Goal: Task Accomplishment & Management: Use online tool/utility

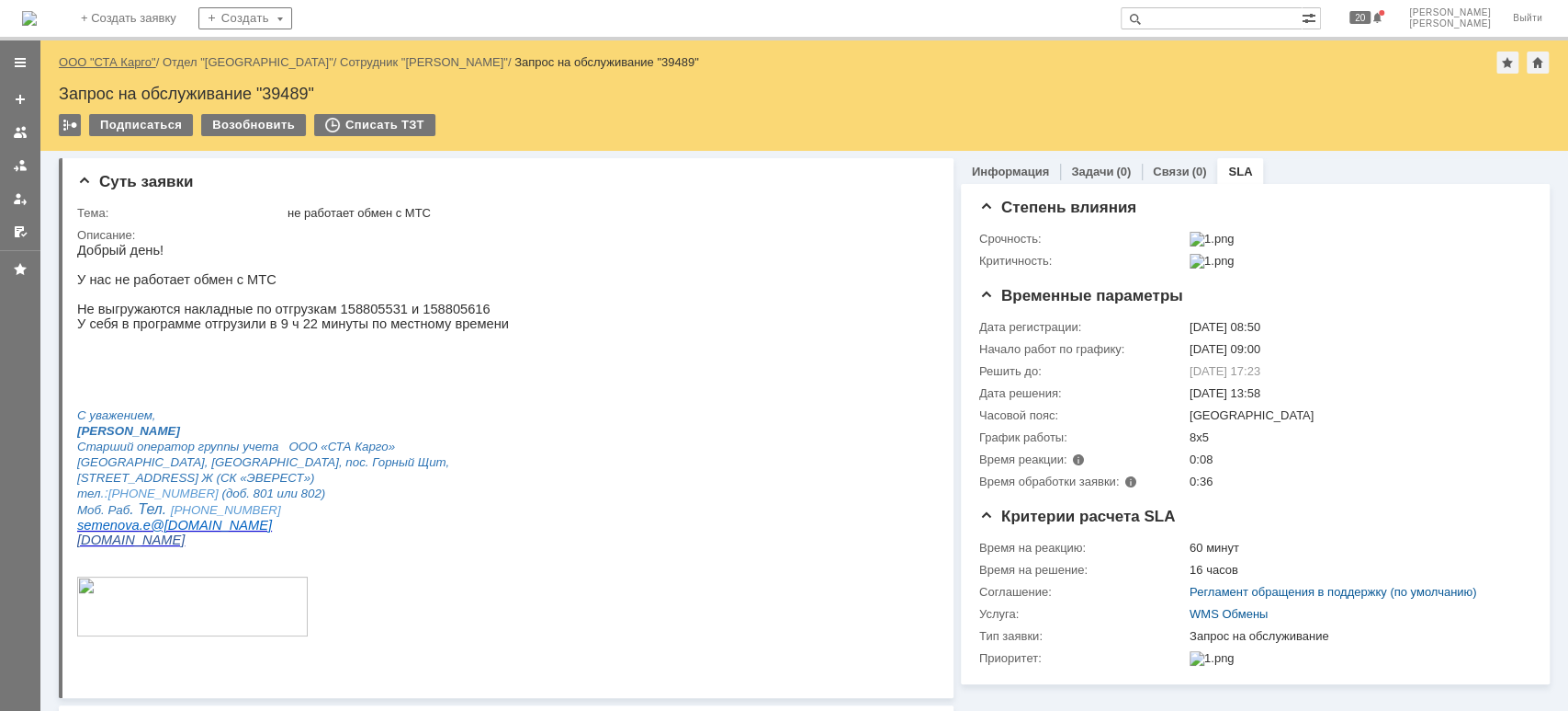
click at [132, 60] on link "ООО "СТА Карго"" at bounding box center [107, 61] width 98 height 14
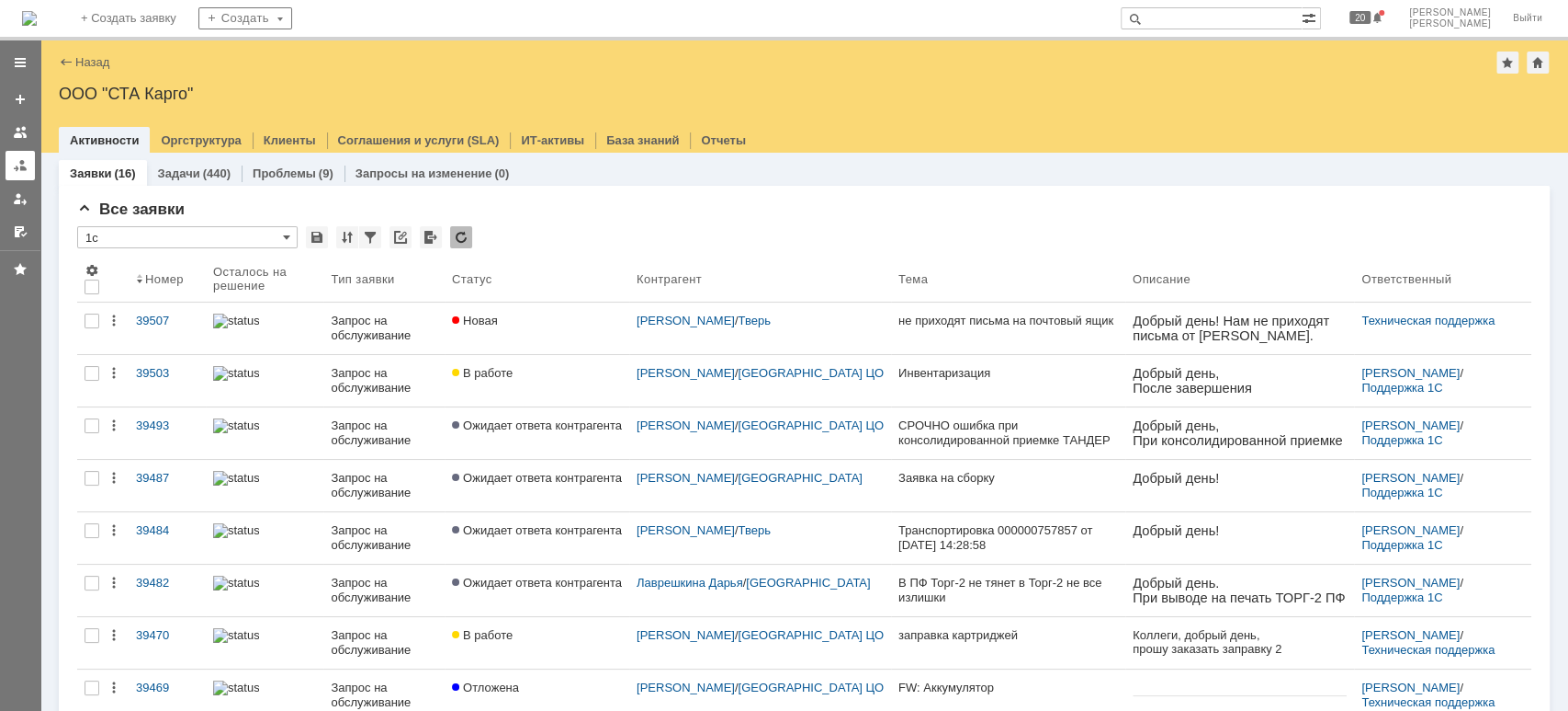
click at [22, 174] on link at bounding box center [20, 166] width 30 height 30
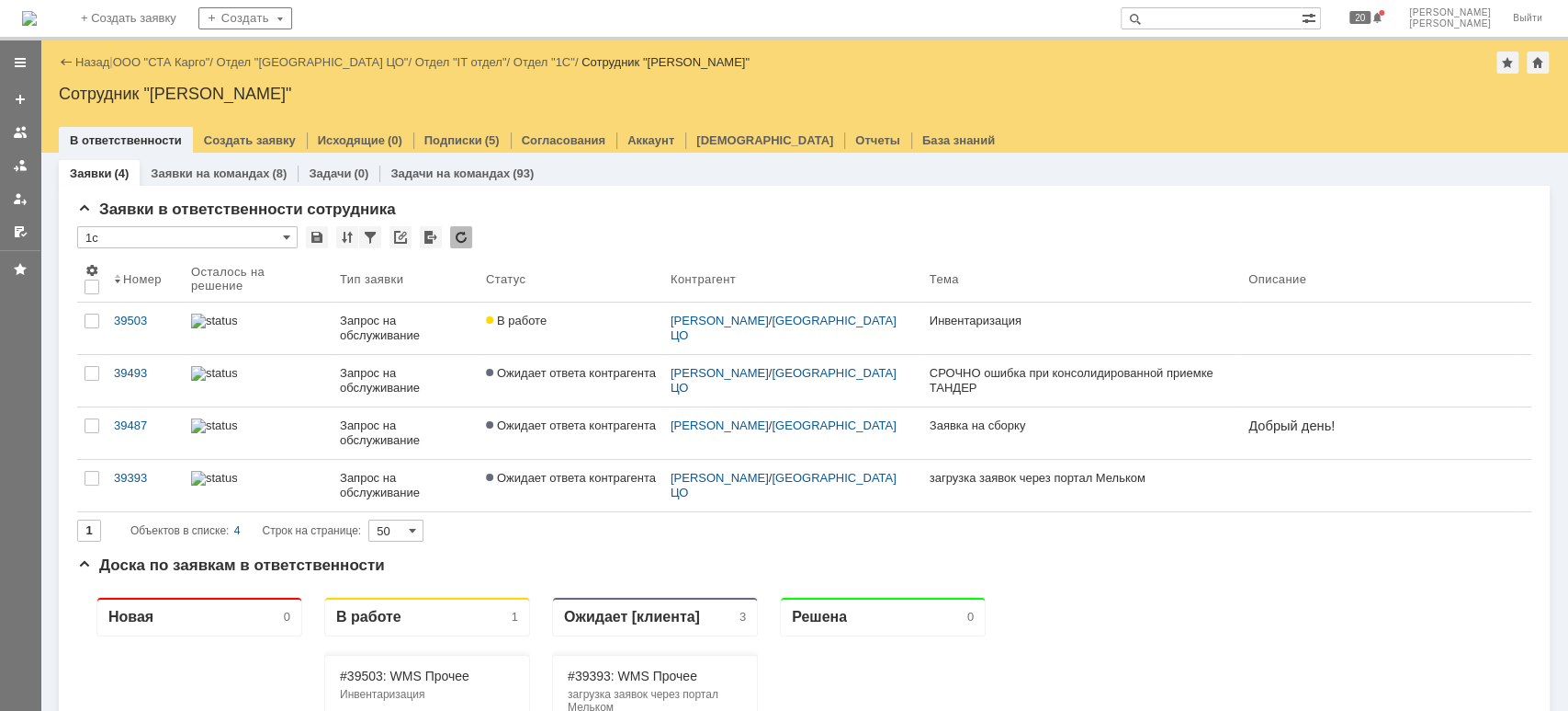
click at [182, 49] on div "Назад | ООО "СТА Карго" / Отдел "[GEOGRAPHIC_DATA] ЦО" / Отдел "IT отдел" / Отд…" at bounding box center [804, 96] width 1528 height 113
click at [189, 59] on link "ООО "СТА Карго"" at bounding box center [162, 61] width 98 height 14
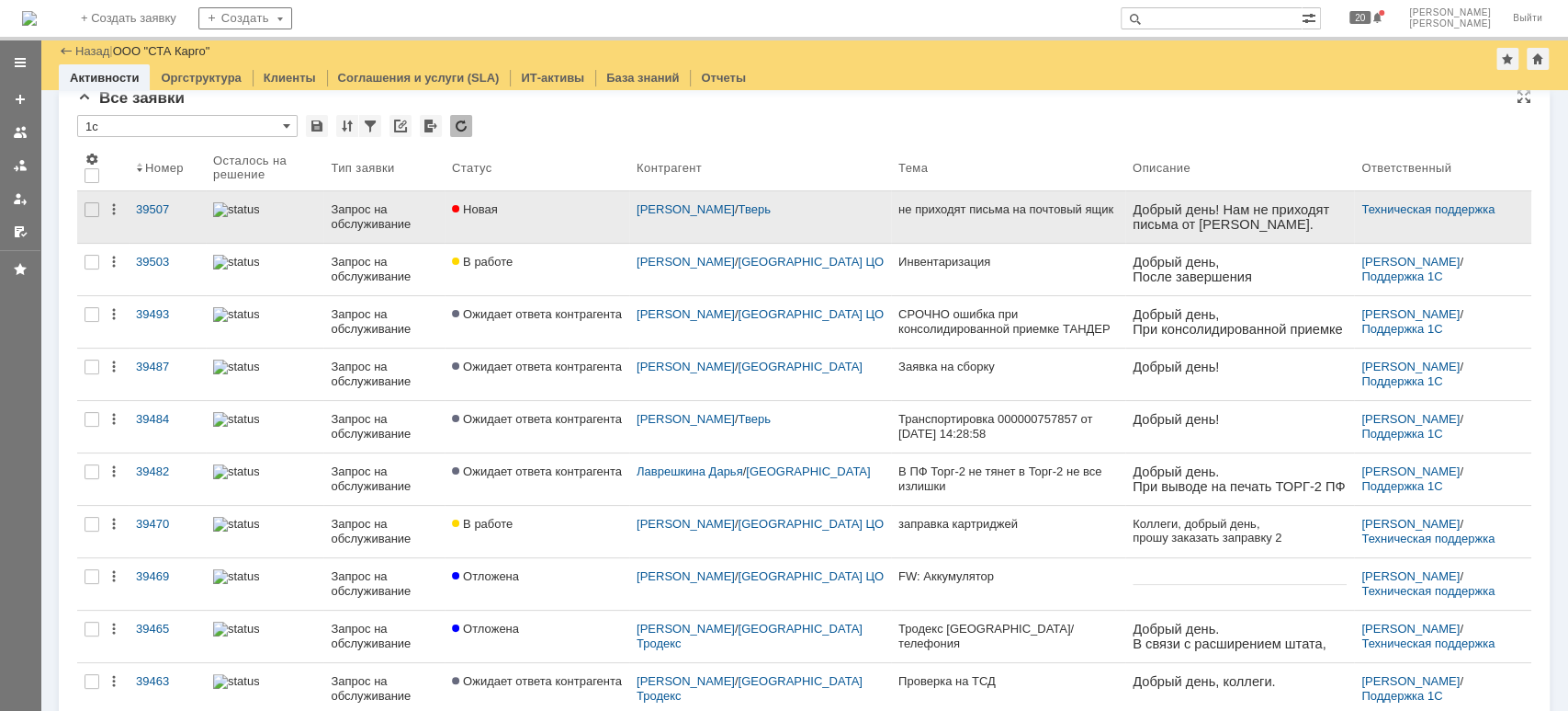
click at [514, 221] on link "Новая" at bounding box center [537, 216] width 185 height 51
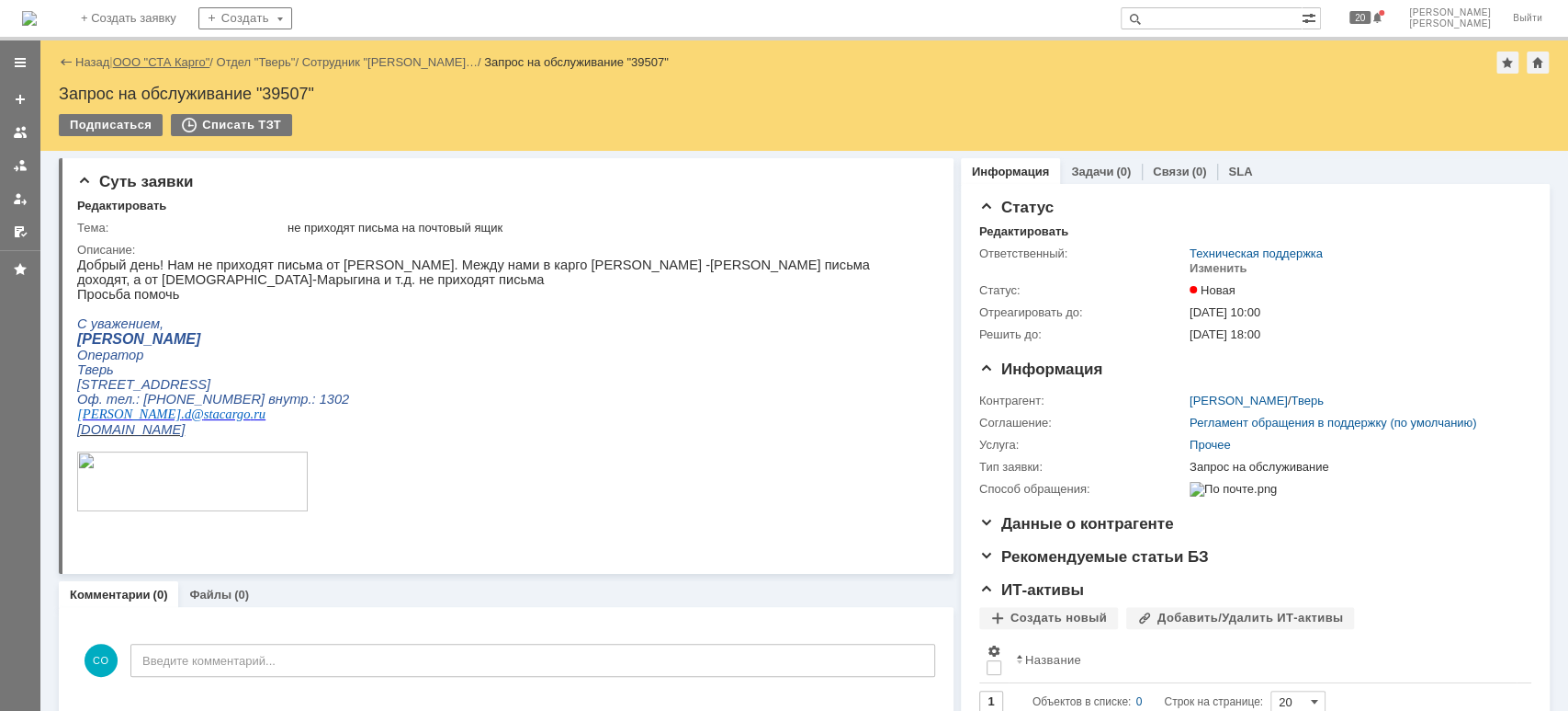
click at [202, 61] on link "ООО "СТА Карго"" at bounding box center [162, 61] width 98 height 14
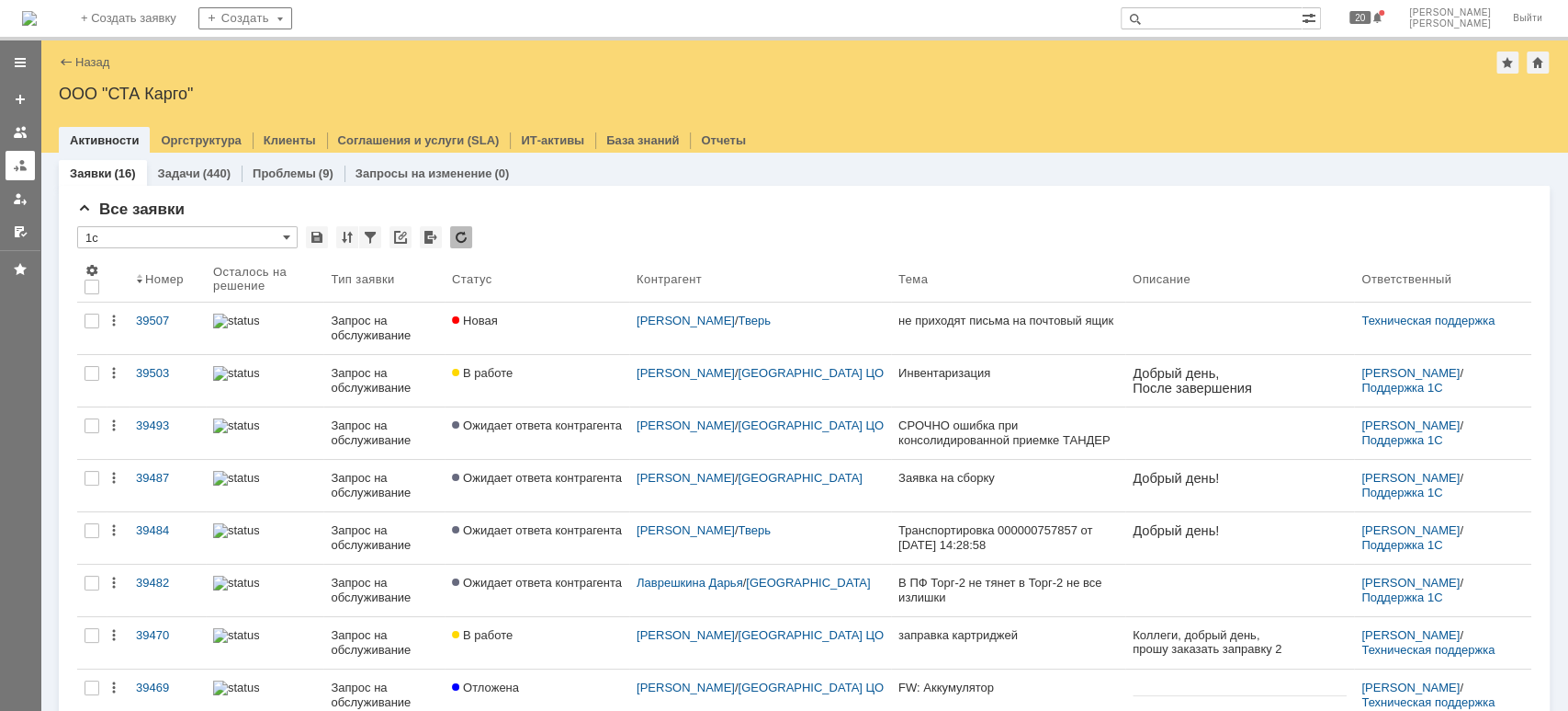
click at [17, 158] on div at bounding box center [20, 166] width 15 height 15
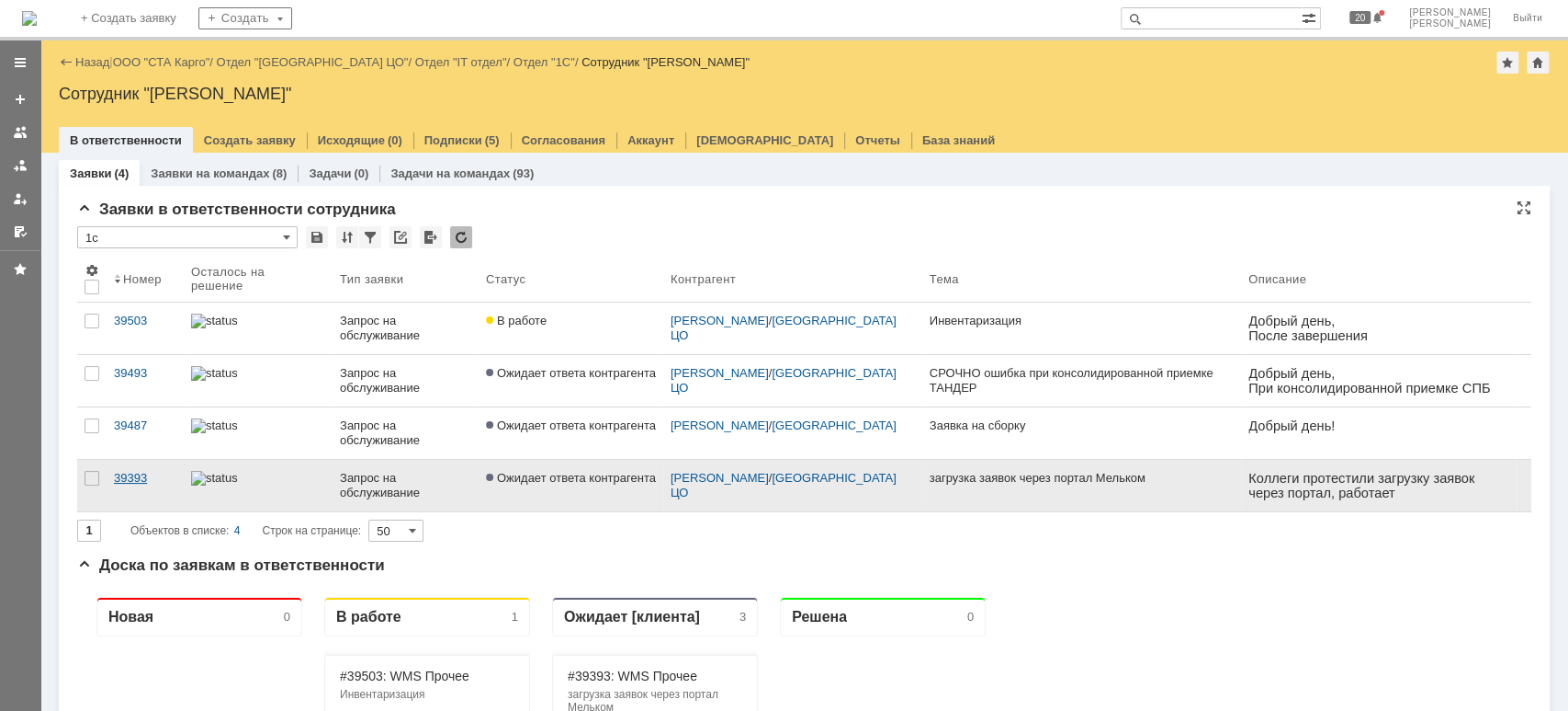
click at [145, 479] on div "39393" at bounding box center [145, 478] width 62 height 15
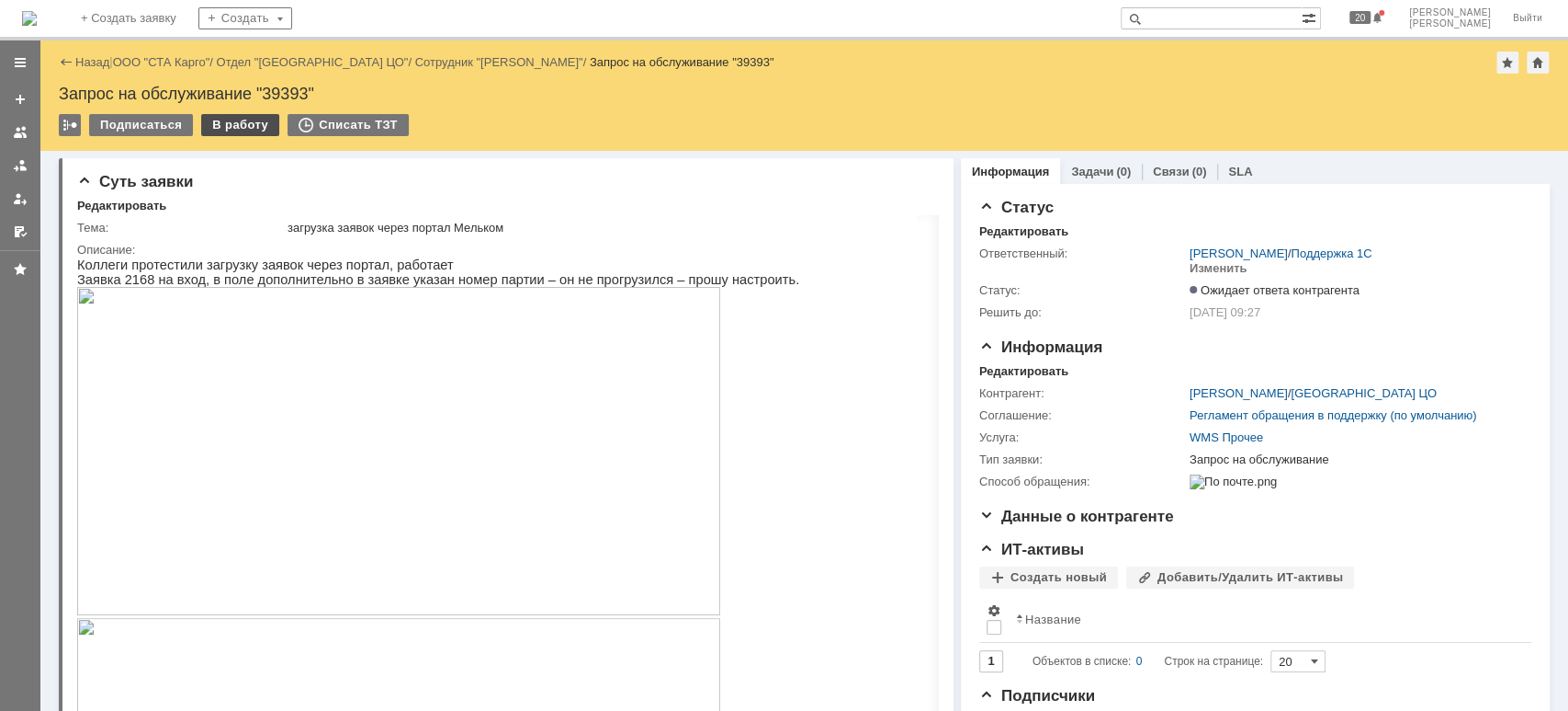
click at [245, 124] on div "В работу" at bounding box center [240, 126] width 78 height 22
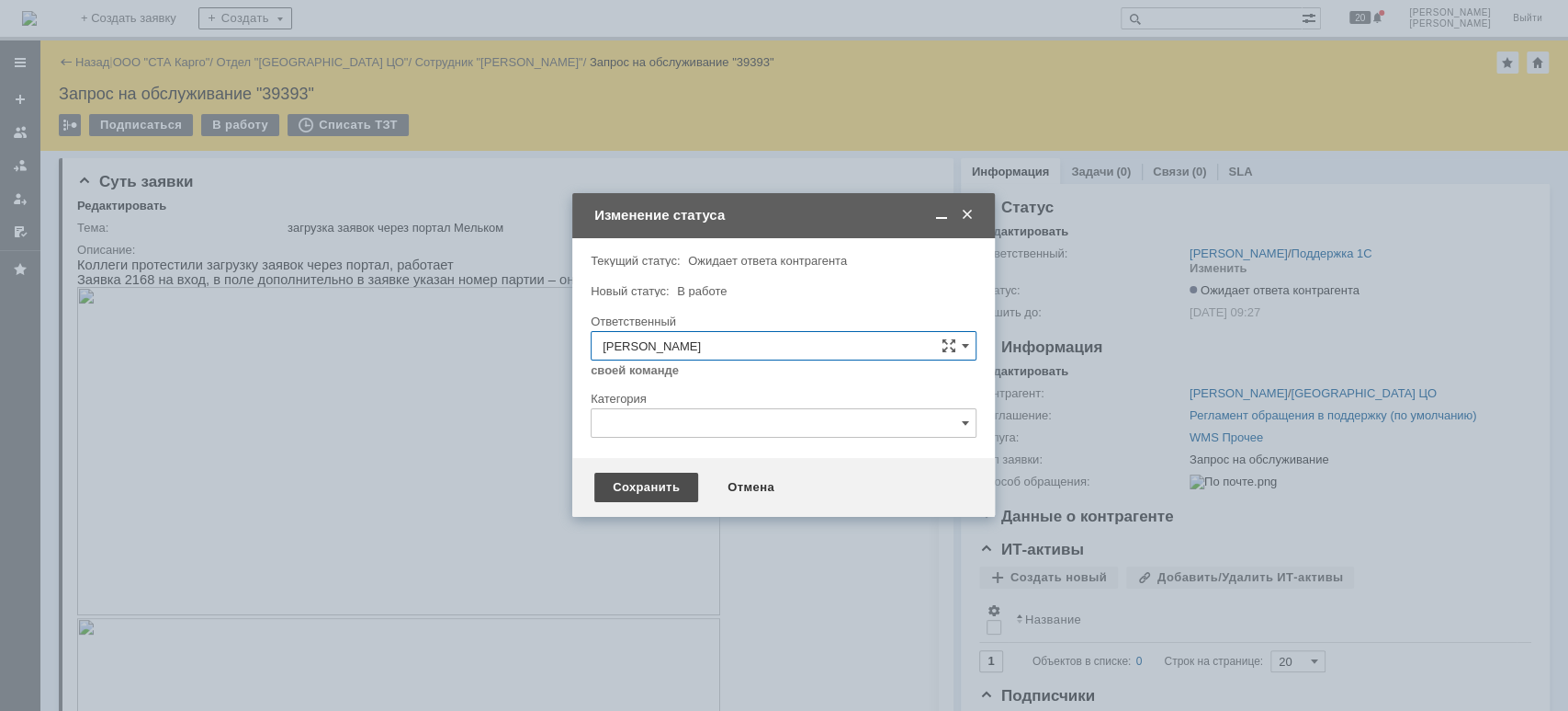
click at [624, 483] on div "Сохранить" at bounding box center [646, 488] width 104 height 30
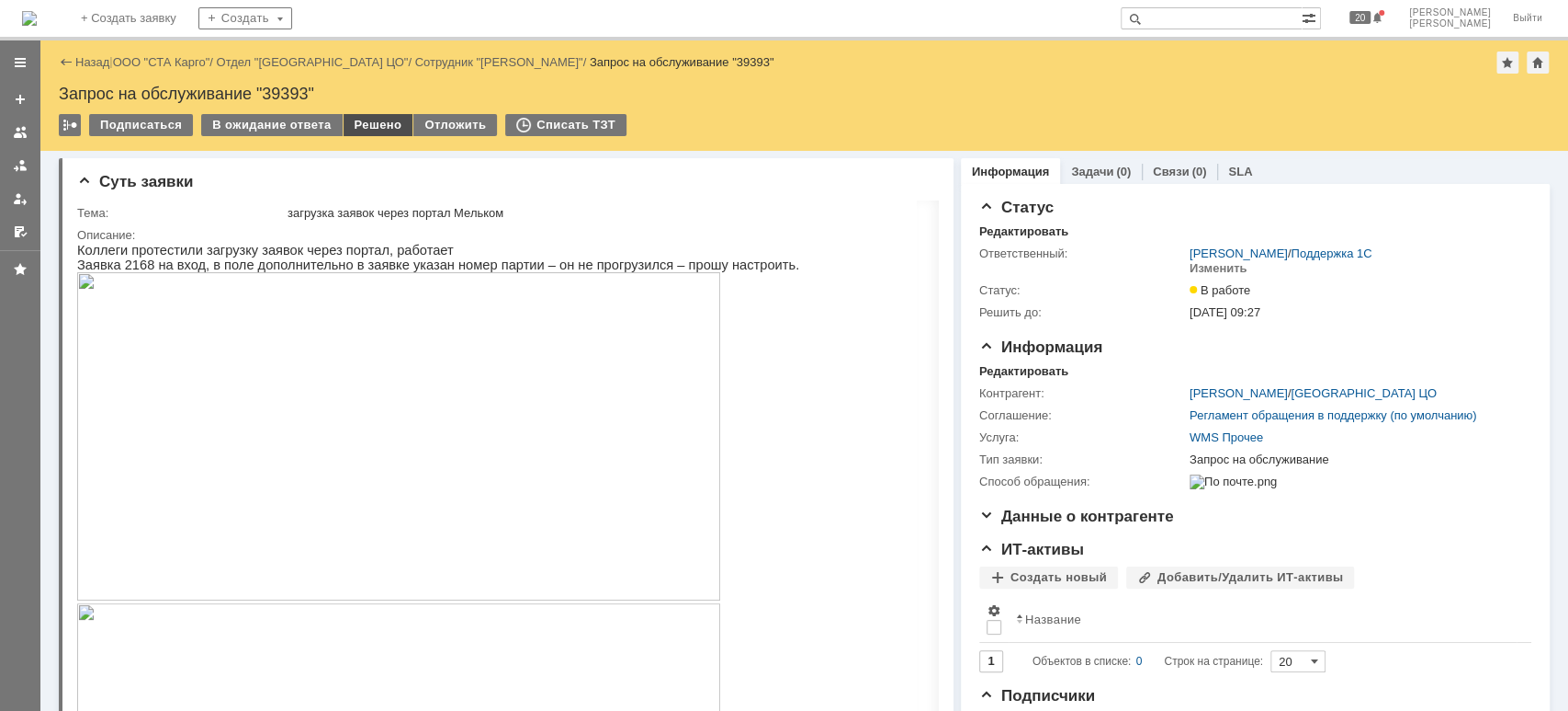
click at [365, 117] on div "Решено" at bounding box center [379, 126] width 70 height 22
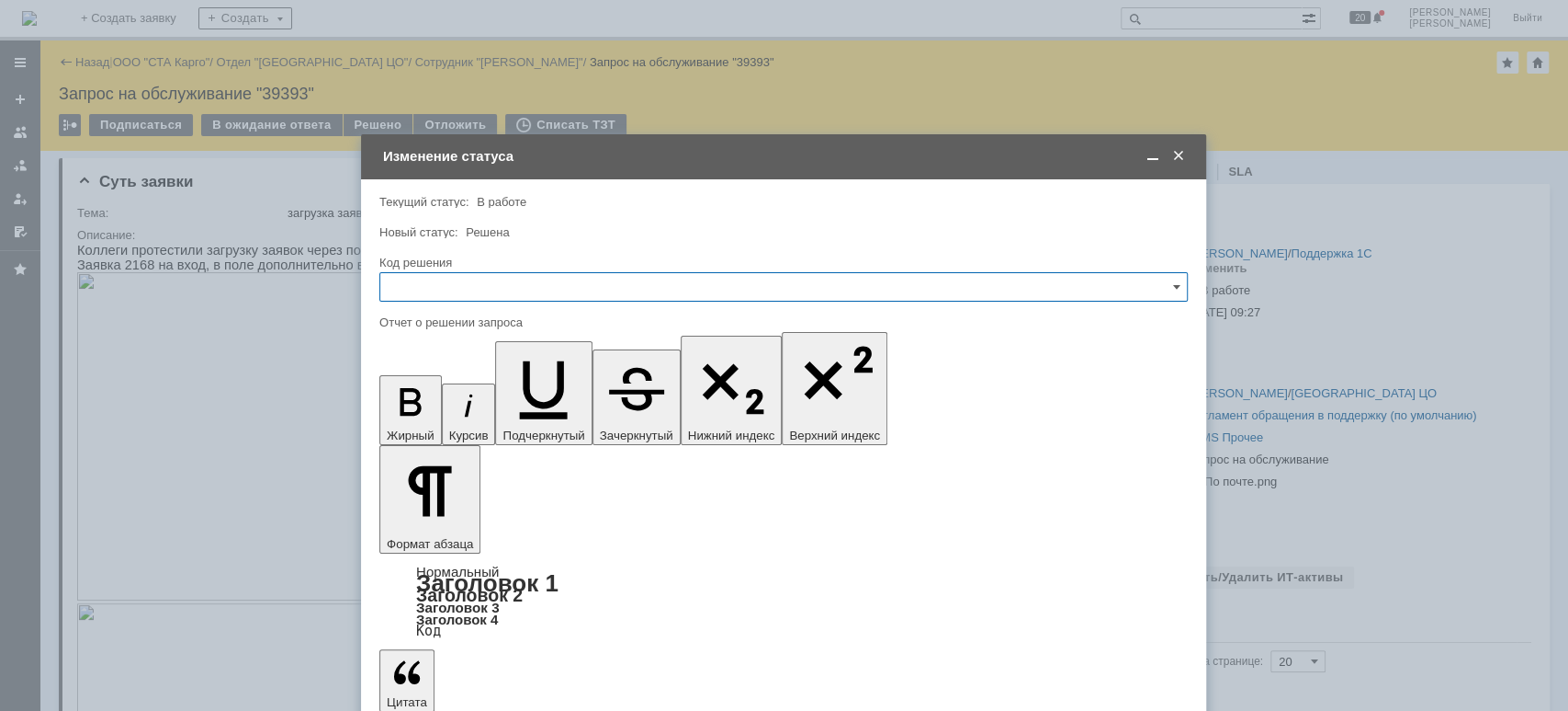
click at [507, 287] on input "text" at bounding box center [783, 287] width 808 height 30
click at [485, 526] on span "Решено" at bounding box center [784, 533] width 785 height 15
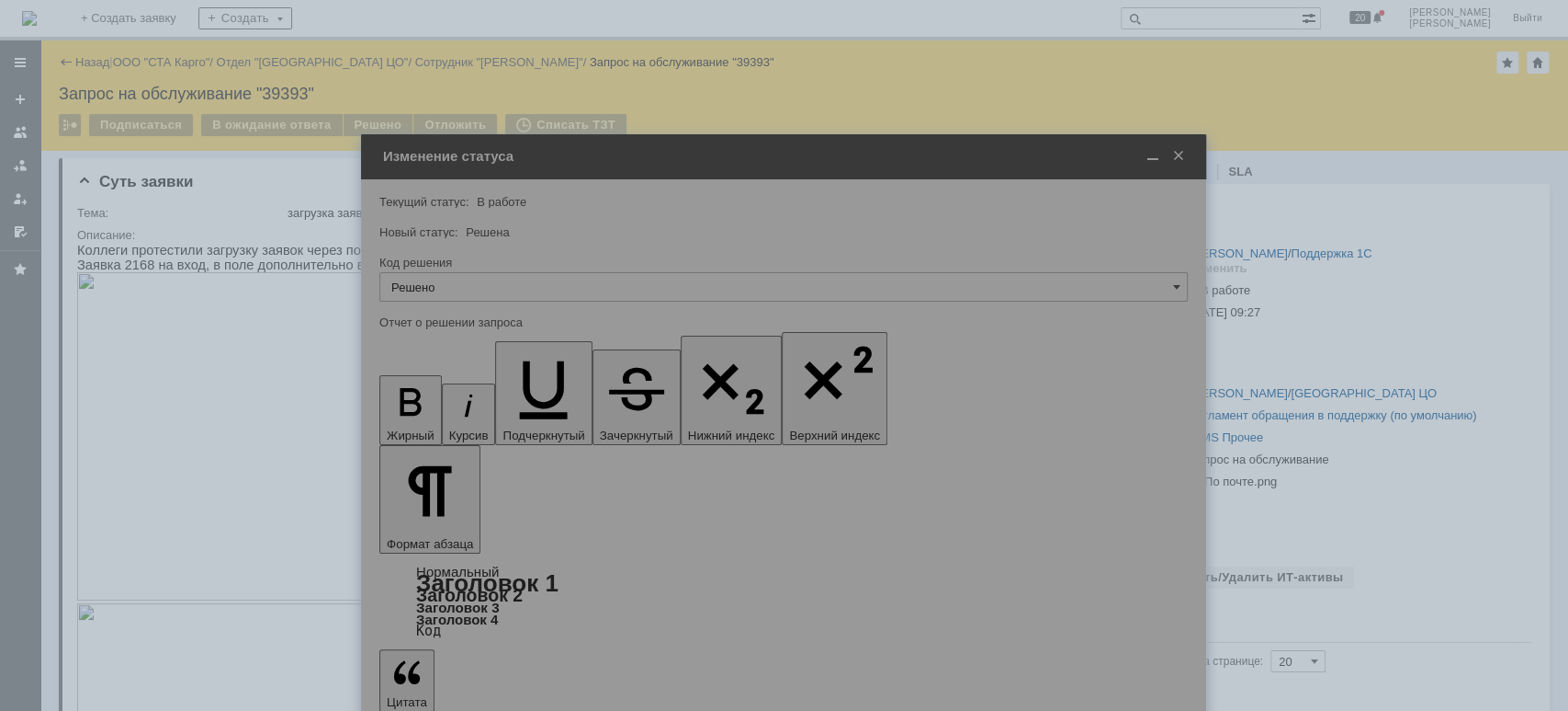
type input "Решено"
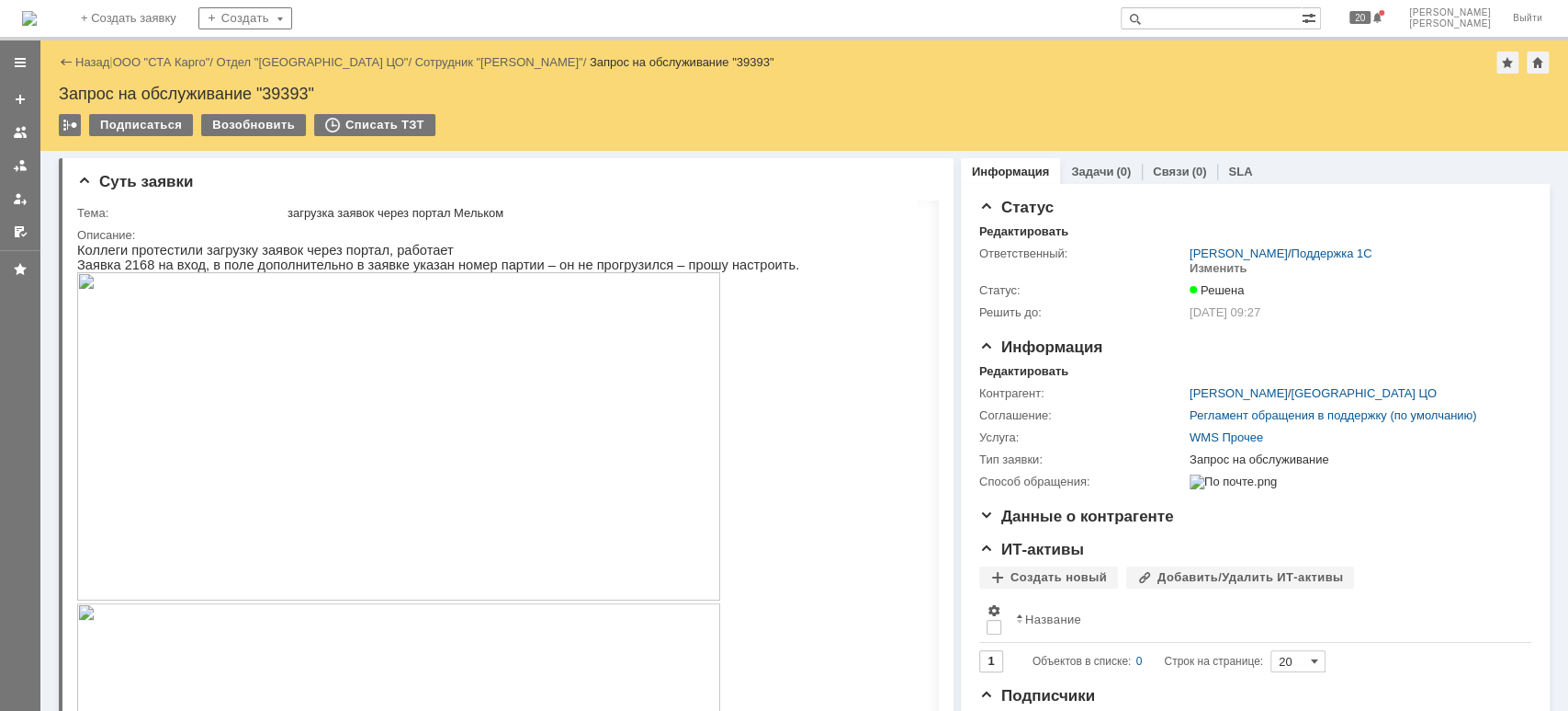
click at [17, 168] on div at bounding box center [20, 166] width 15 height 15
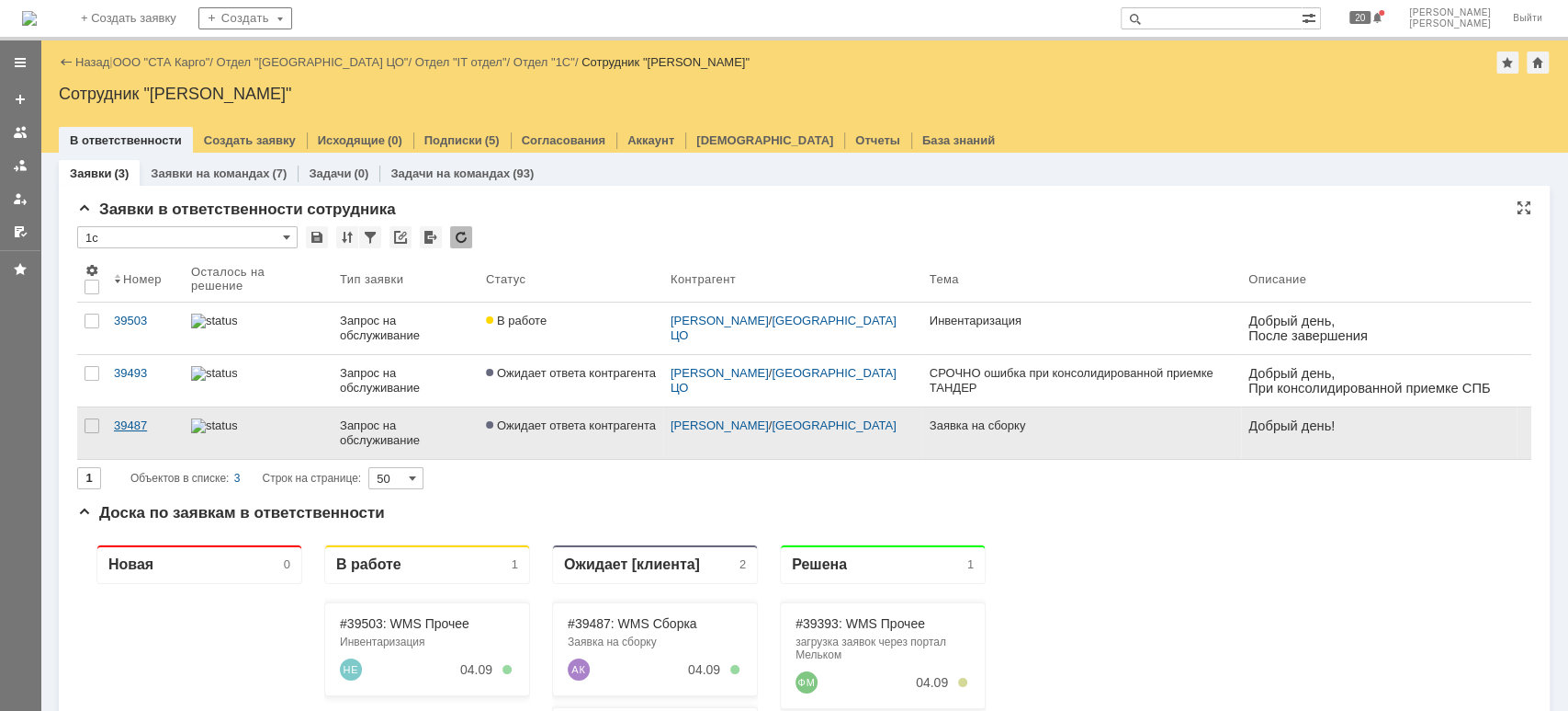
click at [126, 421] on div "39487" at bounding box center [145, 426] width 62 height 15
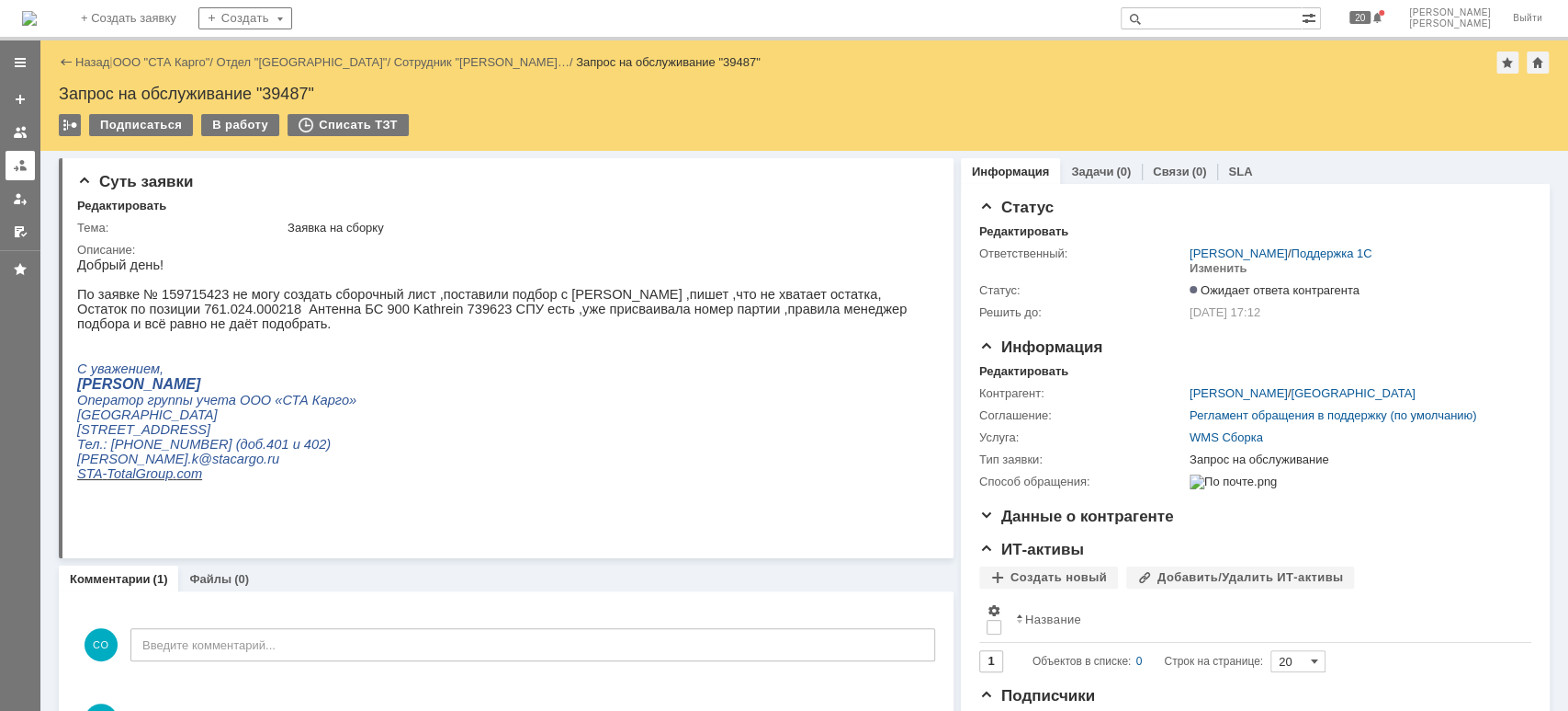
click at [27, 163] on div at bounding box center [20, 166] width 15 height 15
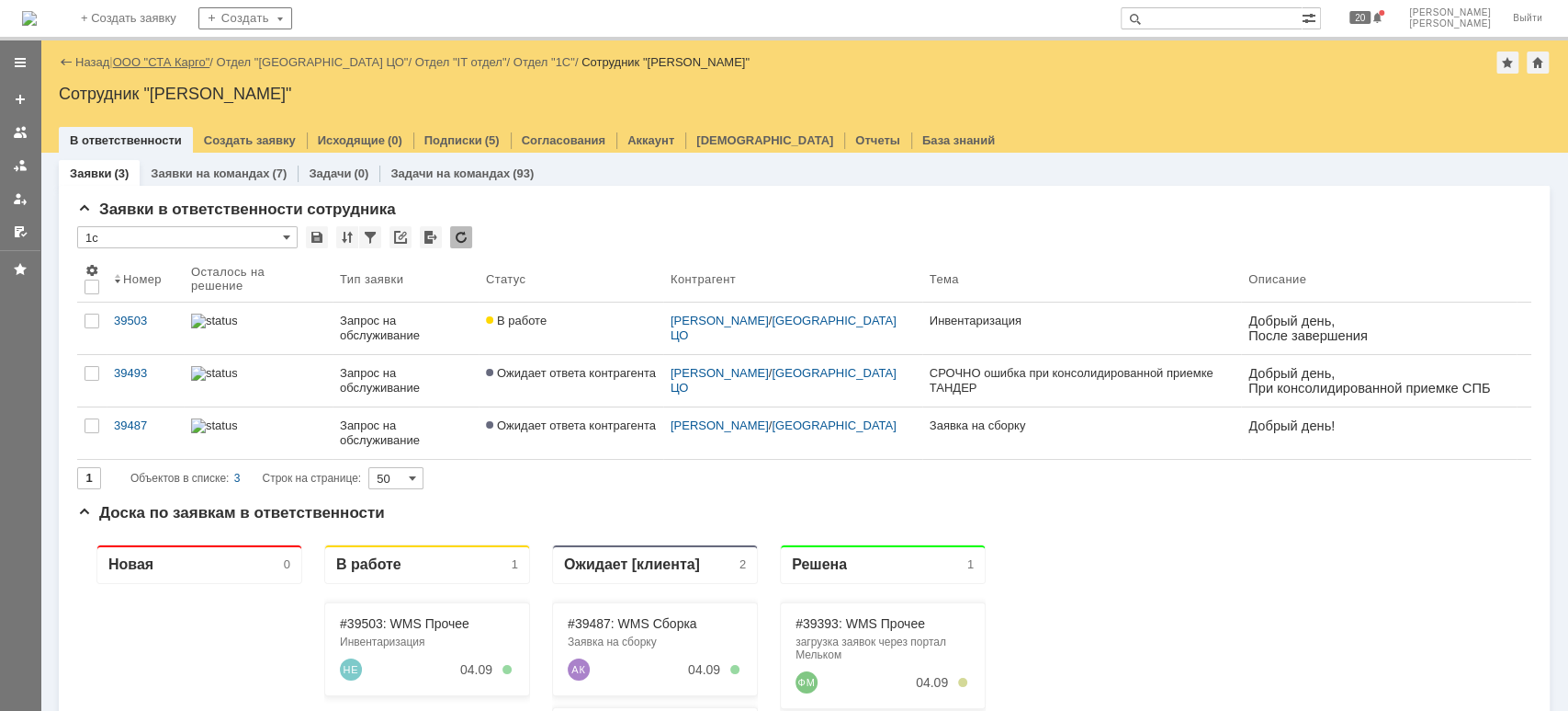
click at [198, 59] on link "ООО "СТА Карго"" at bounding box center [162, 61] width 98 height 14
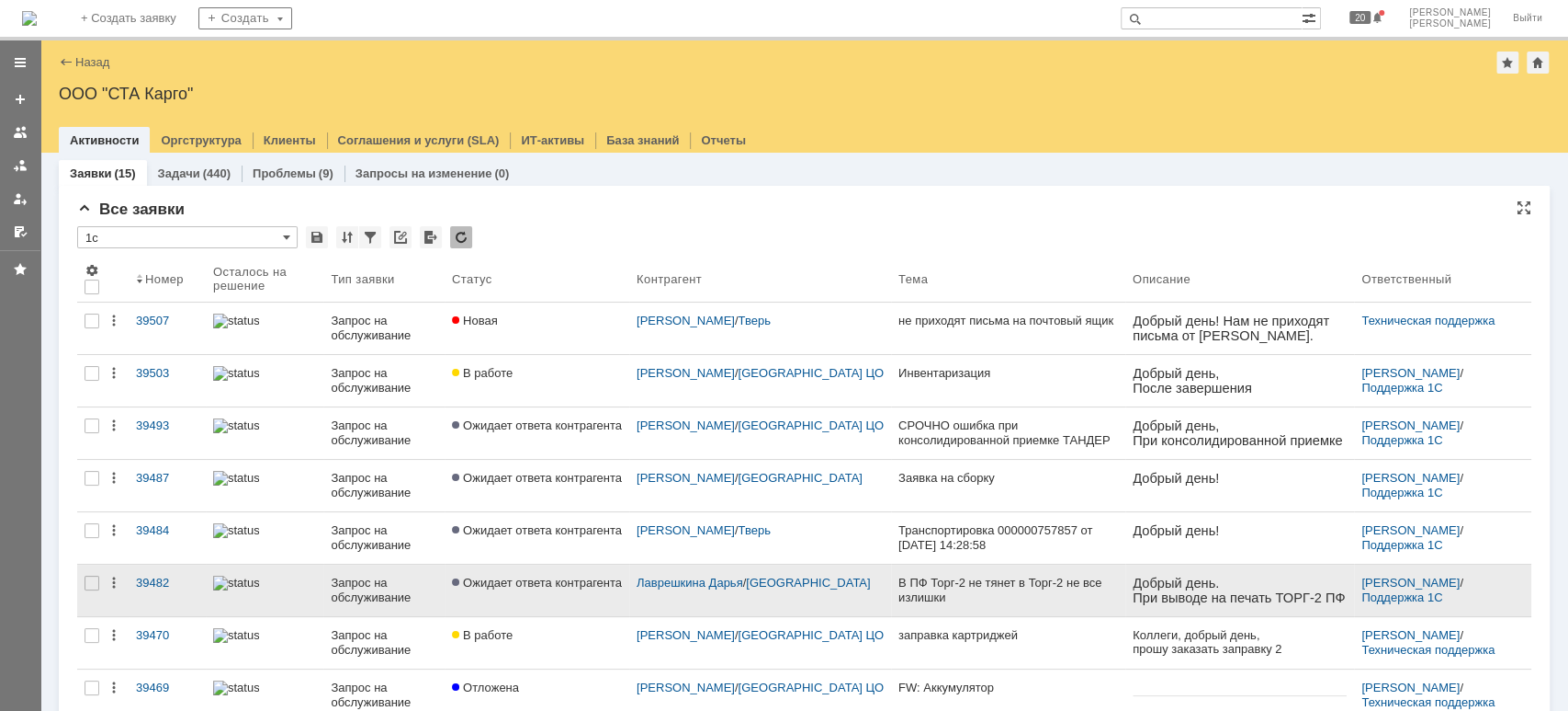
click at [345, 581] on div "Запрос на обслуживание" at bounding box center [384, 590] width 107 height 30
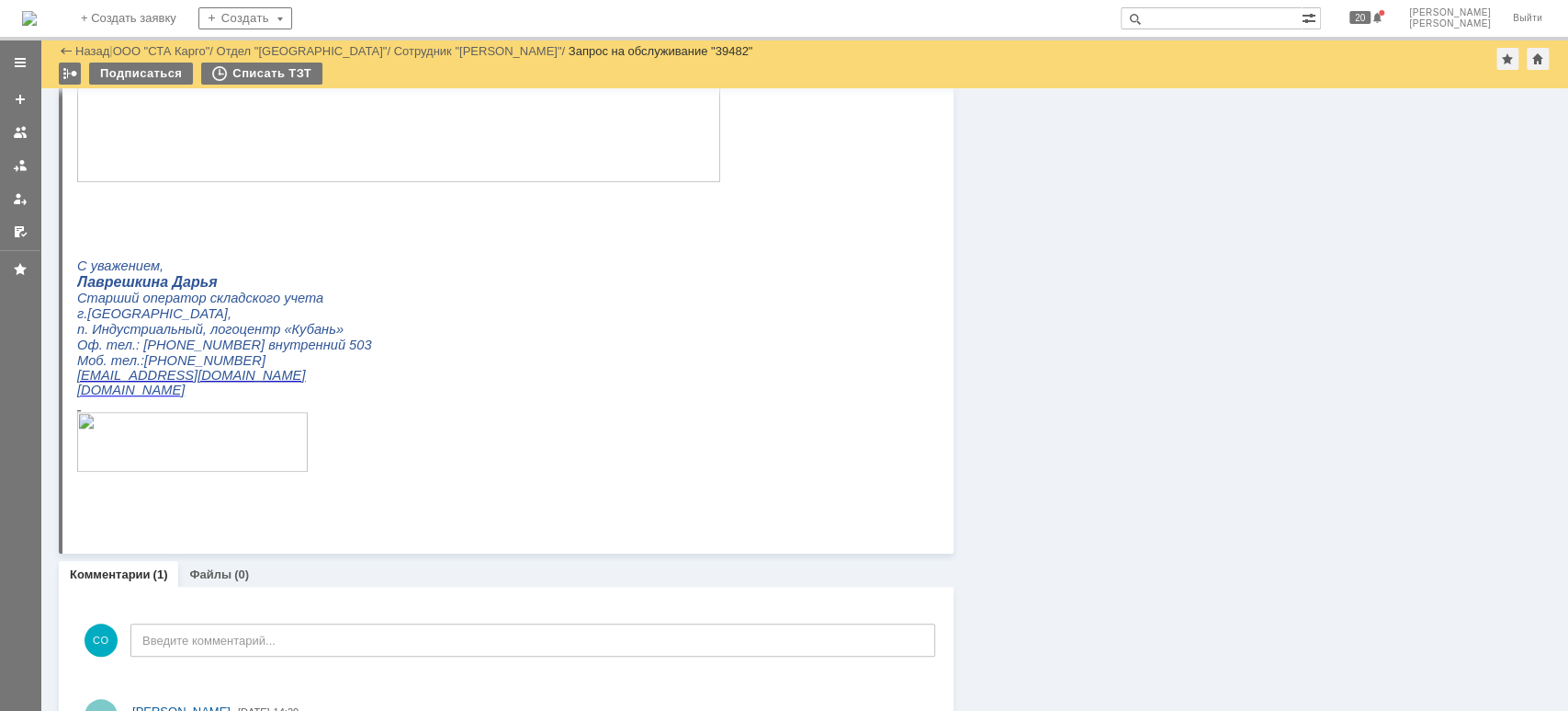
scroll to position [922, 0]
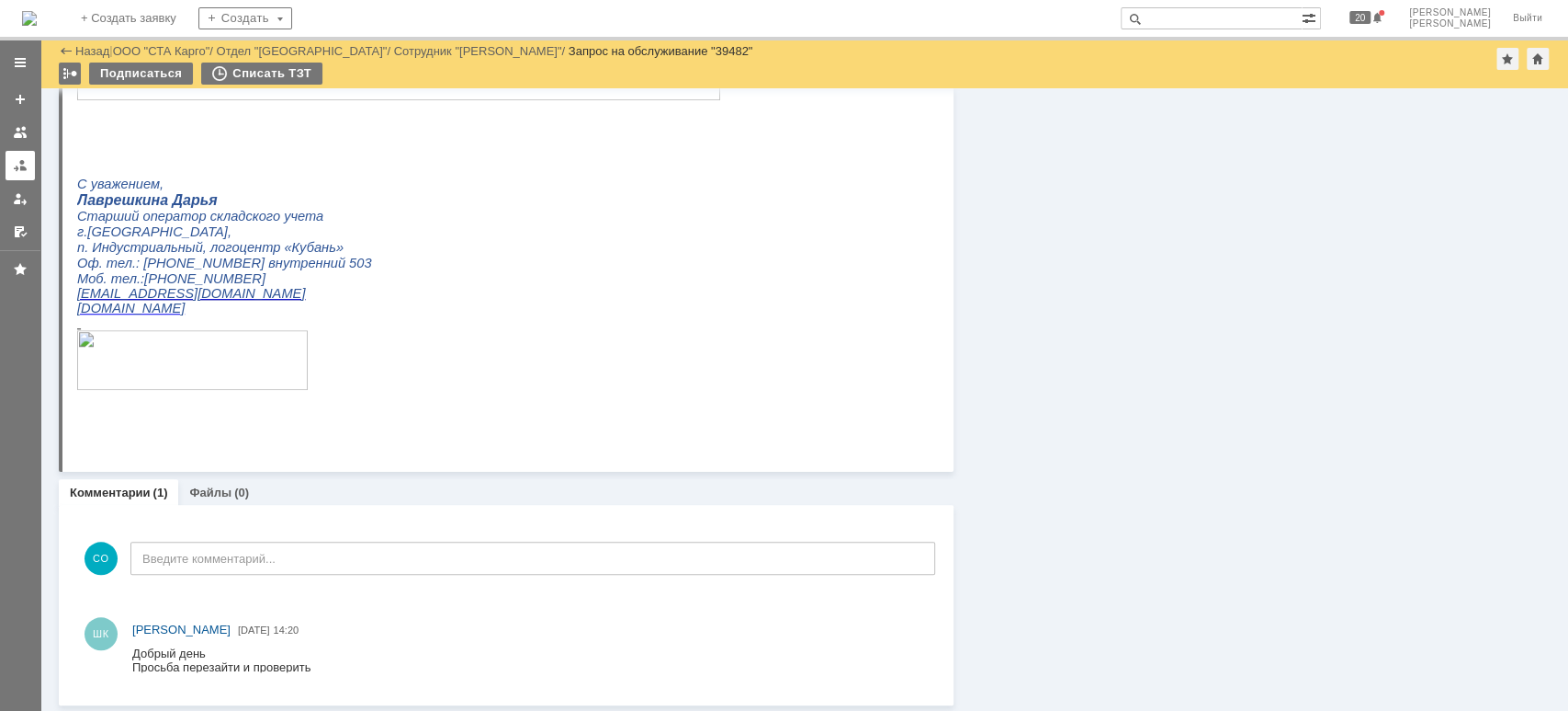
click at [15, 168] on div at bounding box center [20, 166] width 15 height 15
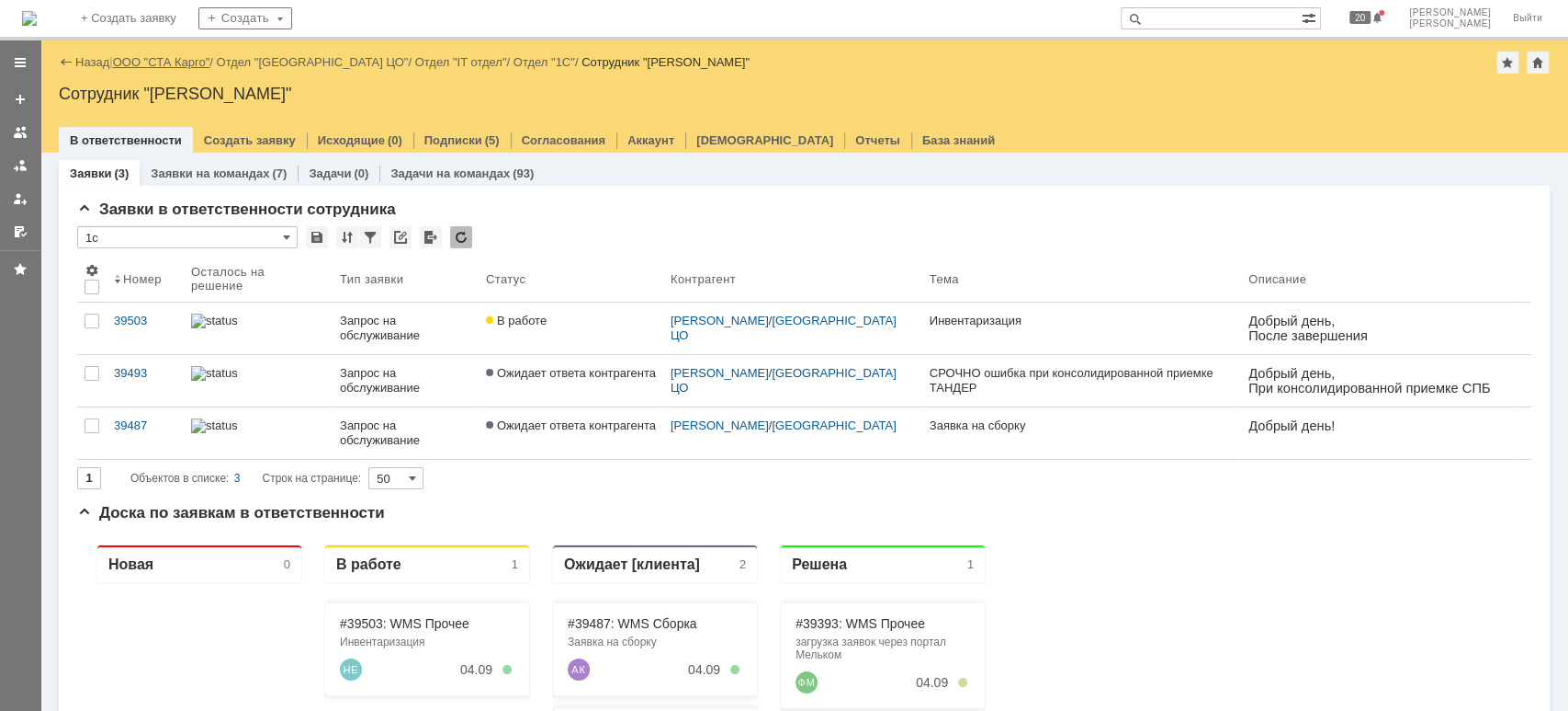
click at [195, 62] on link "ООО "СТА Карго"" at bounding box center [162, 61] width 98 height 14
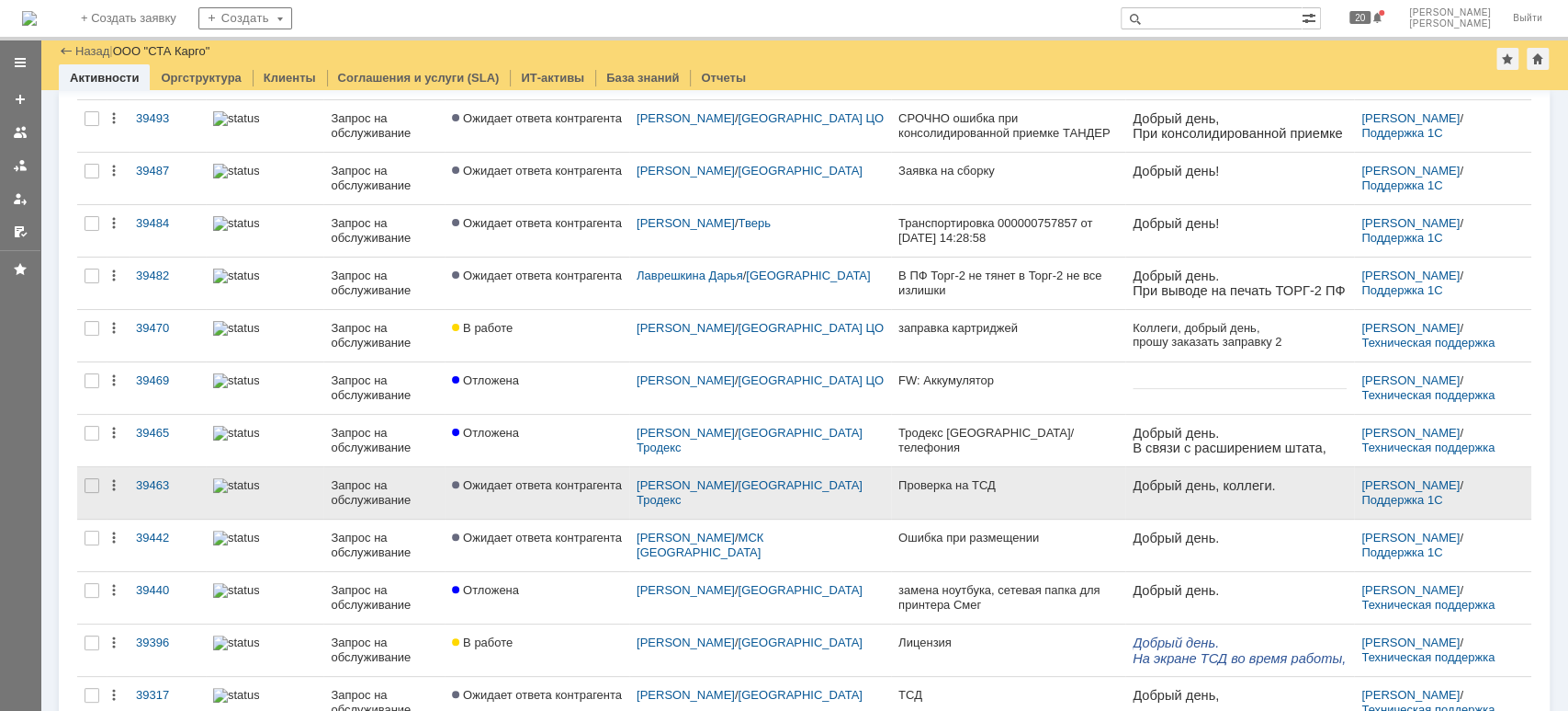
click at [575, 488] on span "Ожидает ответа контрагента" at bounding box center [537, 485] width 170 height 14
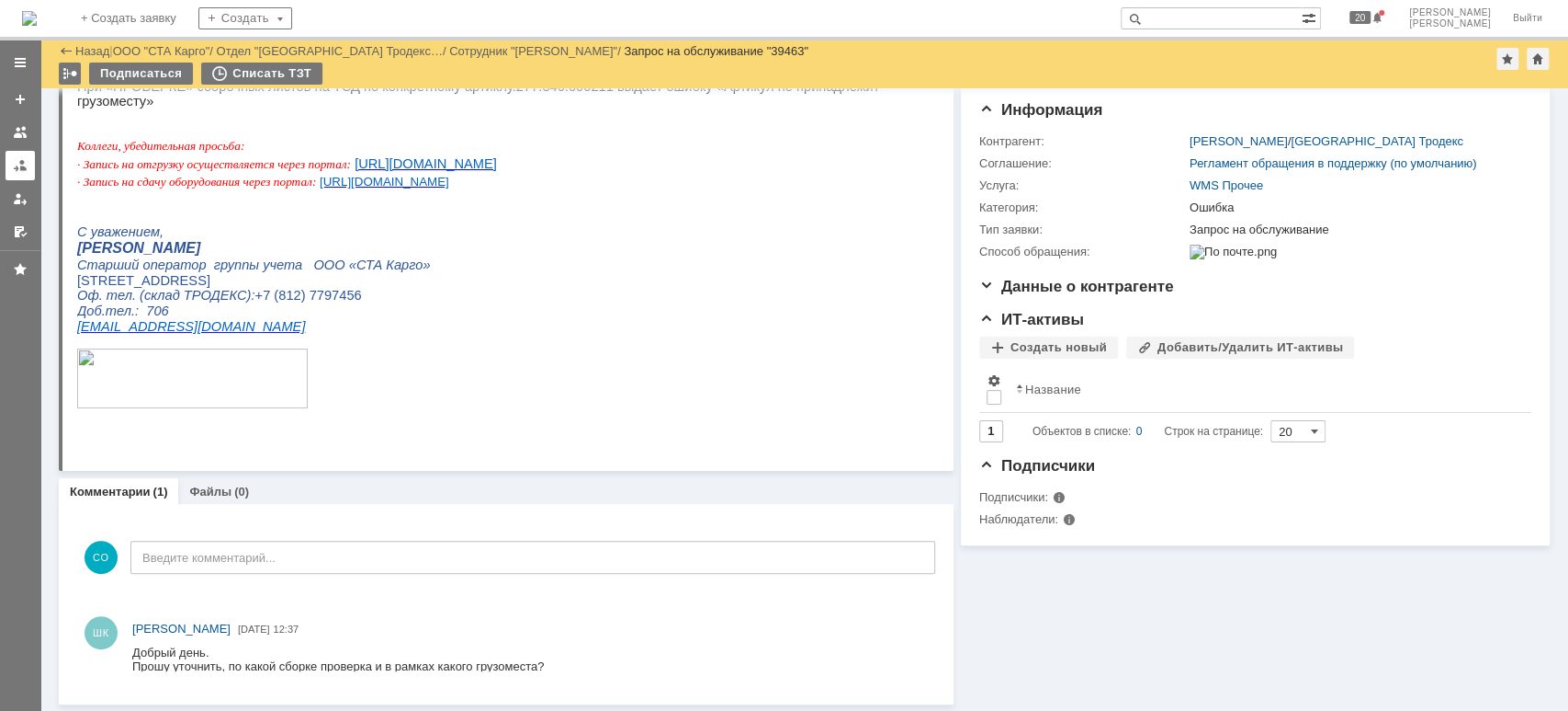
click at [17, 165] on div at bounding box center [20, 166] width 15 height 15
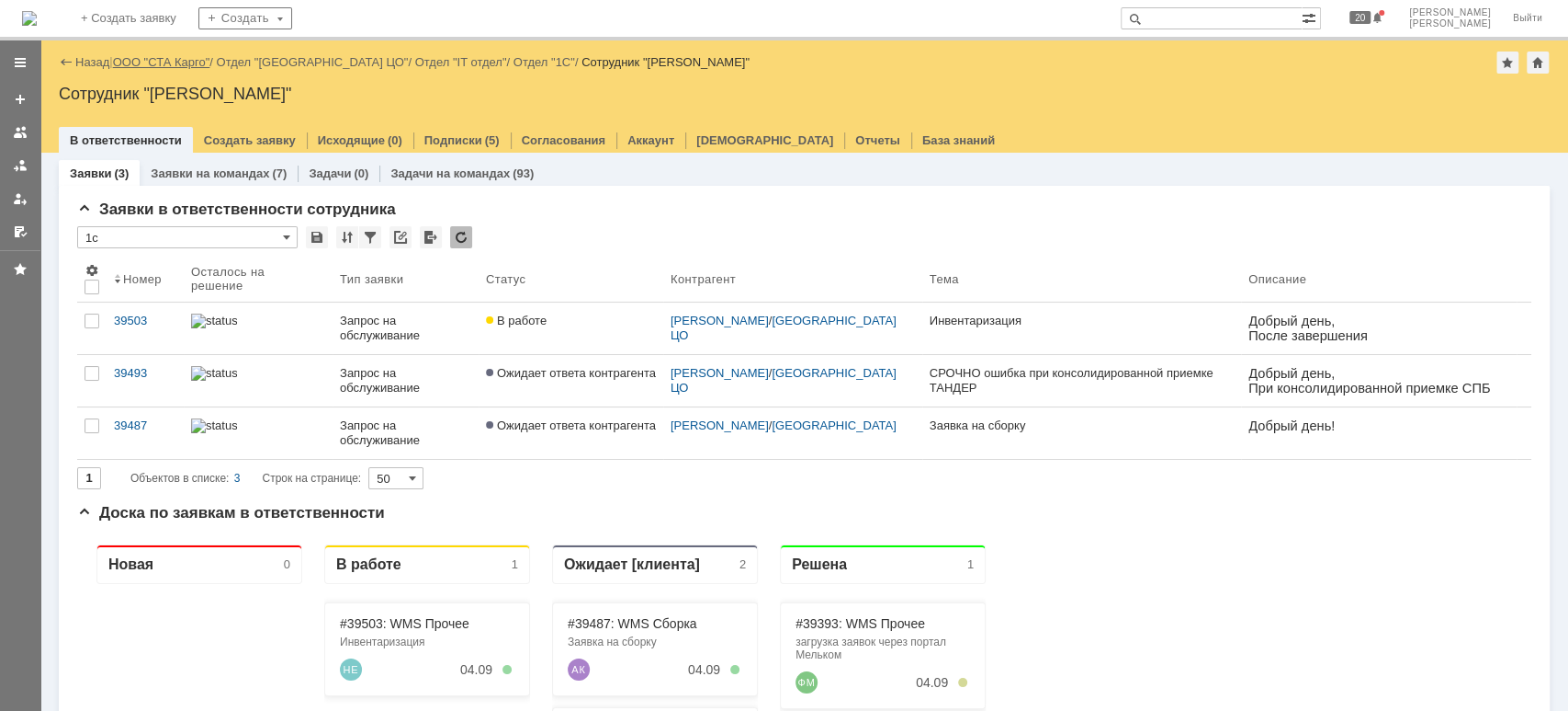
click at [210, 71] on div "Назад | ООО "СТА Карго" / Отдел "[GEOGRAPHIC_DATA] ЦО" / Отдел "IT отдел" / Отд…" at bounding box center [804, 62] width 1491 height 22
click at [206, 64] on link "ООО "СТА Карго"" at bounding box center [162, 61] width 98 height 14
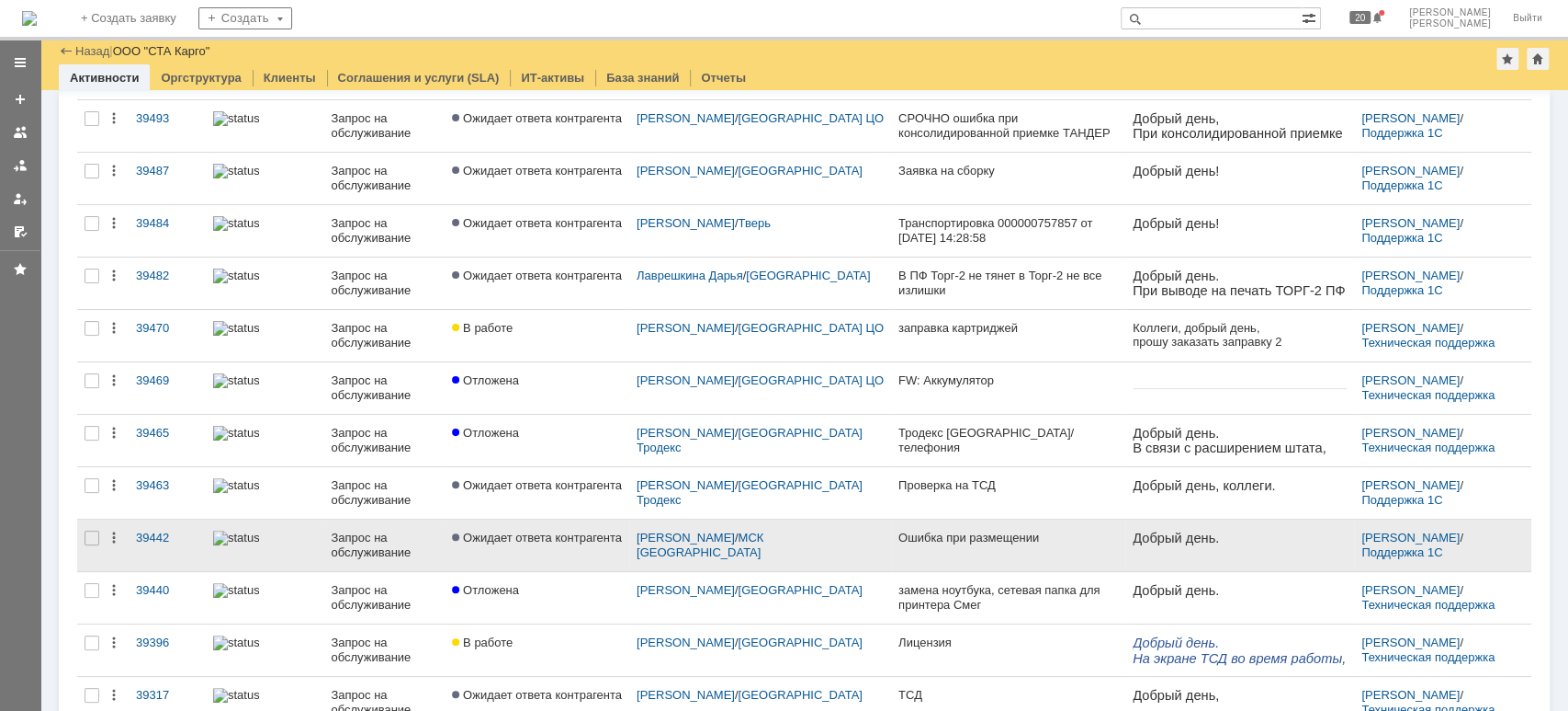
click at [891, 548] on link "Ошибка при размещении" at bounding box center [1008, 544] width 234 height 51
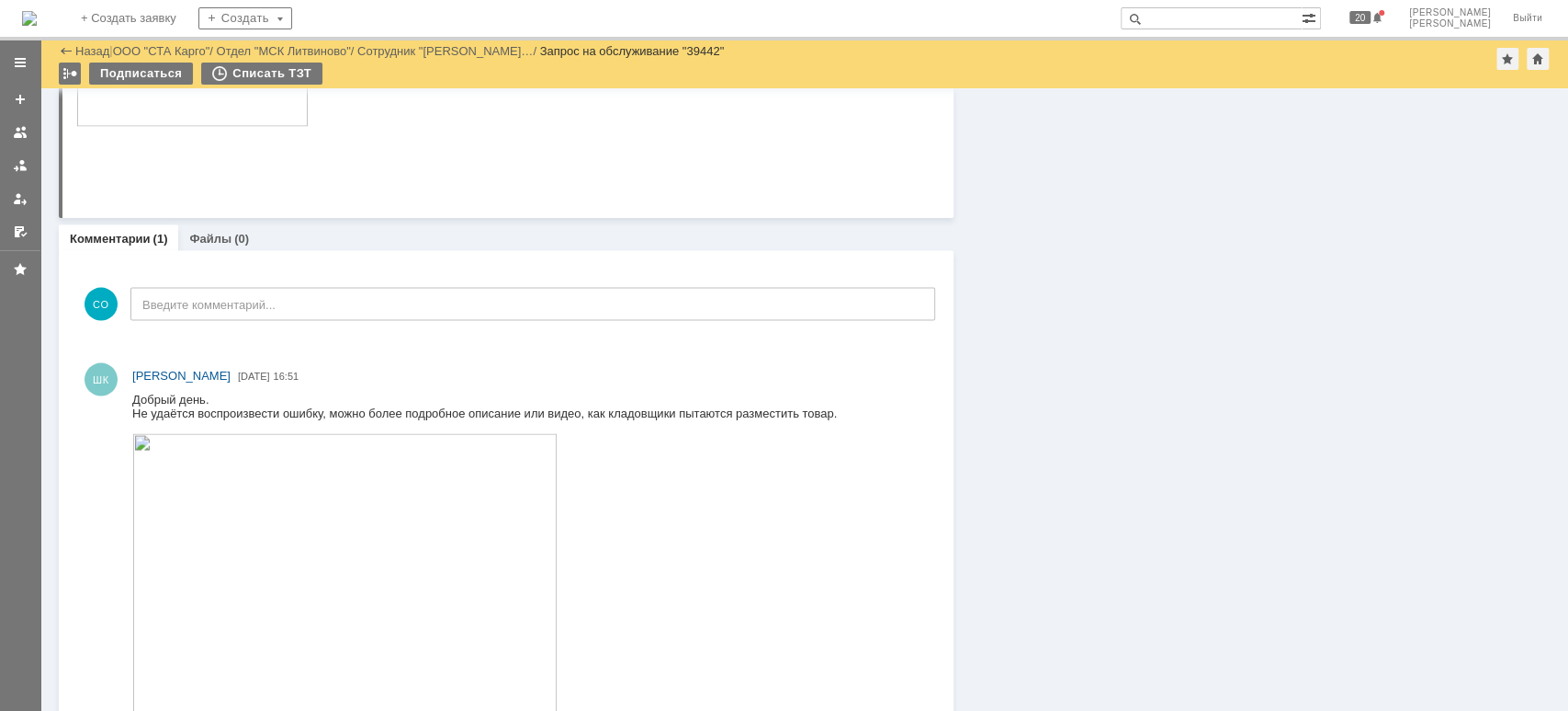
click at [21, 160] on div at bounding box center [20, 166] width 15 height 15
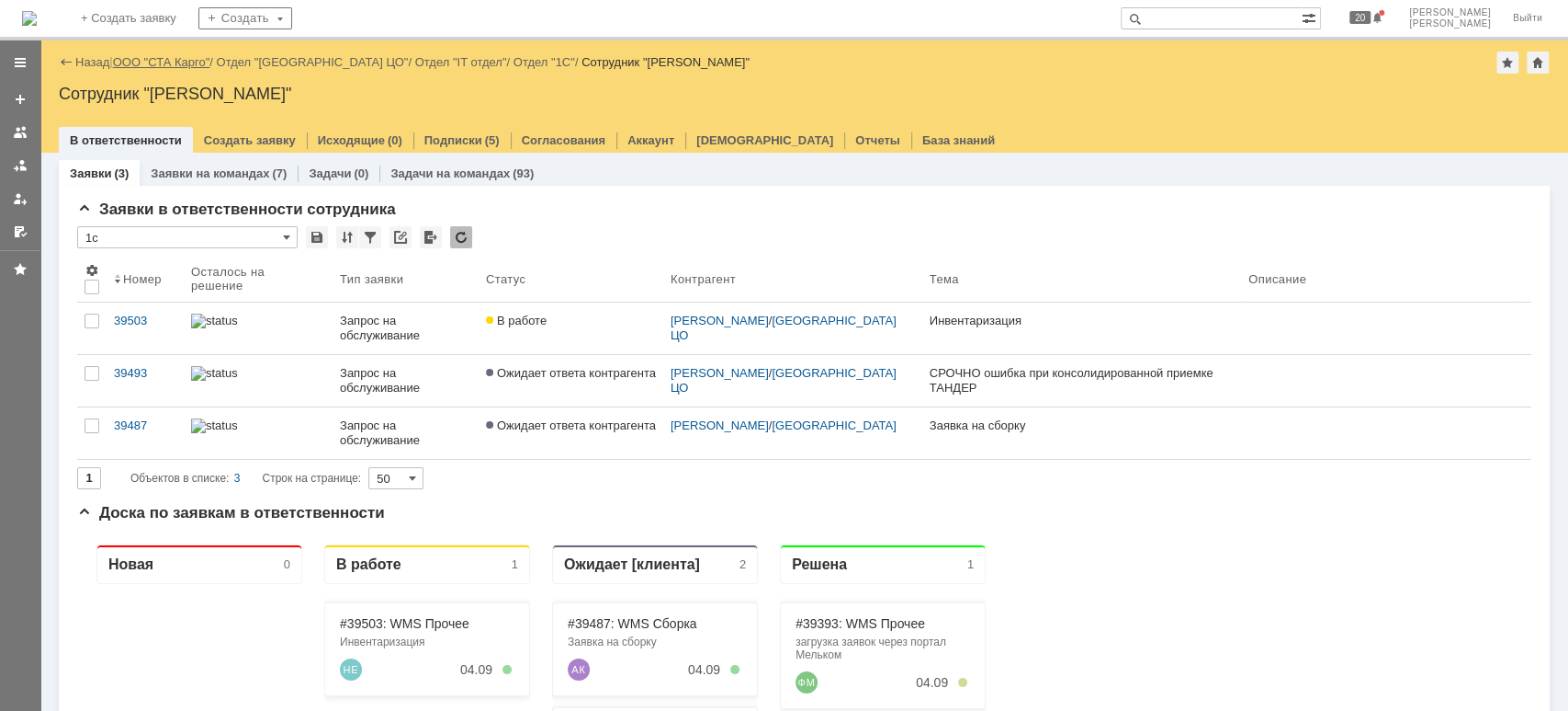
click at [178, 63] on link "ООО "СТА Карго"" at bounding box center [162, 61] width 98 height 14
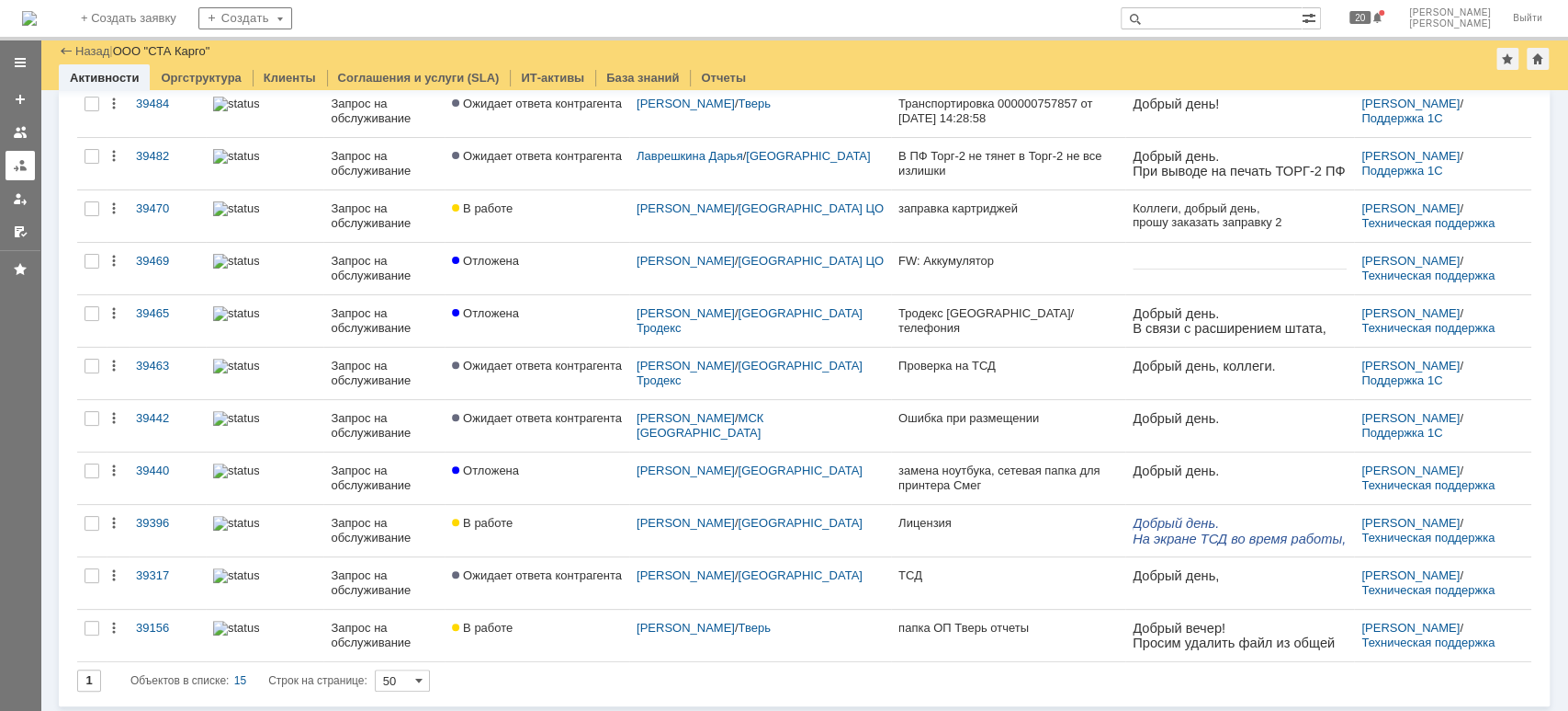
click at [33, 154] on link at bounding box center [20, 166] width 30 height 30
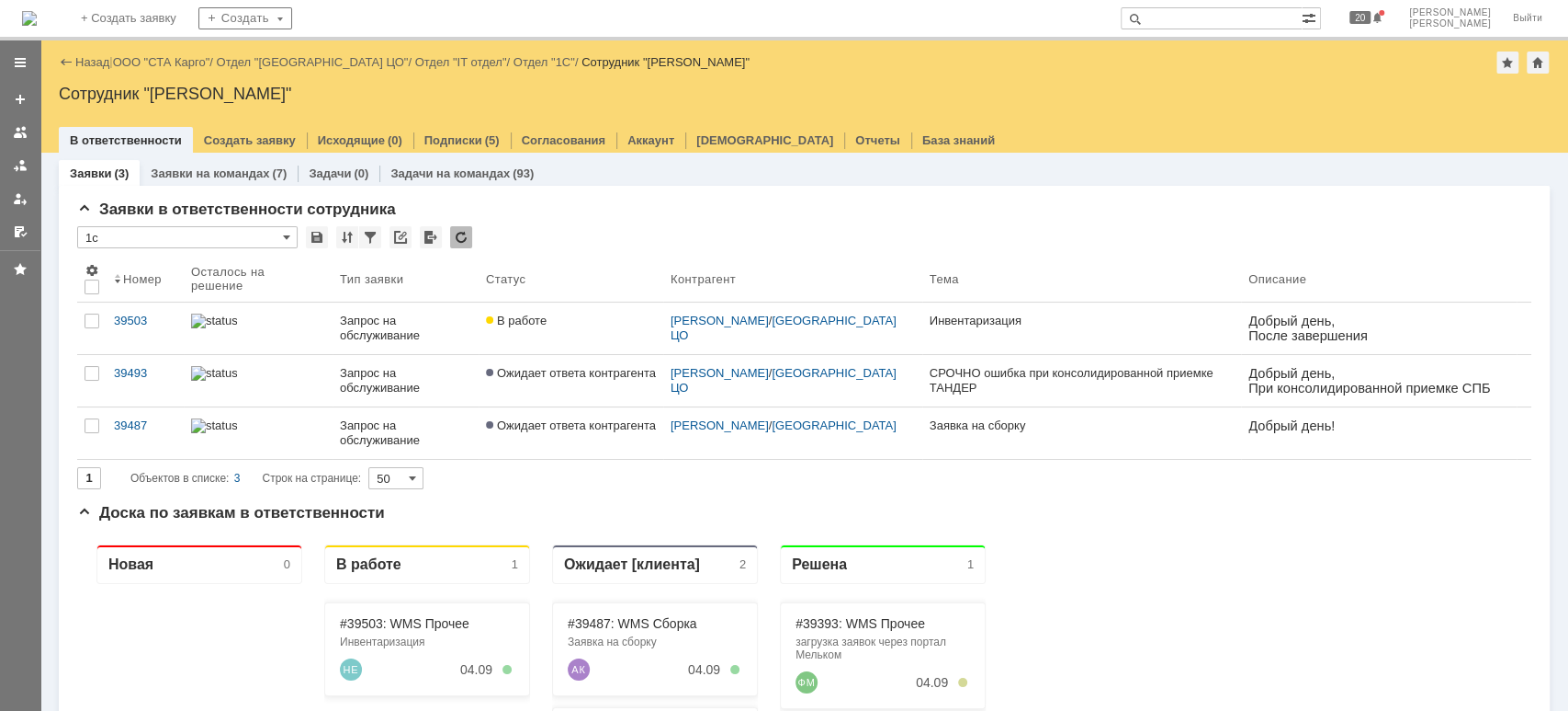
click at [183, 60] on link "ООО "СТА Карго"" at bounding box center [162, 61] width 98 height 14
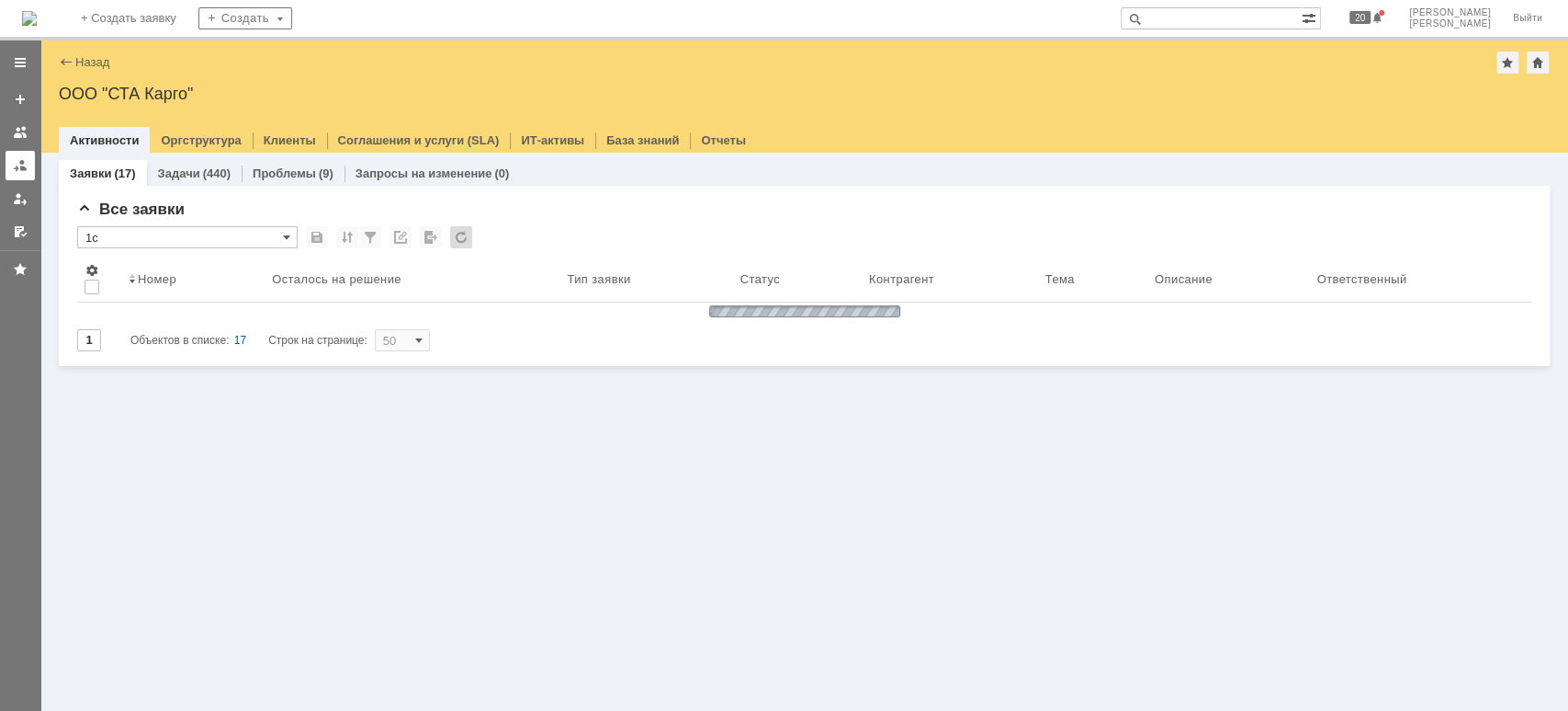
click at [20, 155] on link at bounding box center [20, 166] width 30 height 30
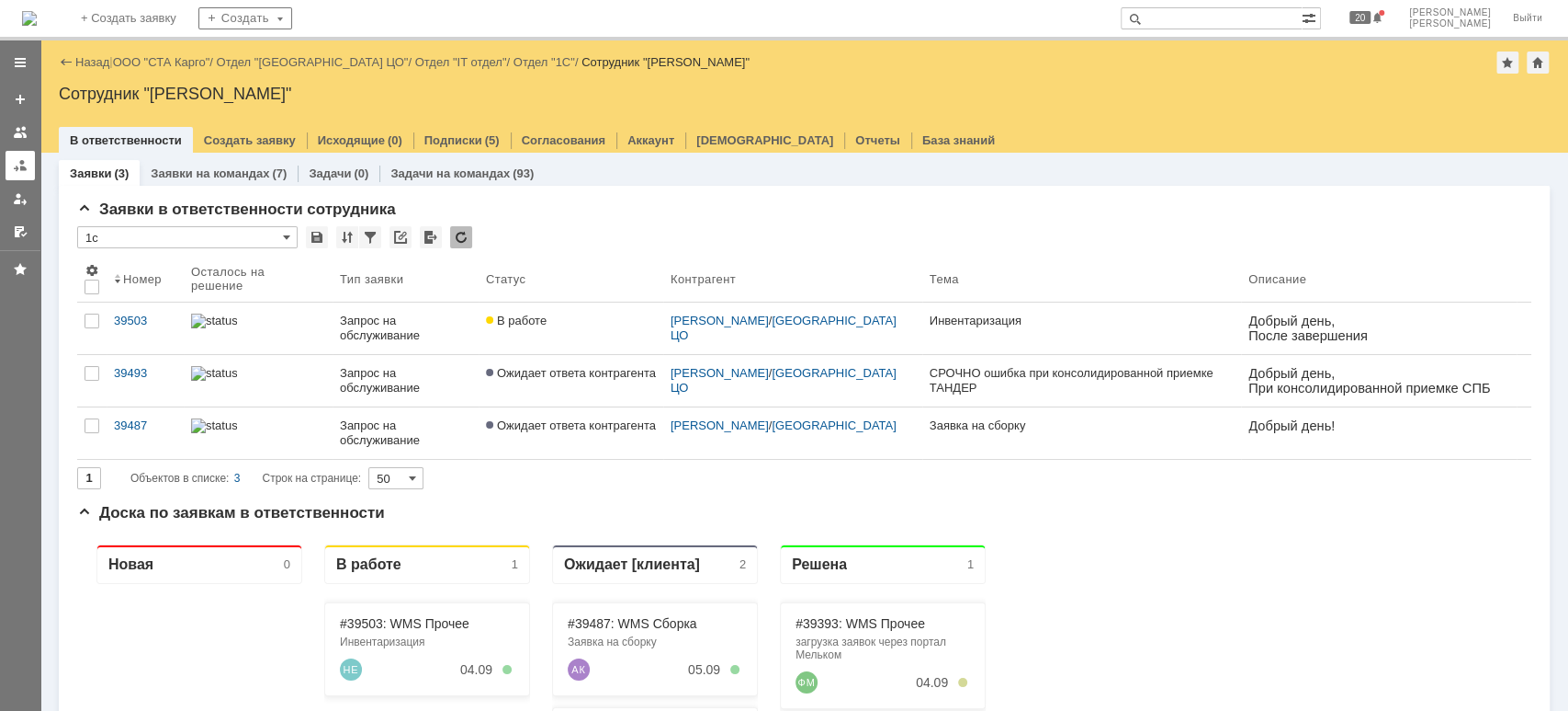
click at [24, 161] on div at bounding box center [20, 166] width 15 height 15
click at [22, 165] on div at bounding box center [20, 166] width 15 height 15
click at [167, 55] on link "ООО "СТА Карго"" at bounding box center [162, 61] width 98 height 14
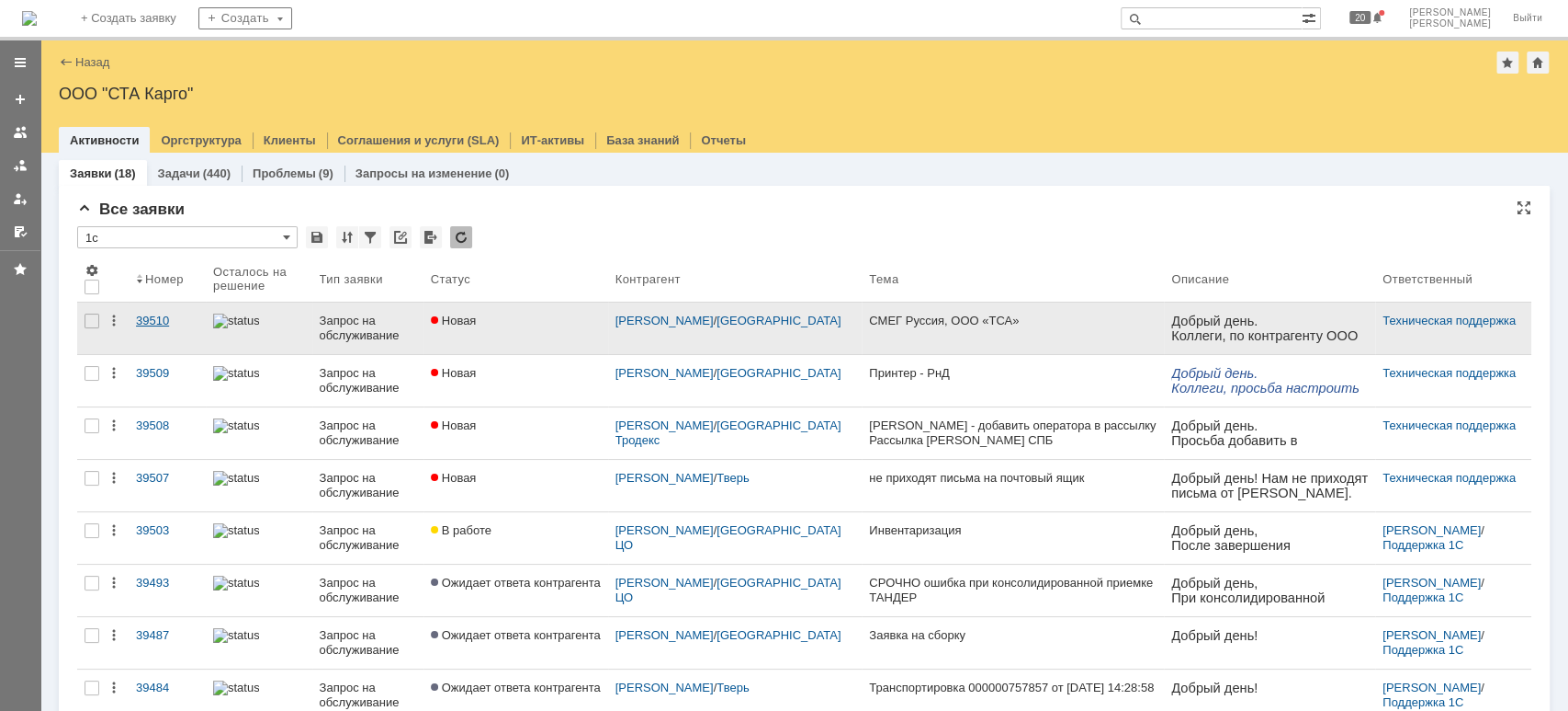
click at [165, 322] on div "39510" at bounding box center [166, 321] width 62 height 15
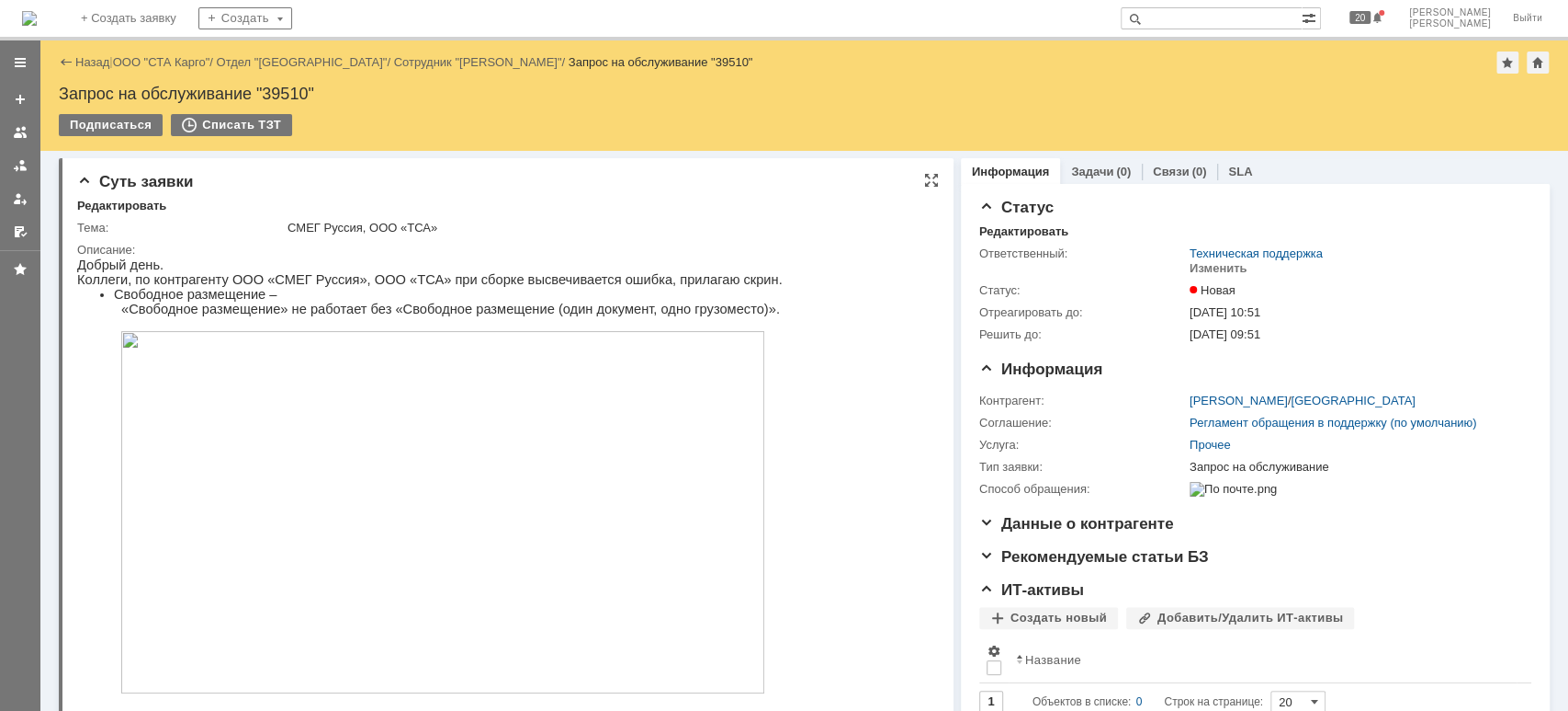
click at [342, 400] on img at bounding box center [443, 512] width 644 height 362
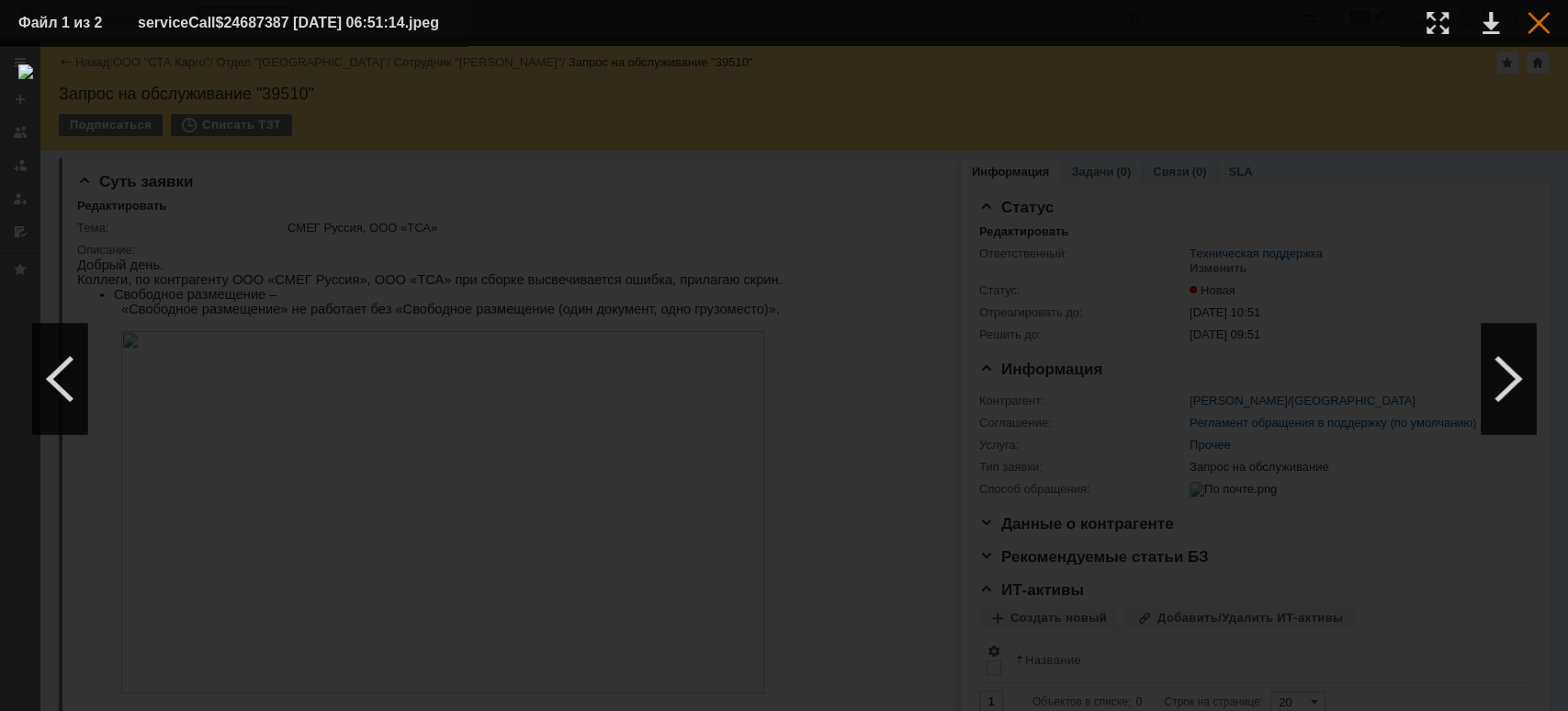
click at [1536, 22] on div at bounding box center [1539, 23] width 22 height 22
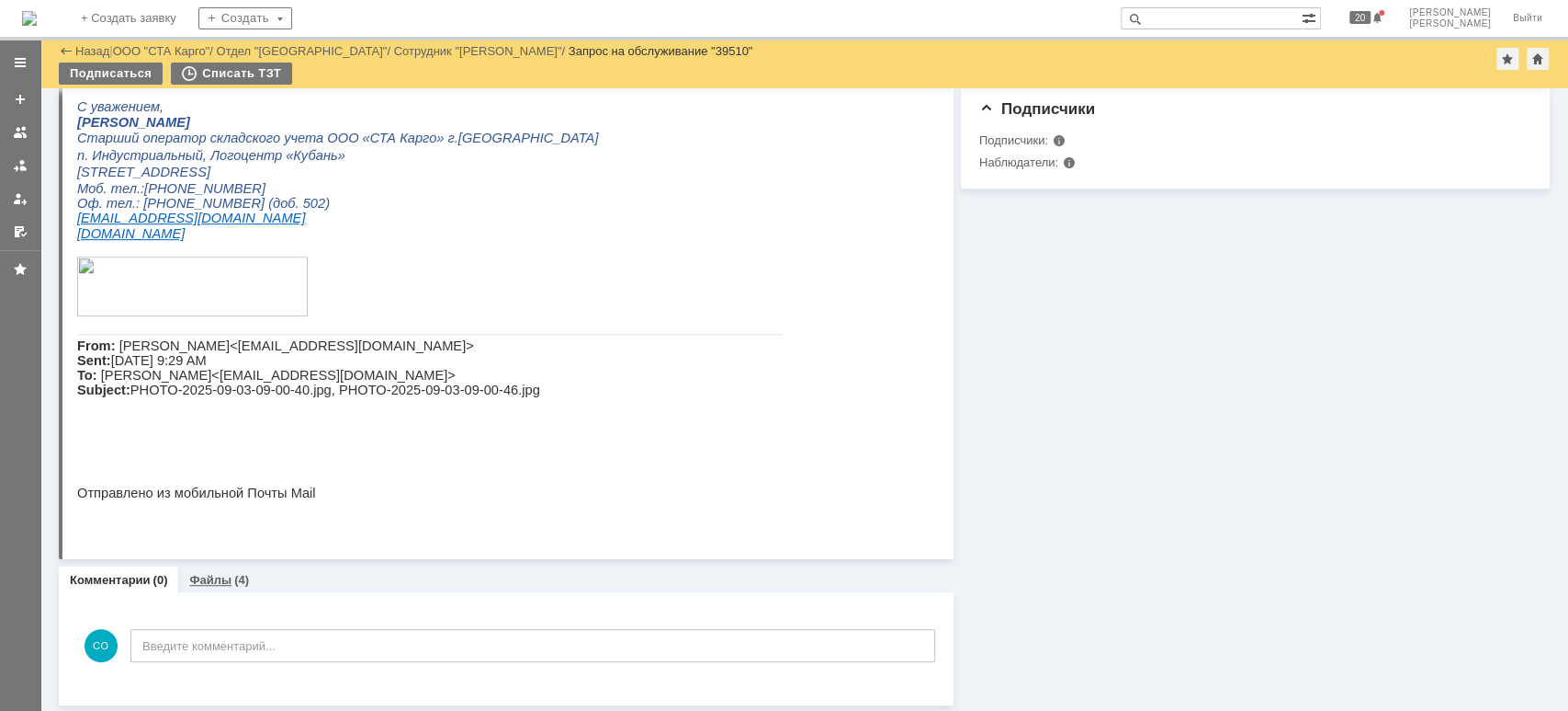
click at [213, 580] on link "Файлы" at bounding box center [210, 580] width 42 height 14
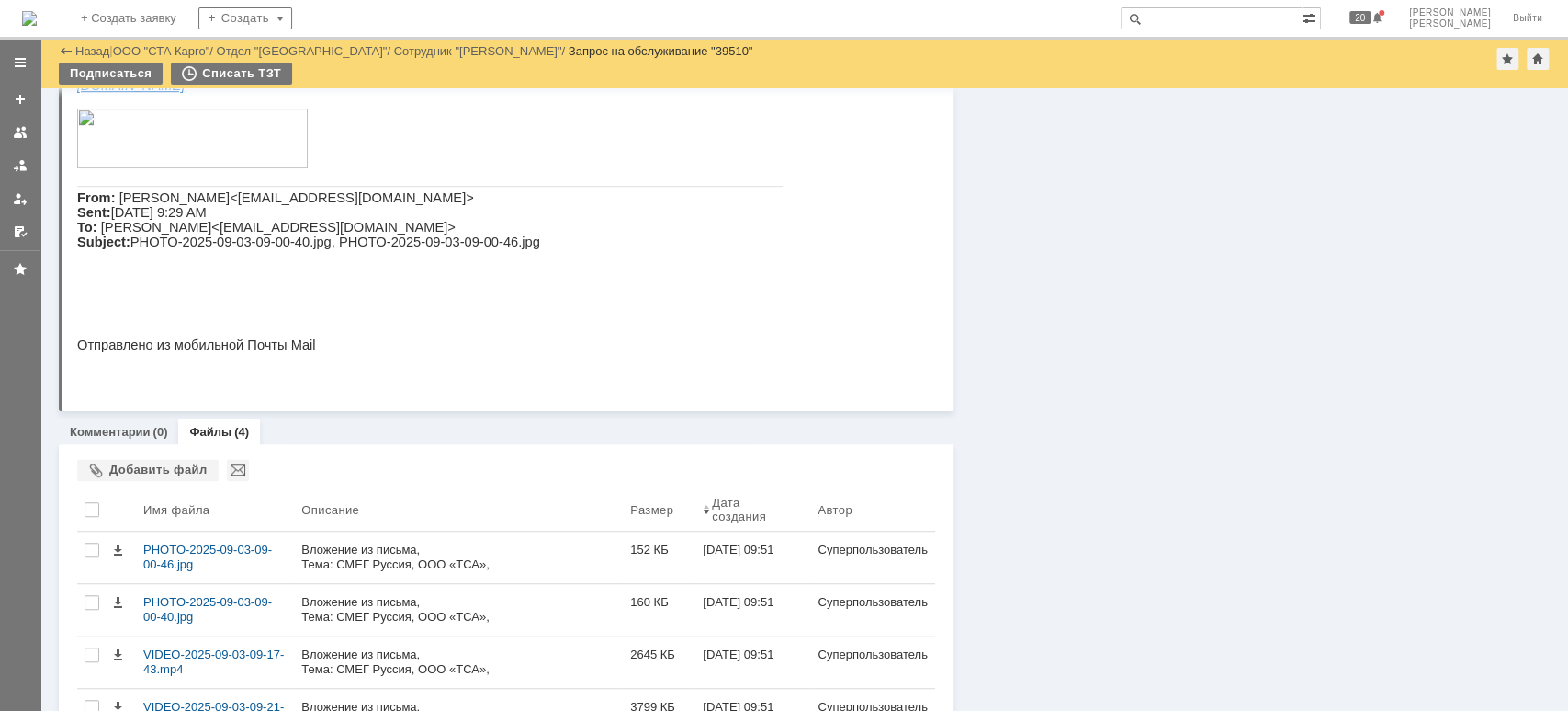
scroll to position [793, 0]
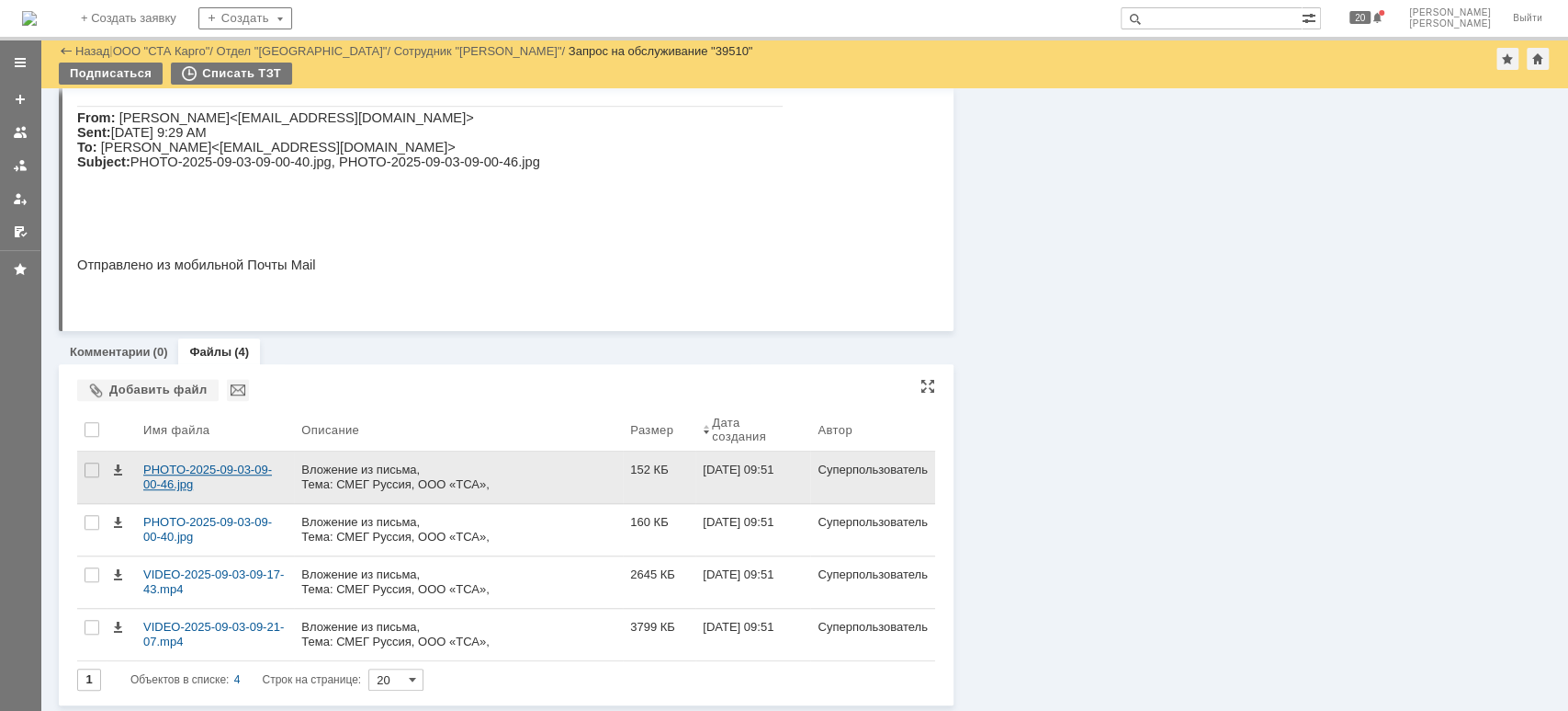
click at [248, 471] on div "PHOTO-2025-09-03-09-00-46.jpg" at bounding box center [215, 477] width 143 height 30
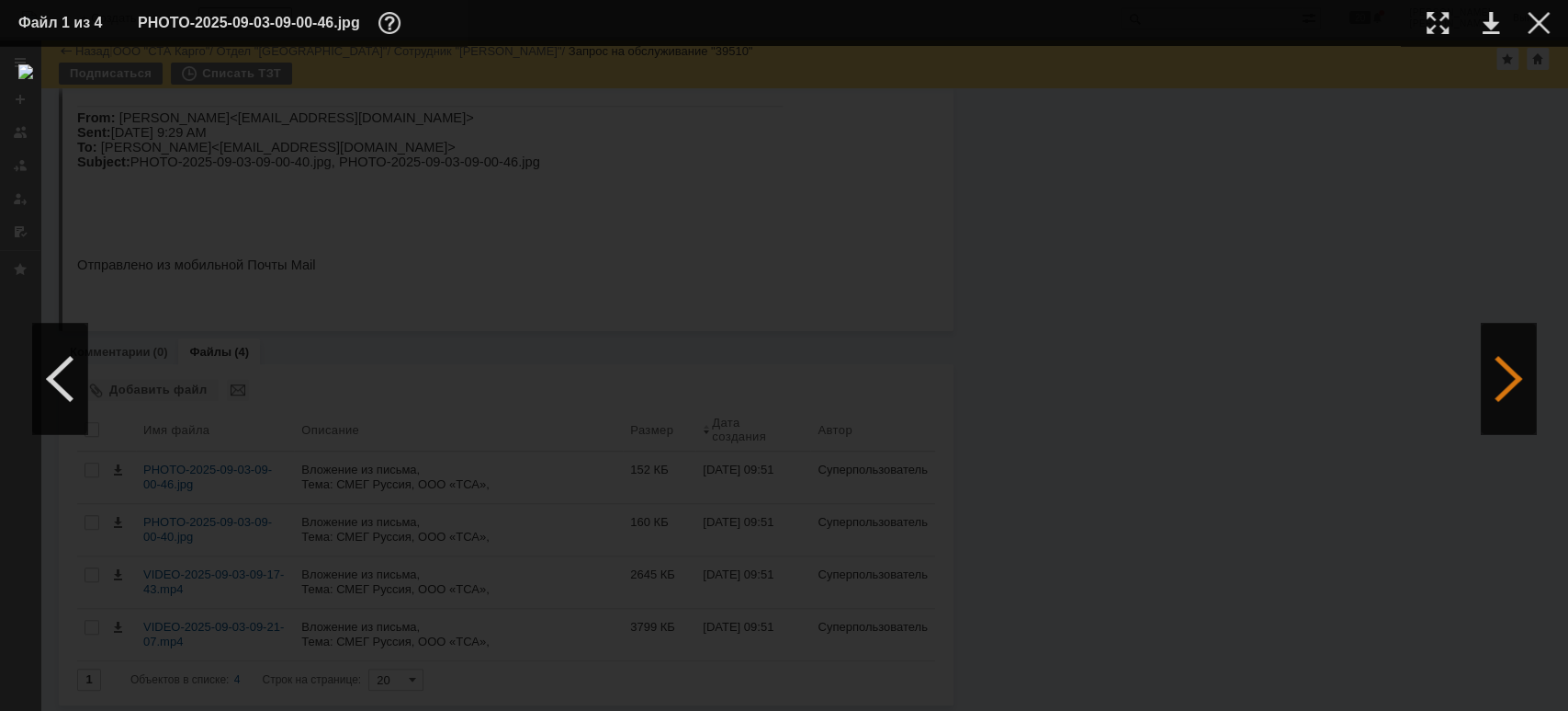
click at [1511, 384] on div at bounding box center [1508, 379] width 55 height 111
click at [1512, 383] on div at bounding box center [1508, 379] width 55 height 111
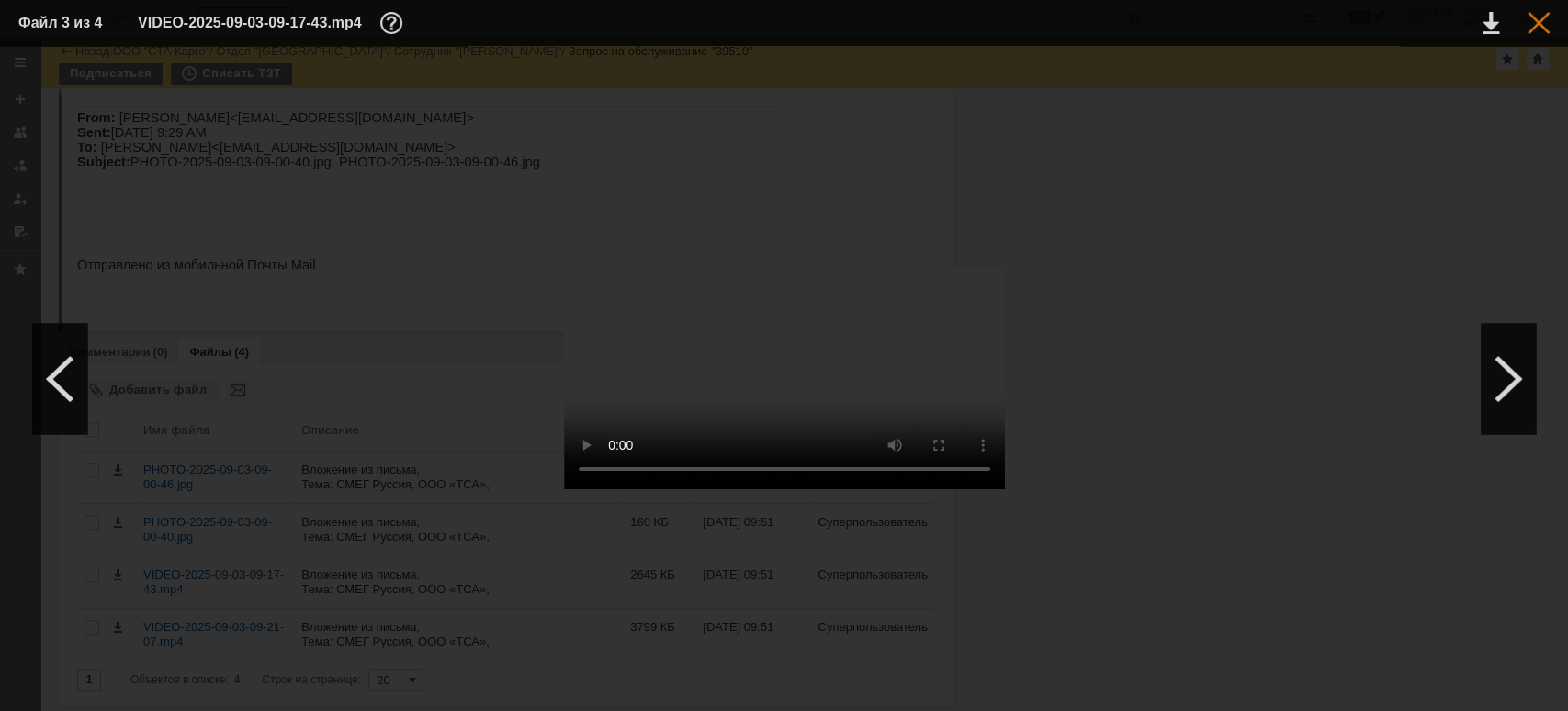
click at [1526, 29] on td at bounding box center [1524, 23] width 50 height 28
click at [1544, 30] on div at bounding box center [1539, 23] width 22 height 22
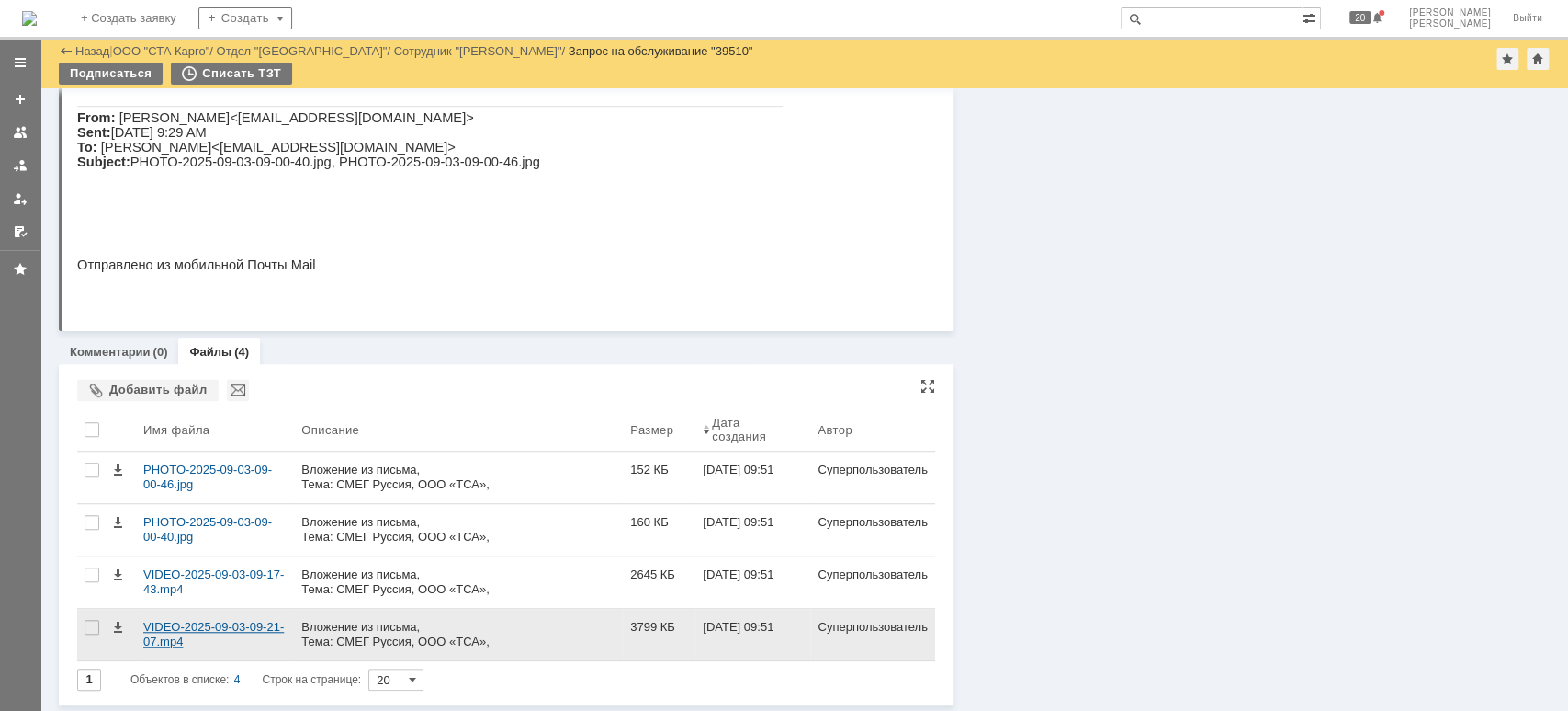
click at [233, 620] on div "VIDEO-2025-09-03-09-21-07.mp4" at bounding box center [215, 635] width 143 height 30
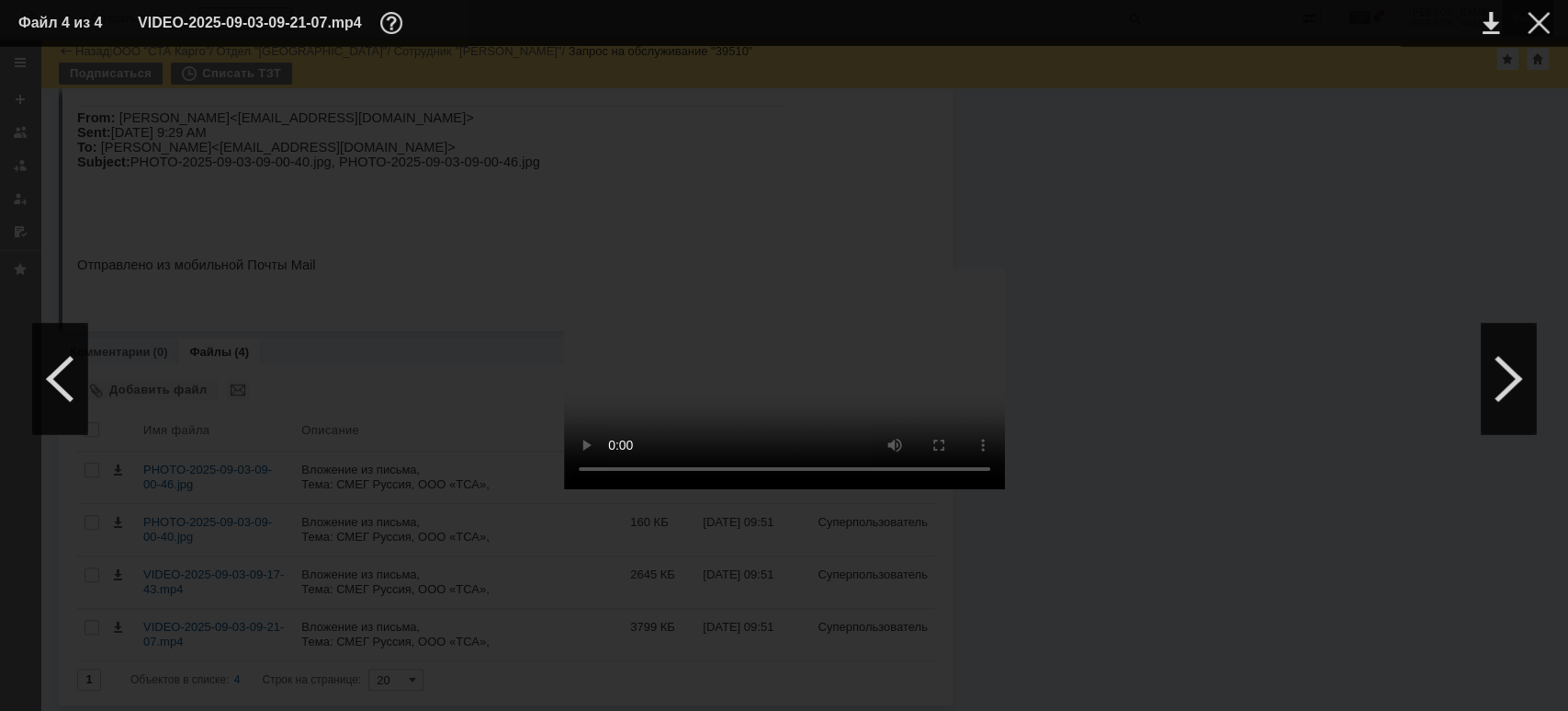
click at [1538, 22] on div at bounding box center [1539, 23] width 22 height 22
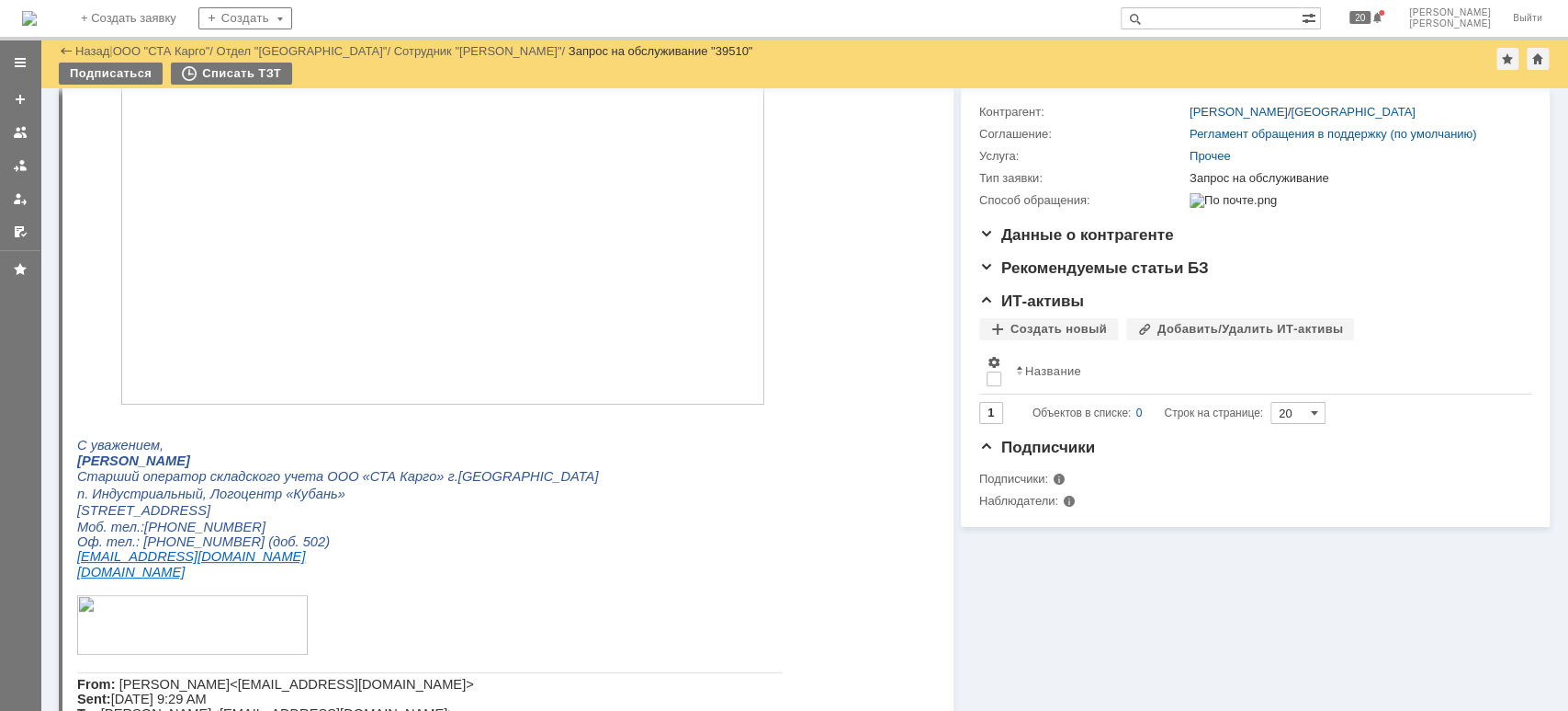
scroll to position [0, 0]
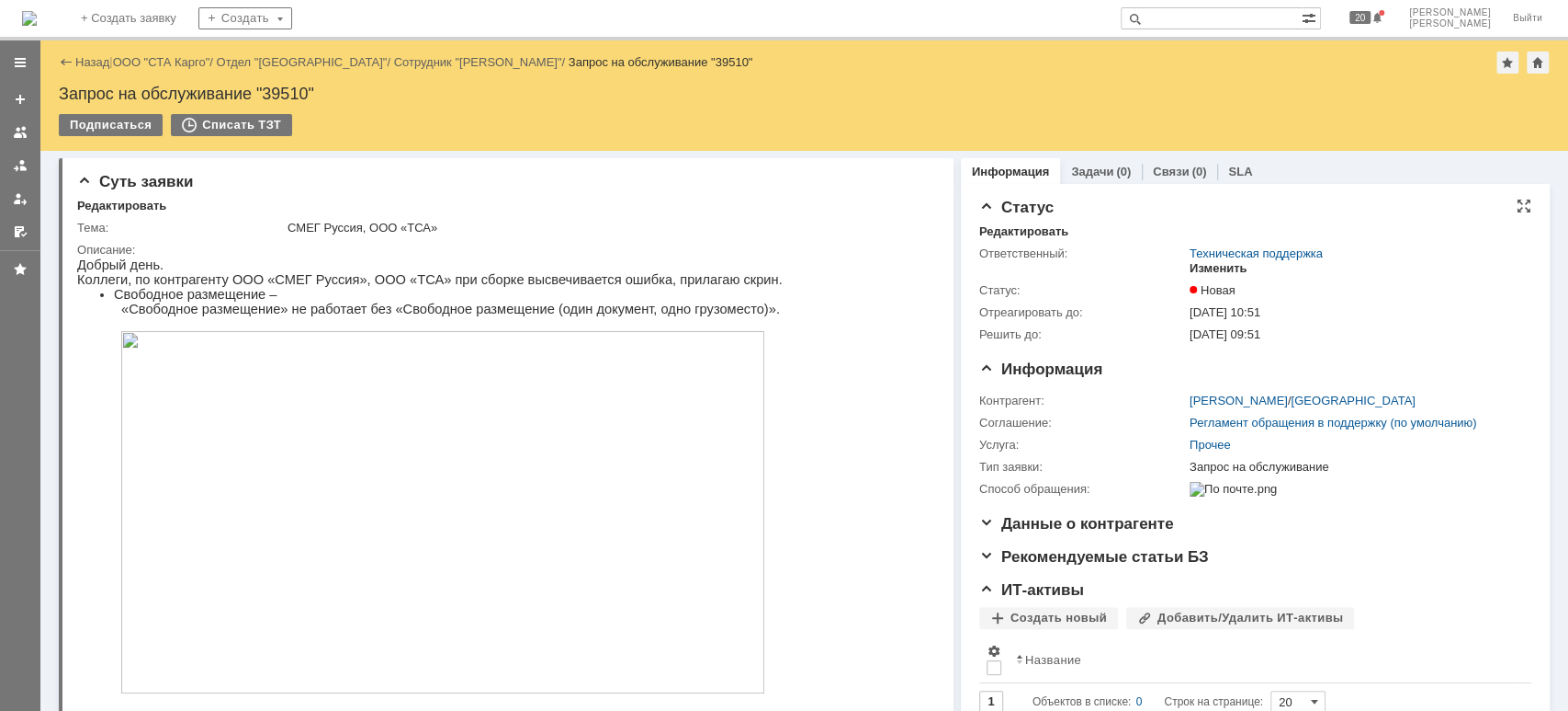
click at [1224, 273] on div "Изменить" at bounding box center [1218, 269] width 58 height 15
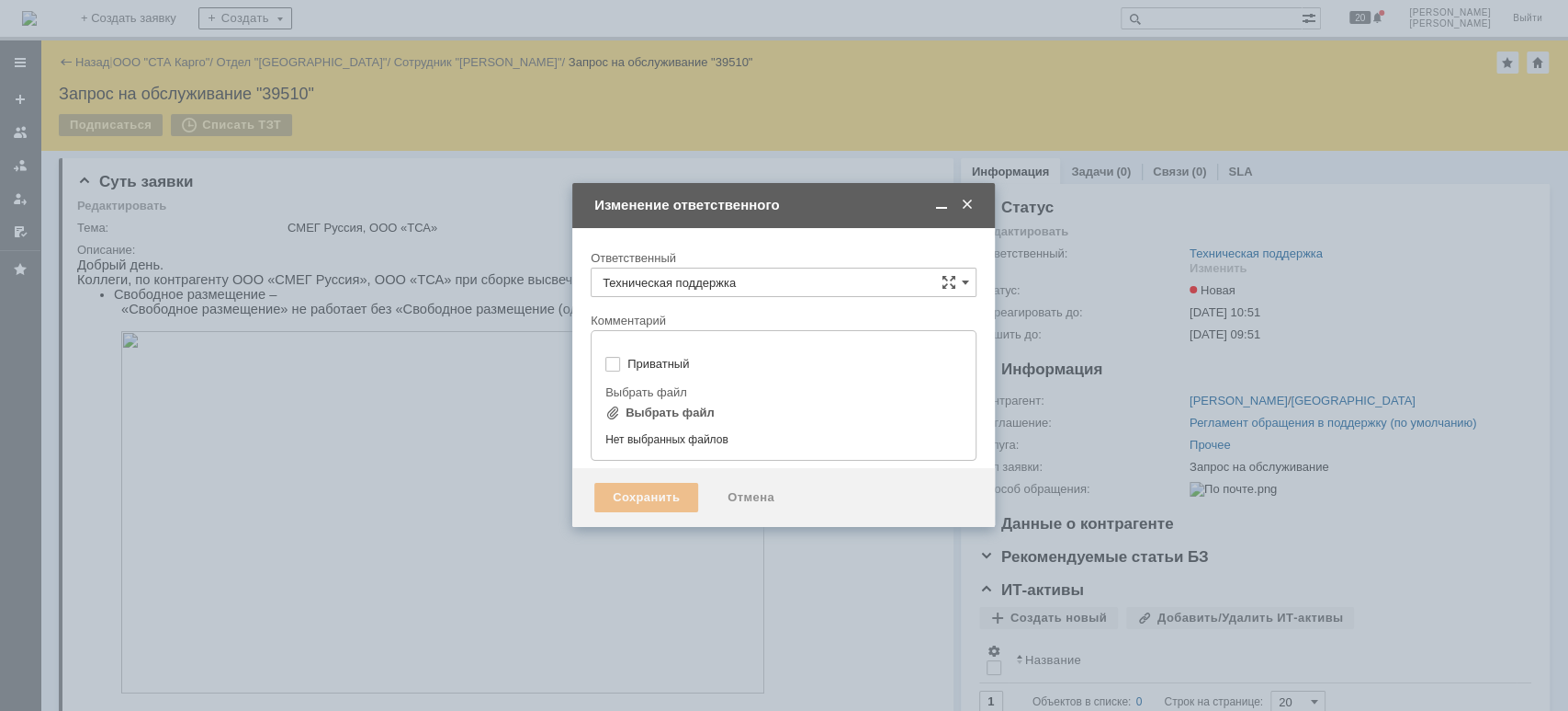
type input "[не указано]"
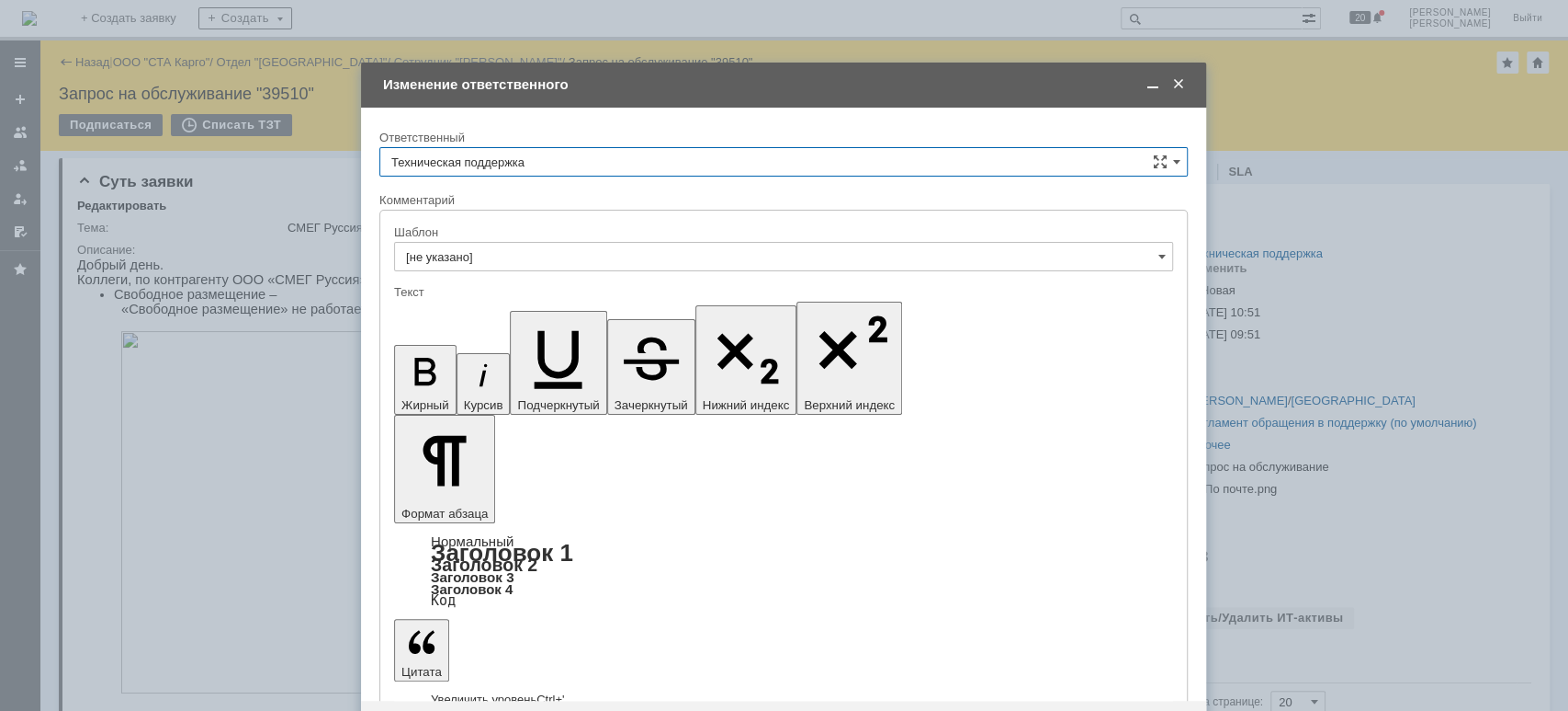
click at [568, 157] on input "Техническая поддержка" at bounding box center [783, 162] width 808 height 30
click at [549, 256] on span "[PERSON_NAME]" at bounding box center [784, 257] width 785 height 15
type input "[PERSON_NAME]"
click at [1189, 78] on div "Изменение ответственного" at bounding box center [783, 85] width 845 height 21
click at [1178, 87] on span at bounding box center [1179, 85] width 19 height 17
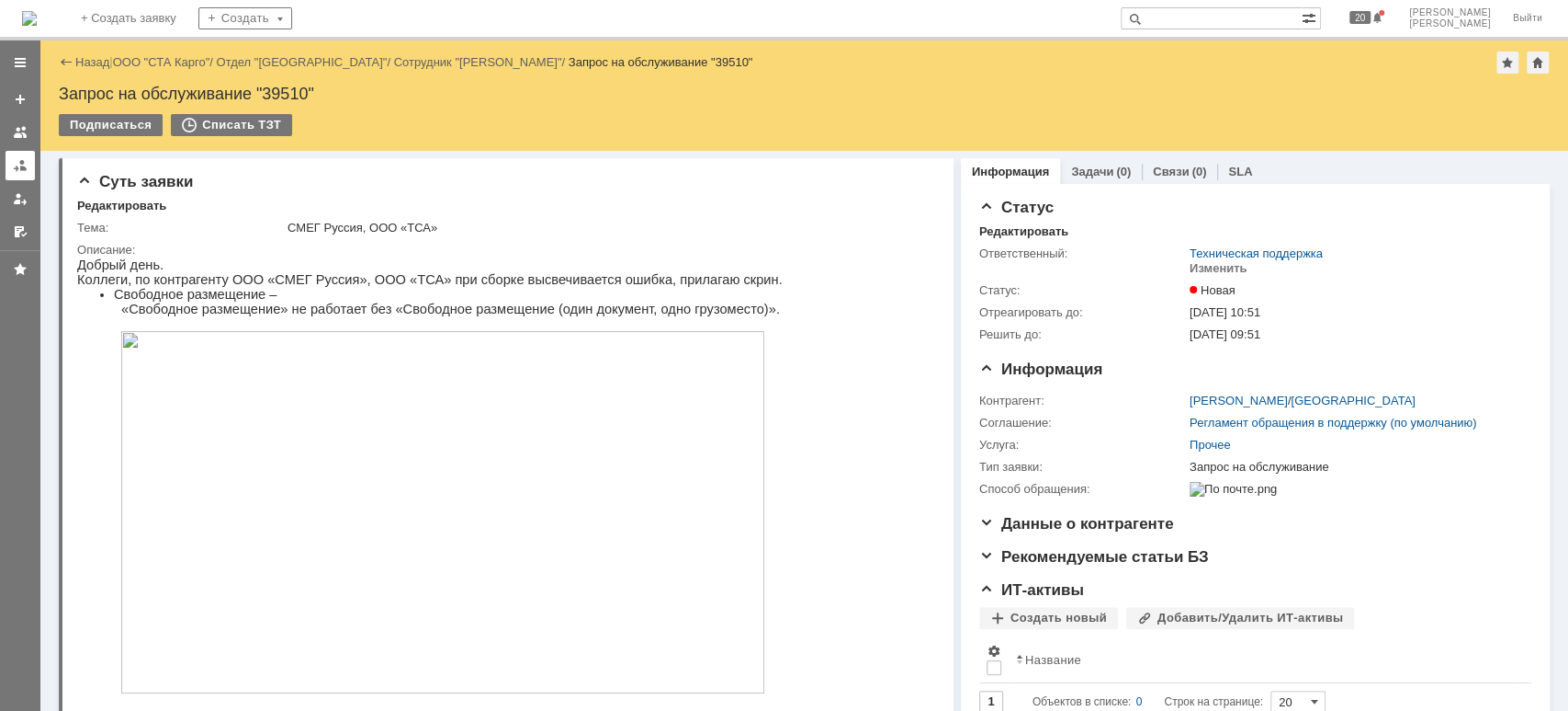
click at [13, 162] on div at bounding box center [20, 166] width 15 height 15
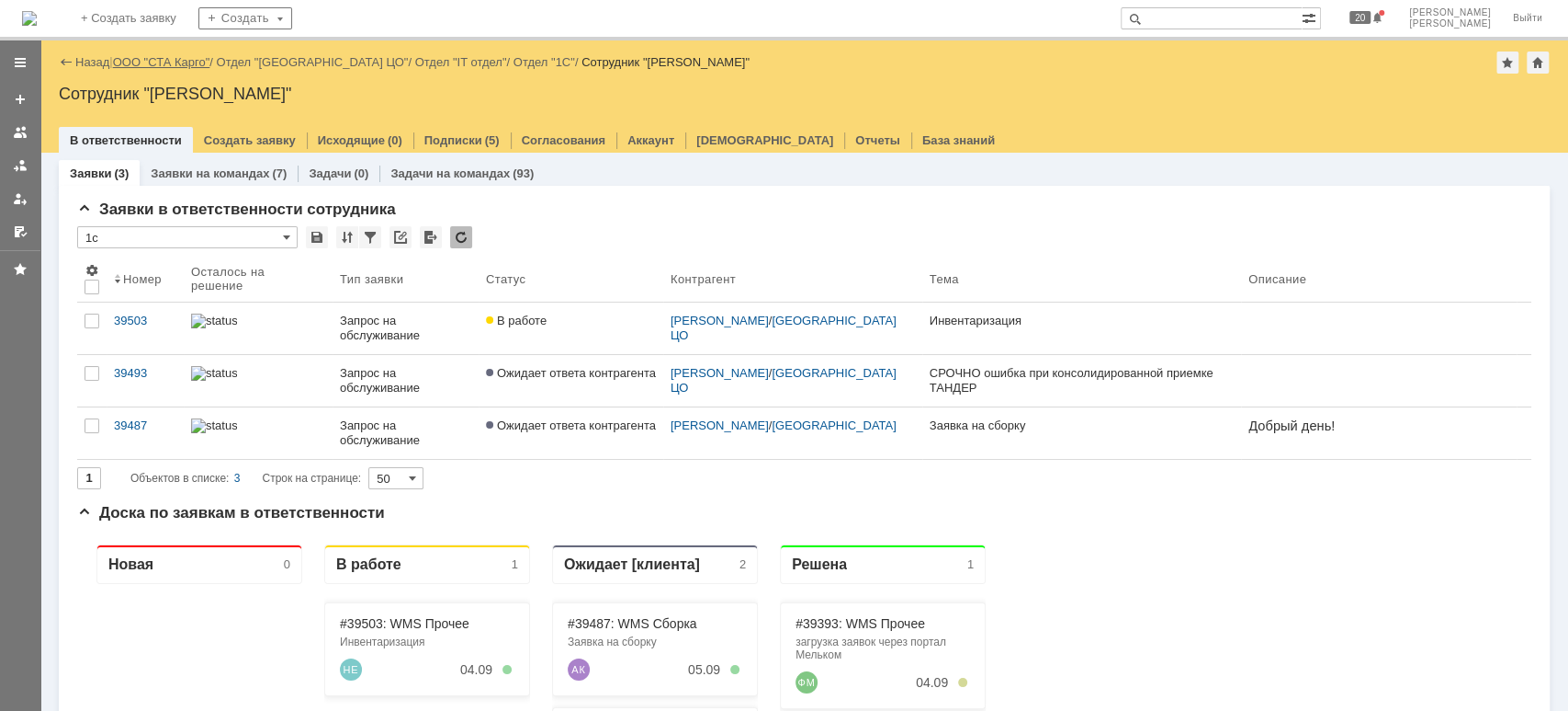
click at [184, 63] on link "ООО "СТА Карго"" at bounding box center [162, 61] width 98 height 14
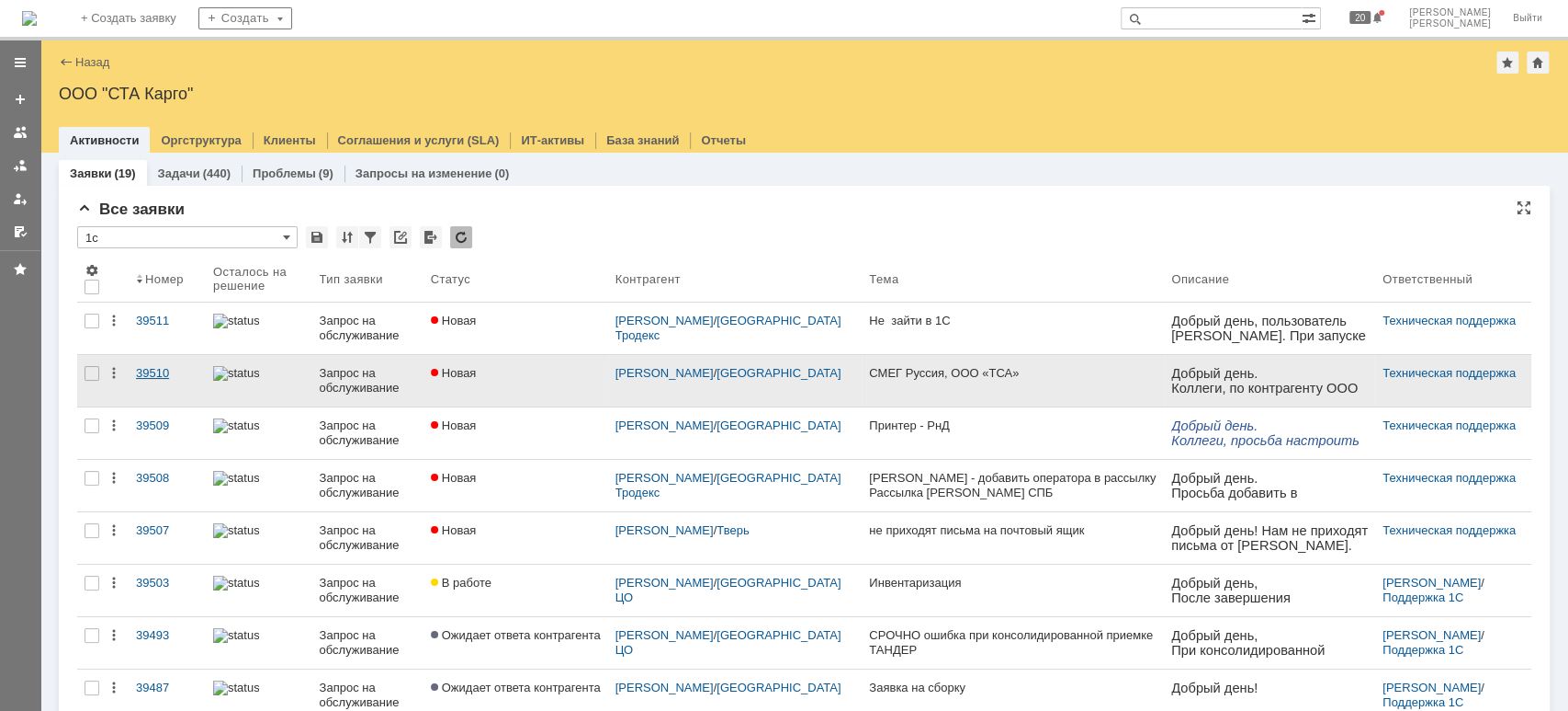
click at [176, 368] on div "39510" at bounding box center [166, 373] width 62 height 15
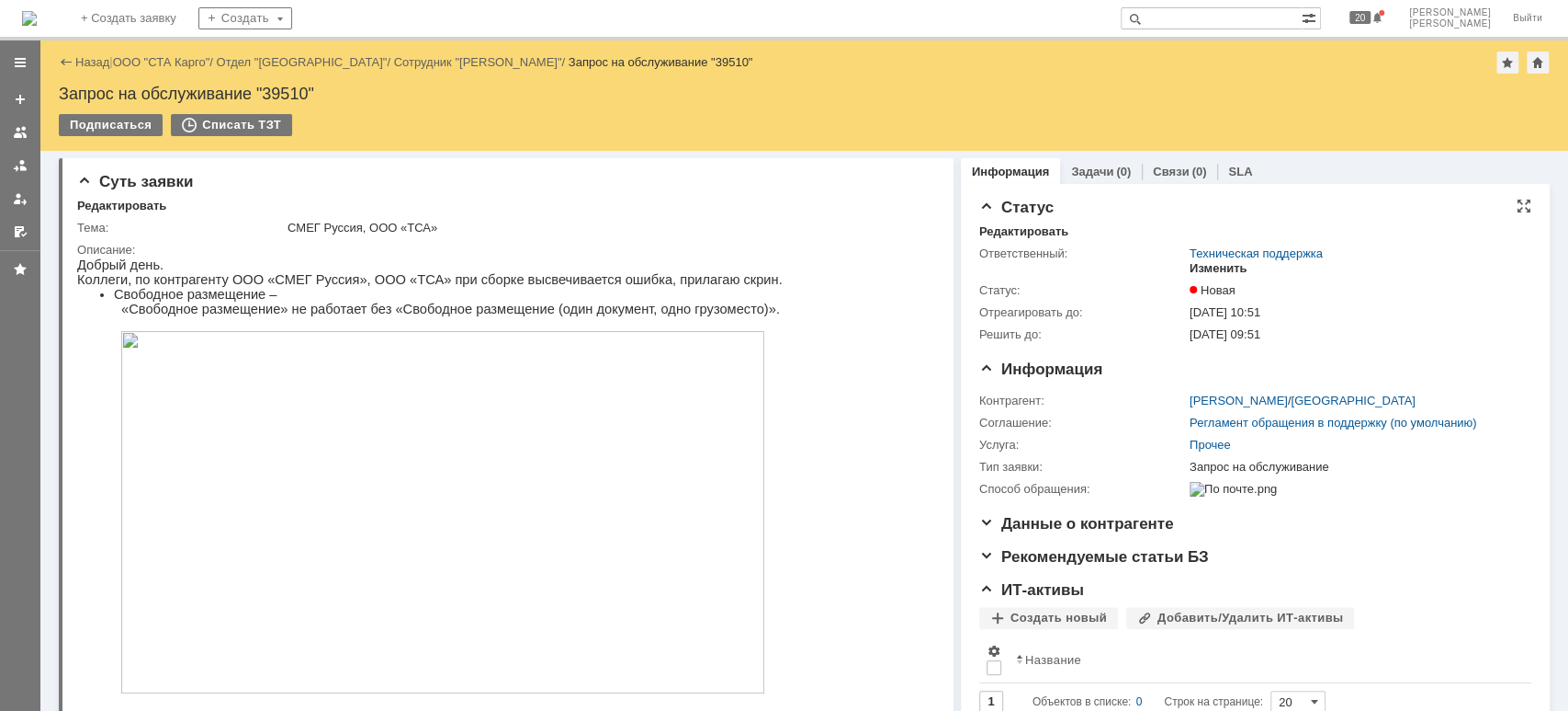
click at [1225, 267] on div "Изменить" at bounding box center [1218, 269] width 58 height 15
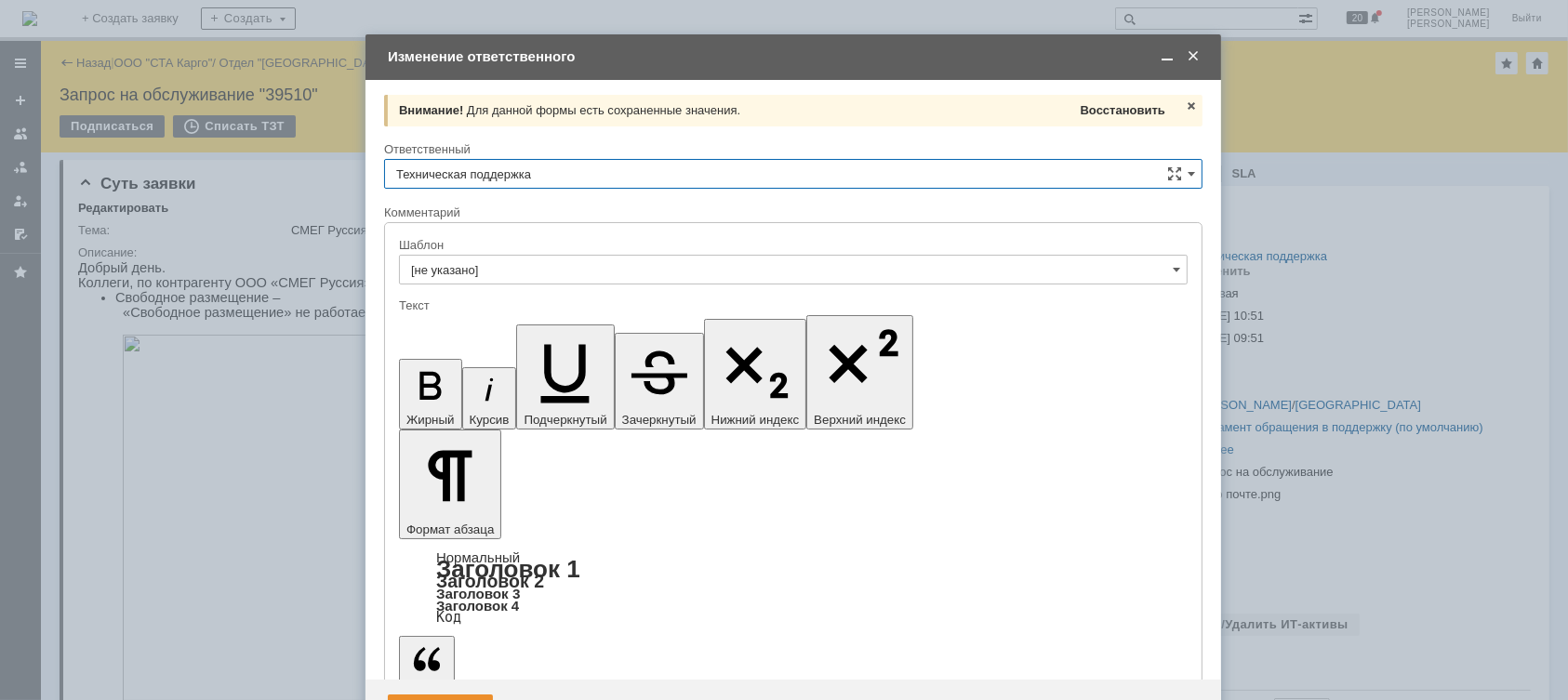
click at [1147, 109] on span "Восстановить" at bounding box center [1123, 110] width 85 height 14
type input "[PERSON_NAME]"
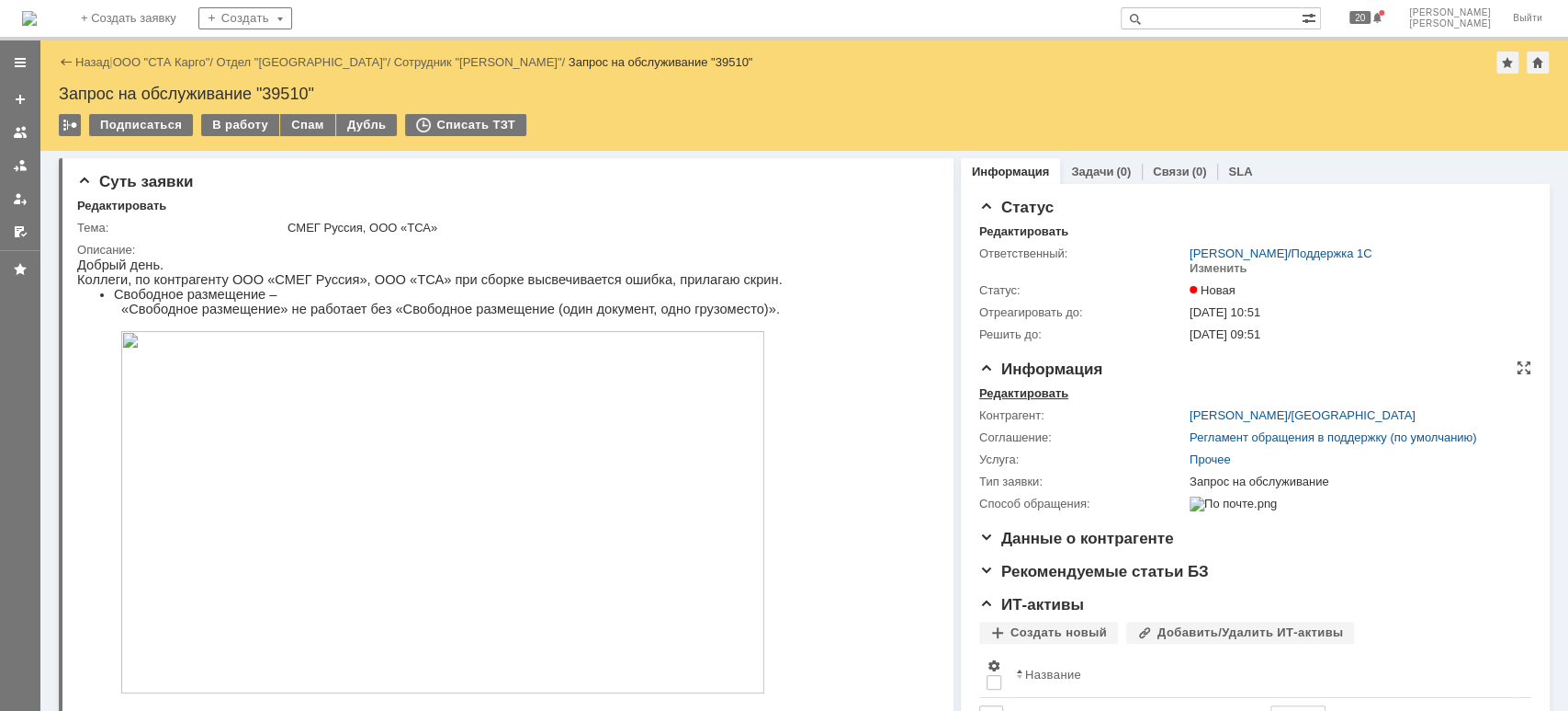
click at [1021, 398] on div "Редактировать" at bounding box center [1024, 394] width 89 height 15
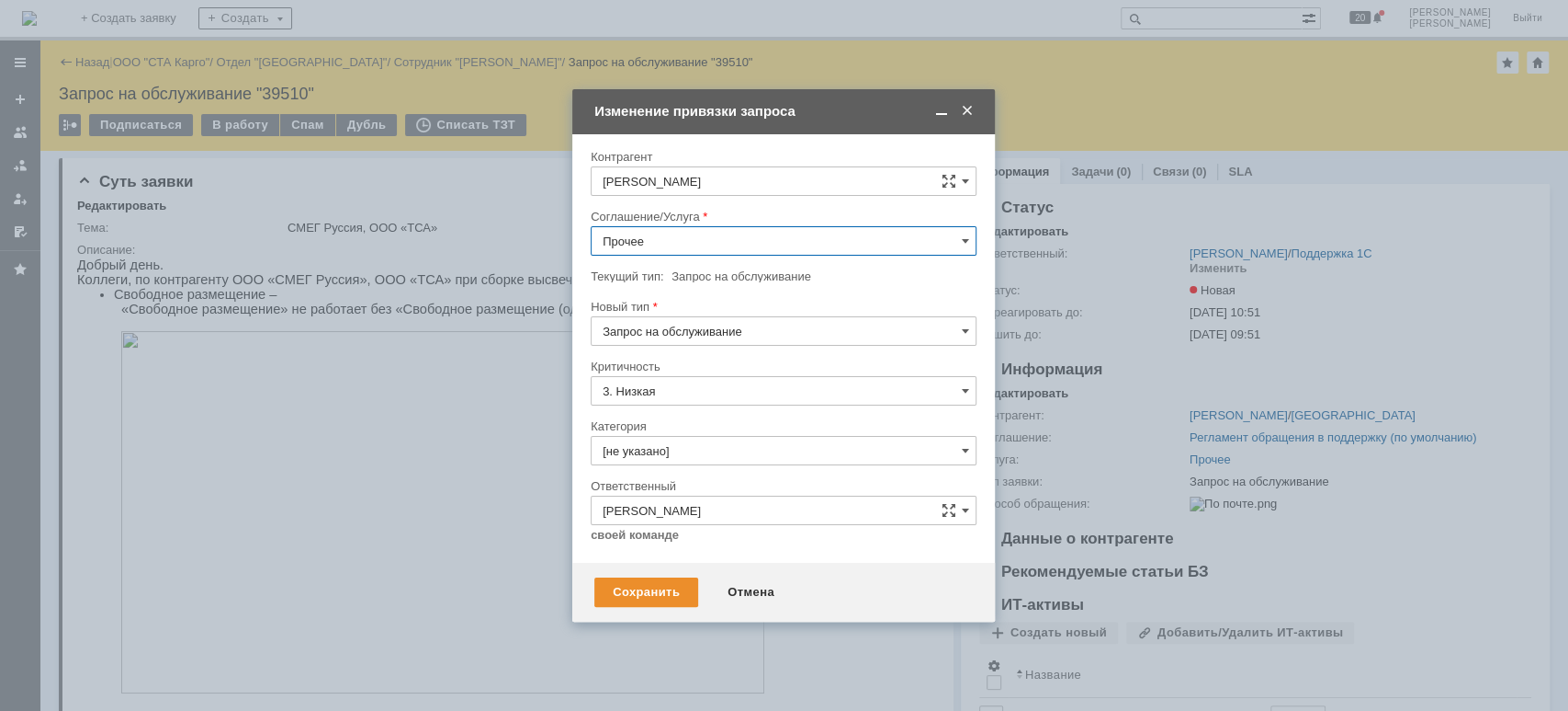
click at [699, 243] on input "Прочее" at bounding box center [783, 241] width 386 height 30
click at [729, 468] on span "WMS Размещение ТСД" at bounding box center [783, 466] width 362 height 15
click at [666, 577] on div "Сохранить" at bounding box center [646, 592] width 104 height 30
type input "WMS Размещение ТСД"
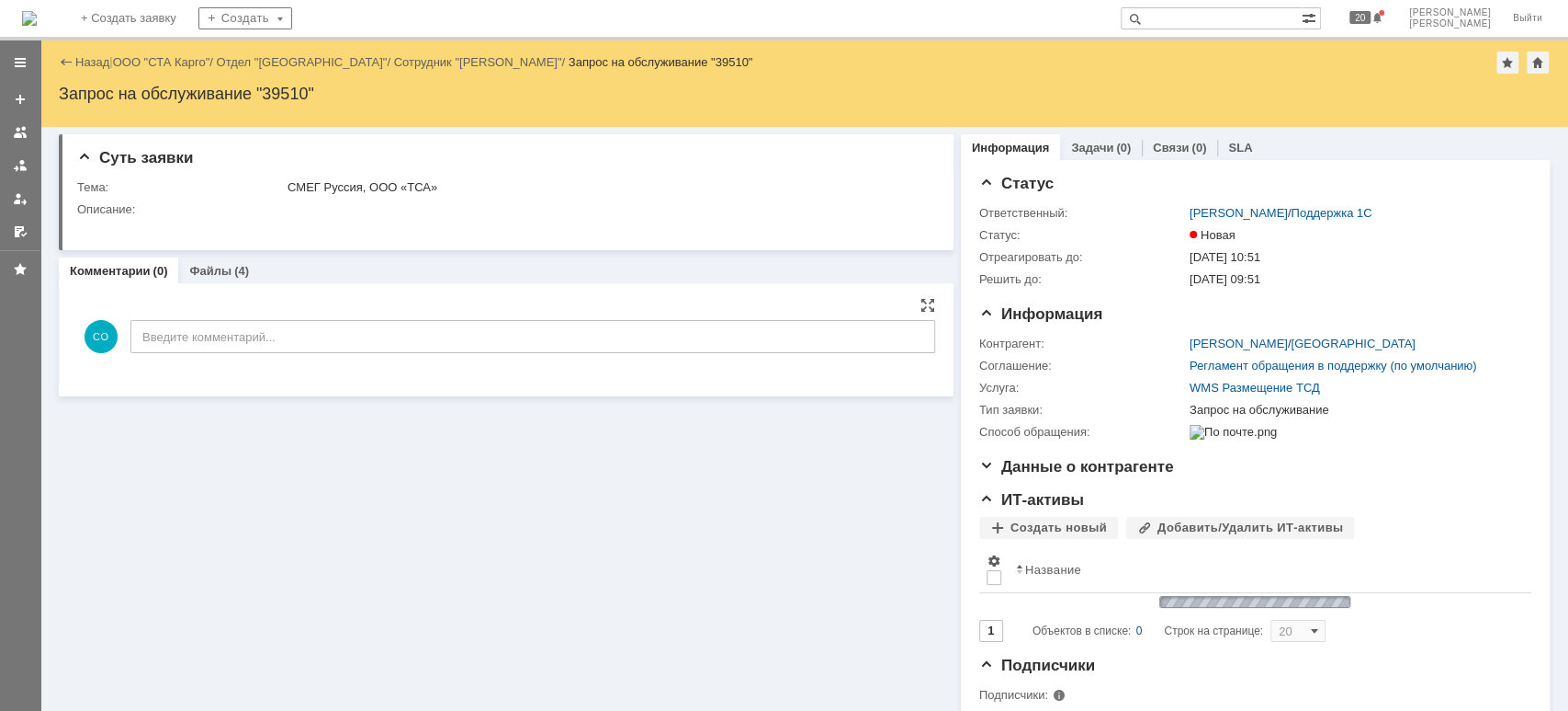
scroll to position [0, 0]
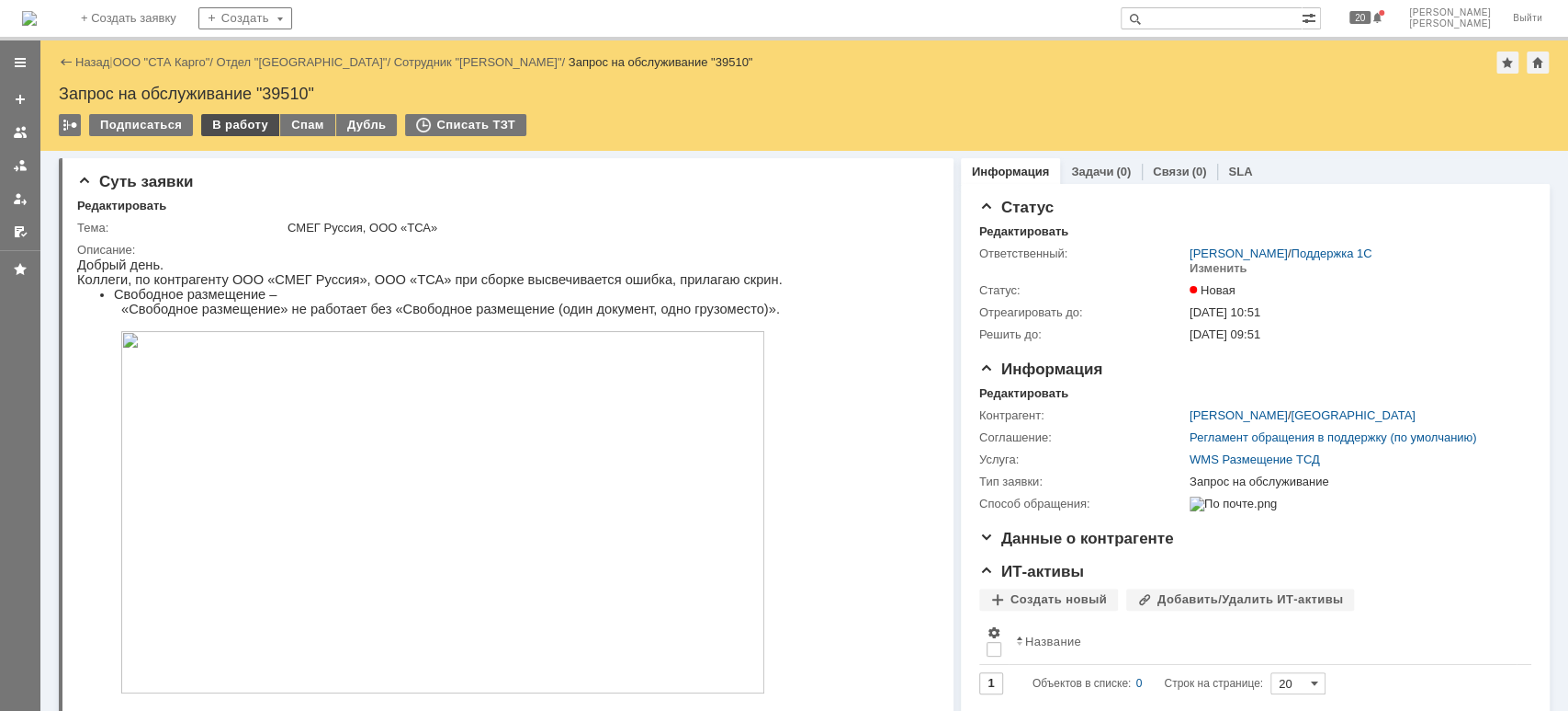
click at [228, 118] on div "В работу" at bounding box center [240, 126] width 78 height 22
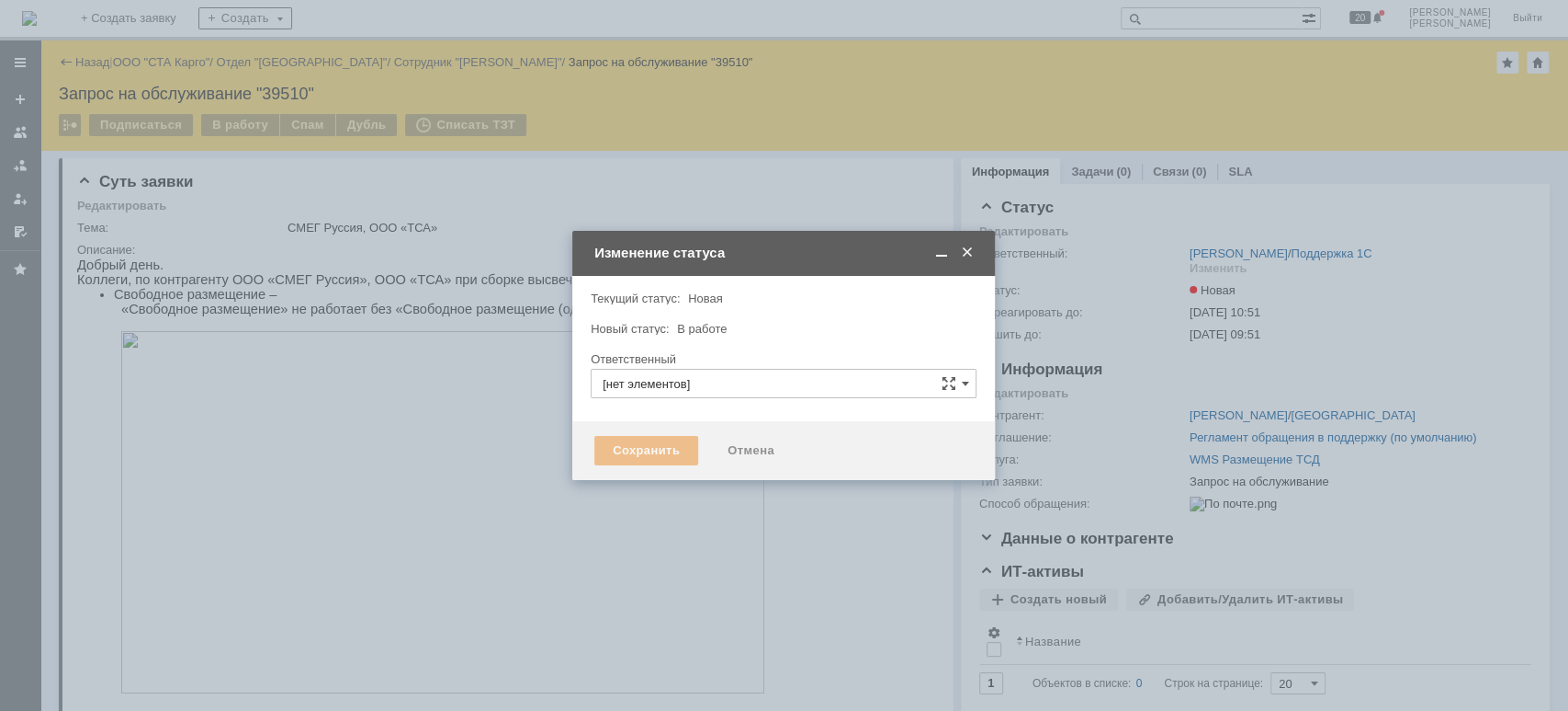
type input "[PERSON_NAME]"
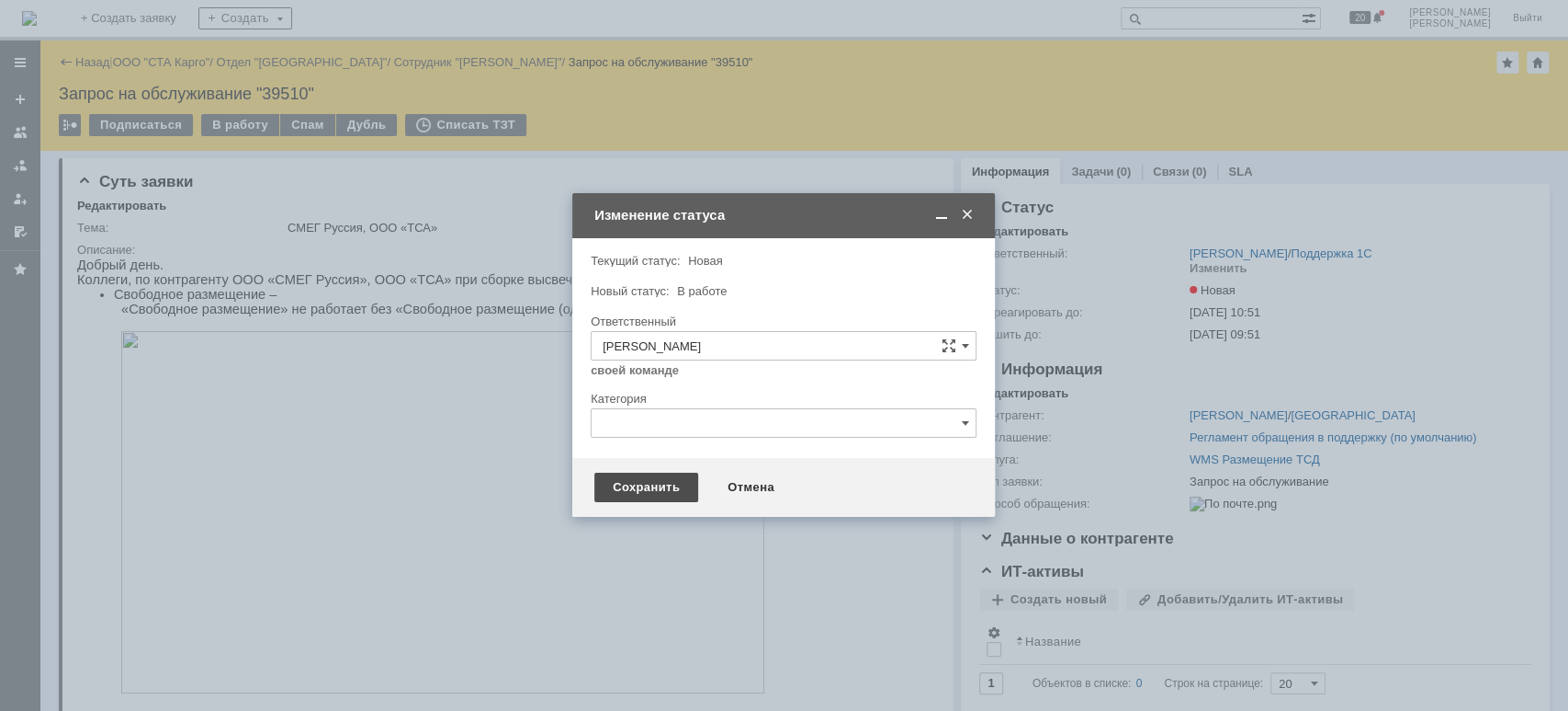
click at [647, 486] on div "Сохранить" at bounding box center [646, 488] width 104 height 30
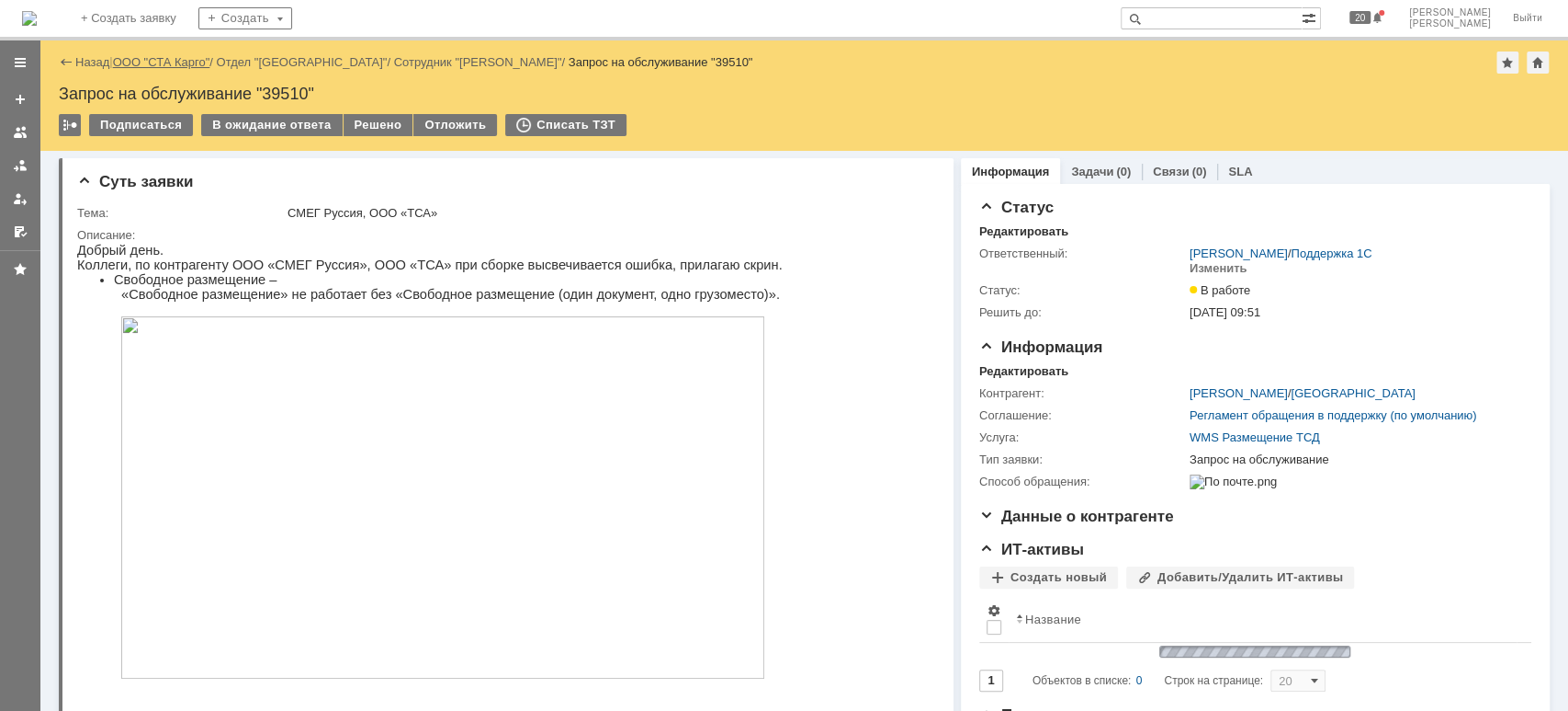
click at [191, 66] on link "ООО "СТА Карго"" at bounding box center [162, 61] width 98 height 14
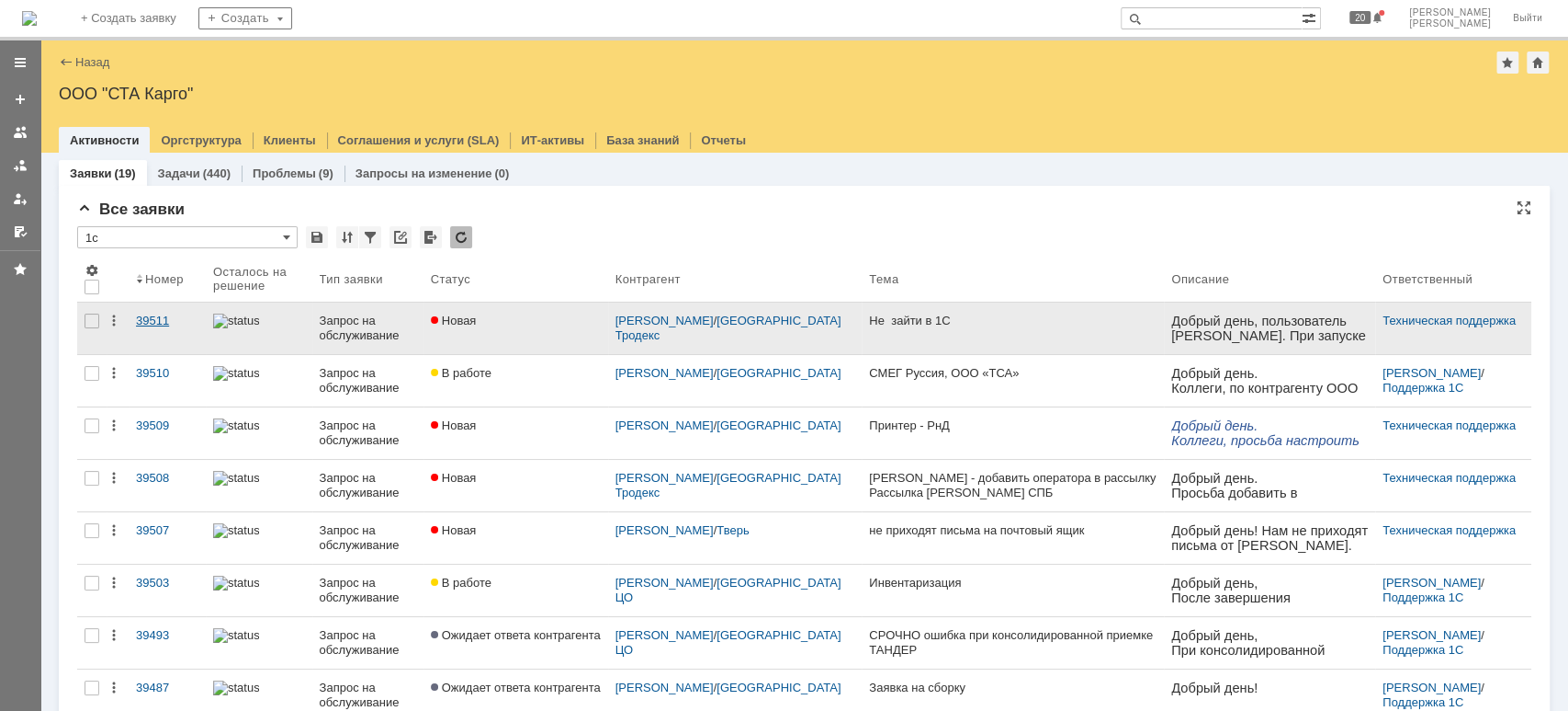
click at [175, 312] on link "39511" at bounding box center [166, 328] width 77 height 51
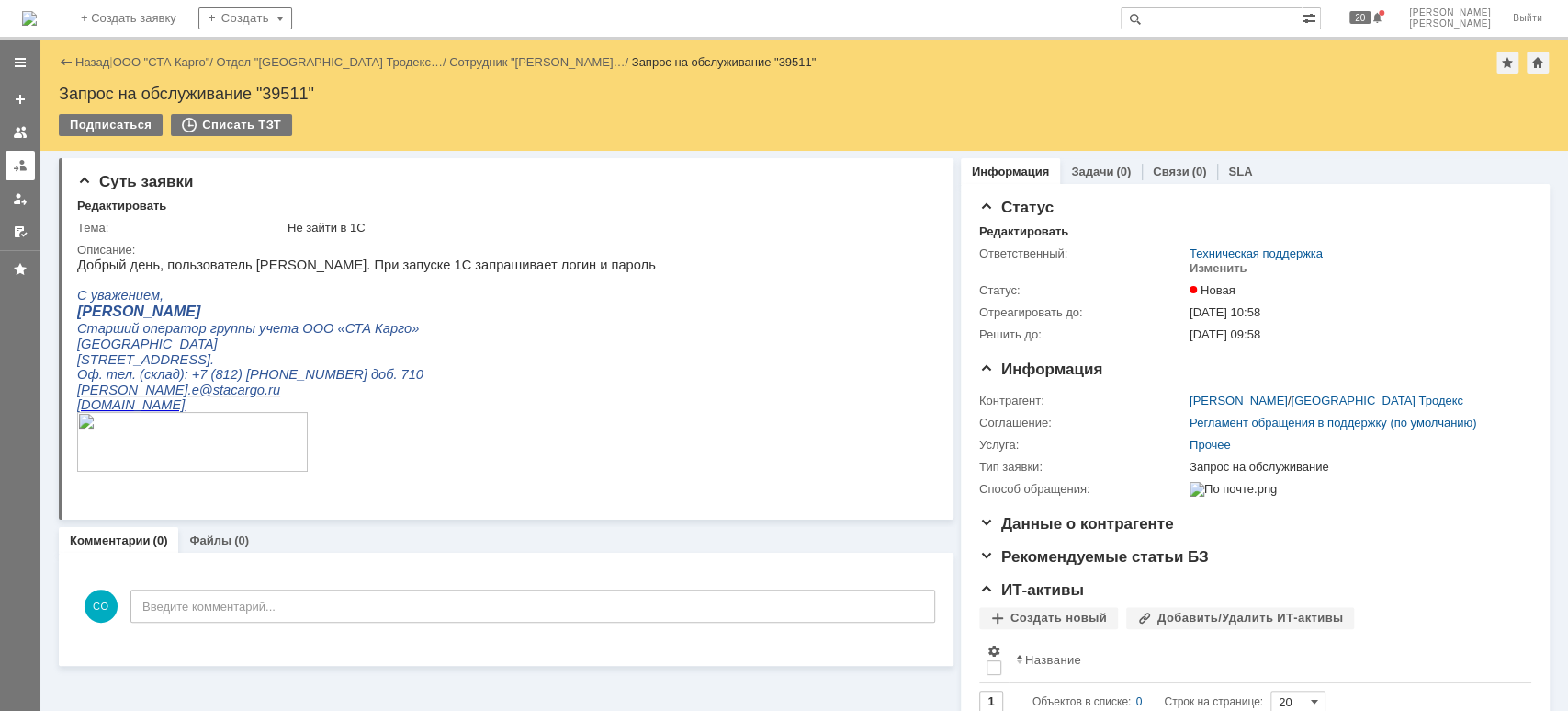
click at [21, 169] on div at bounding box center [20, 166] width 15 height 15
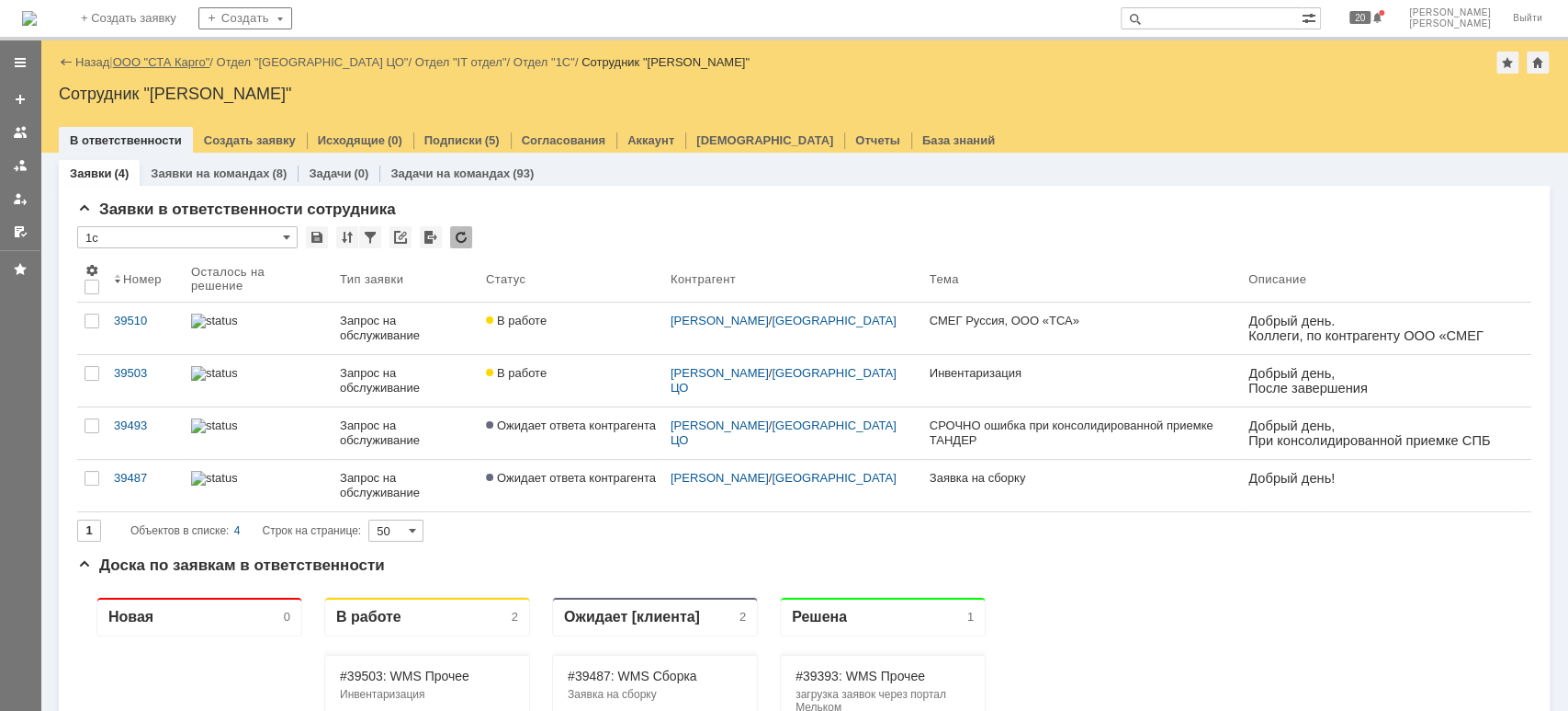
click at [161, 60] on link "ООО "СТА Карго"" at bounding box center [162, 61] width 98 height 14
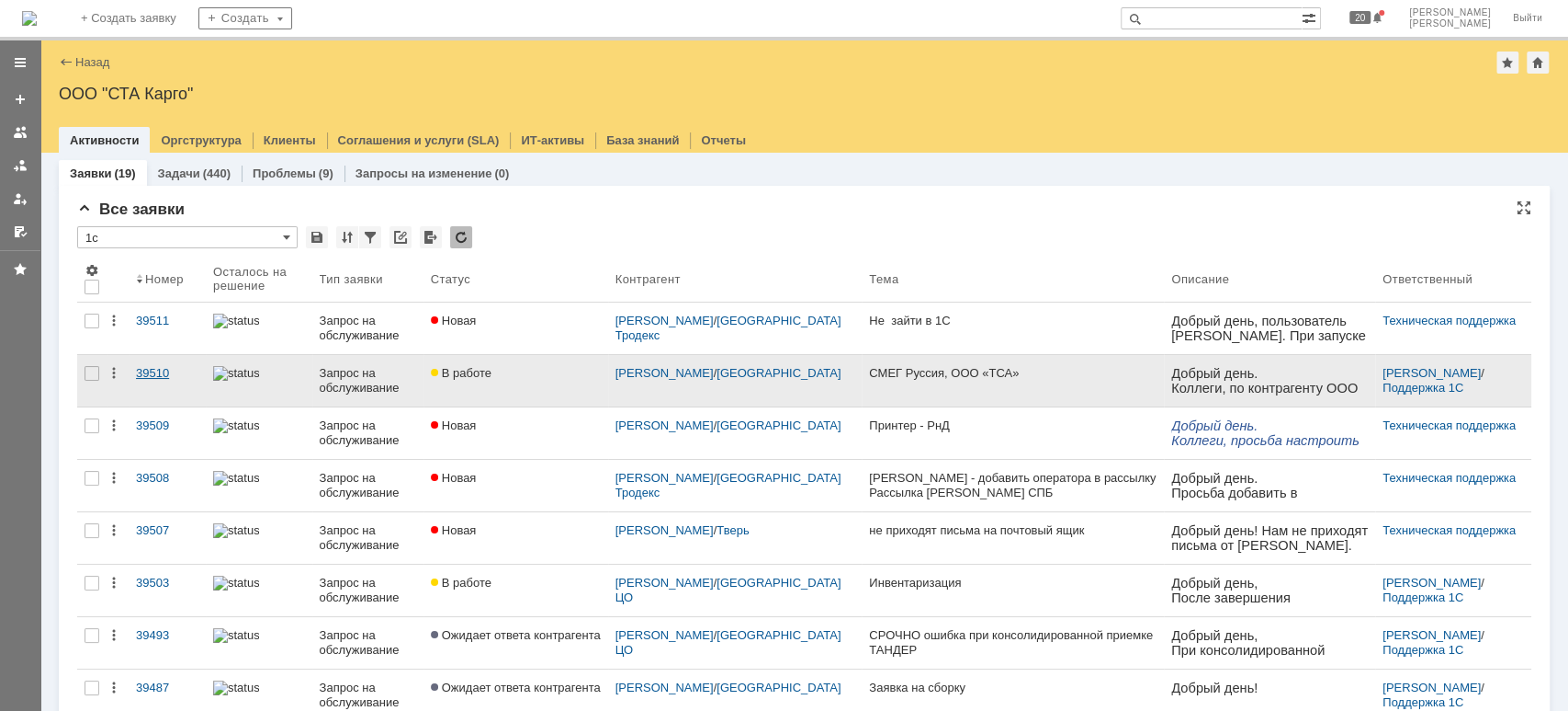
click at [165, 378] on div "39510" at bounding box center [166, 373] width 62 height 15
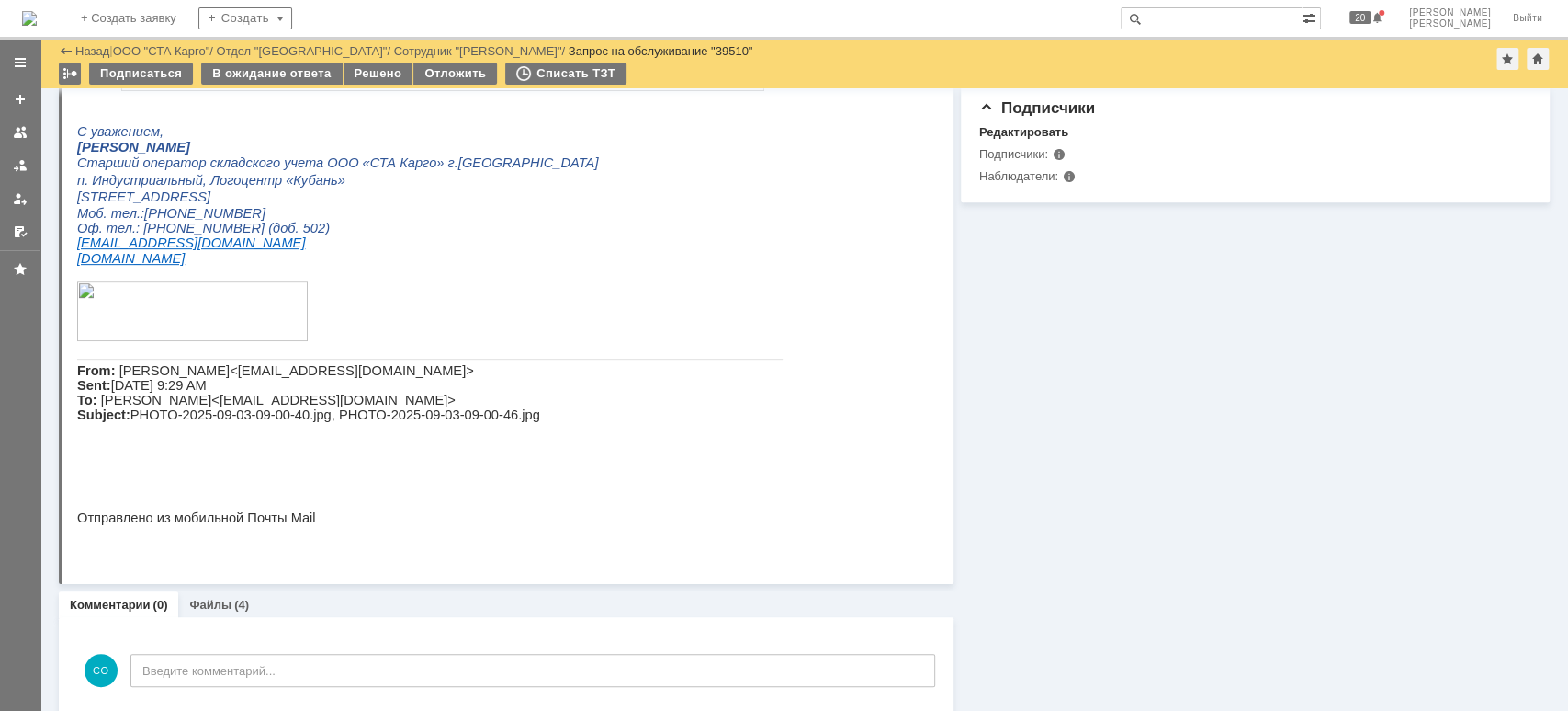
scroll to position [550, 0]
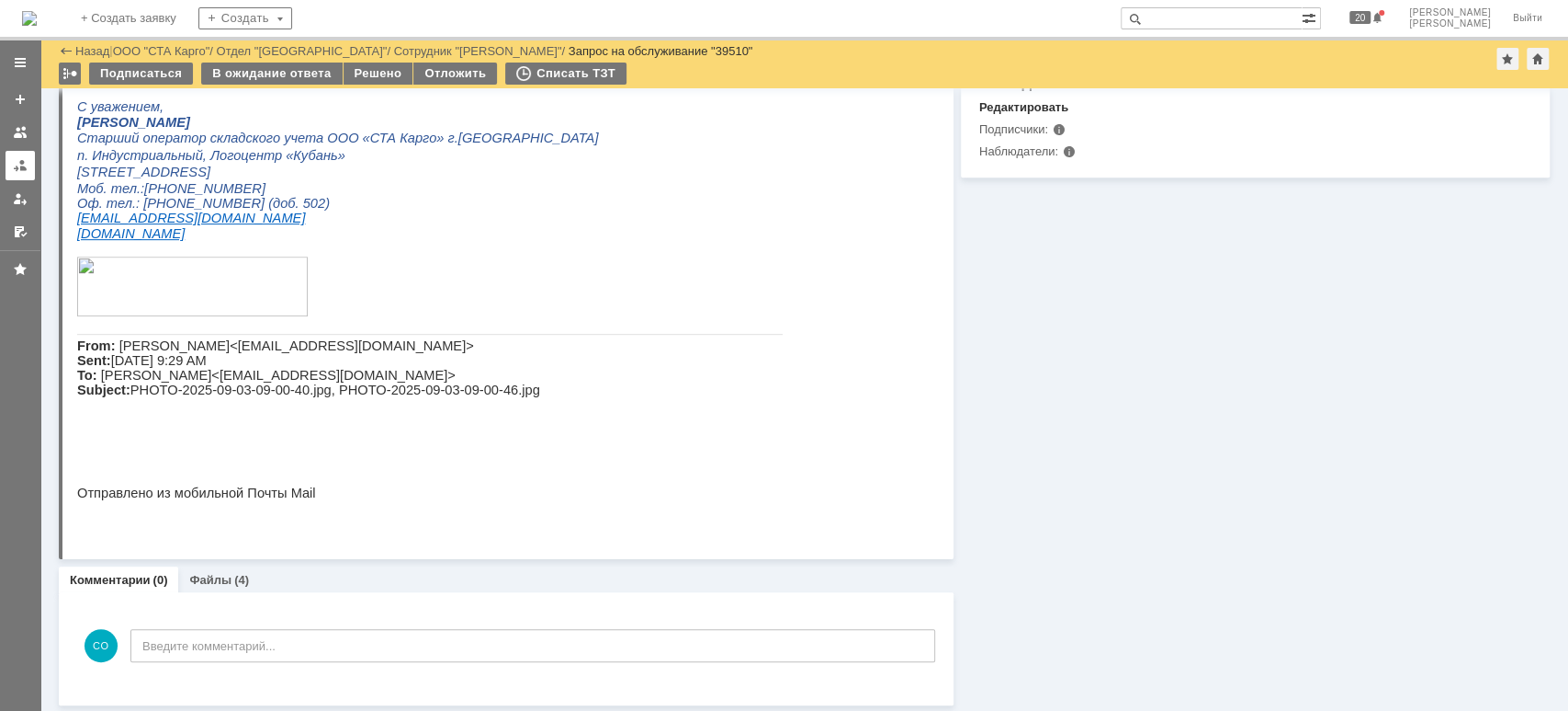
click at [28, 163] on link at bounding box center [20, 166] width 30 height 30
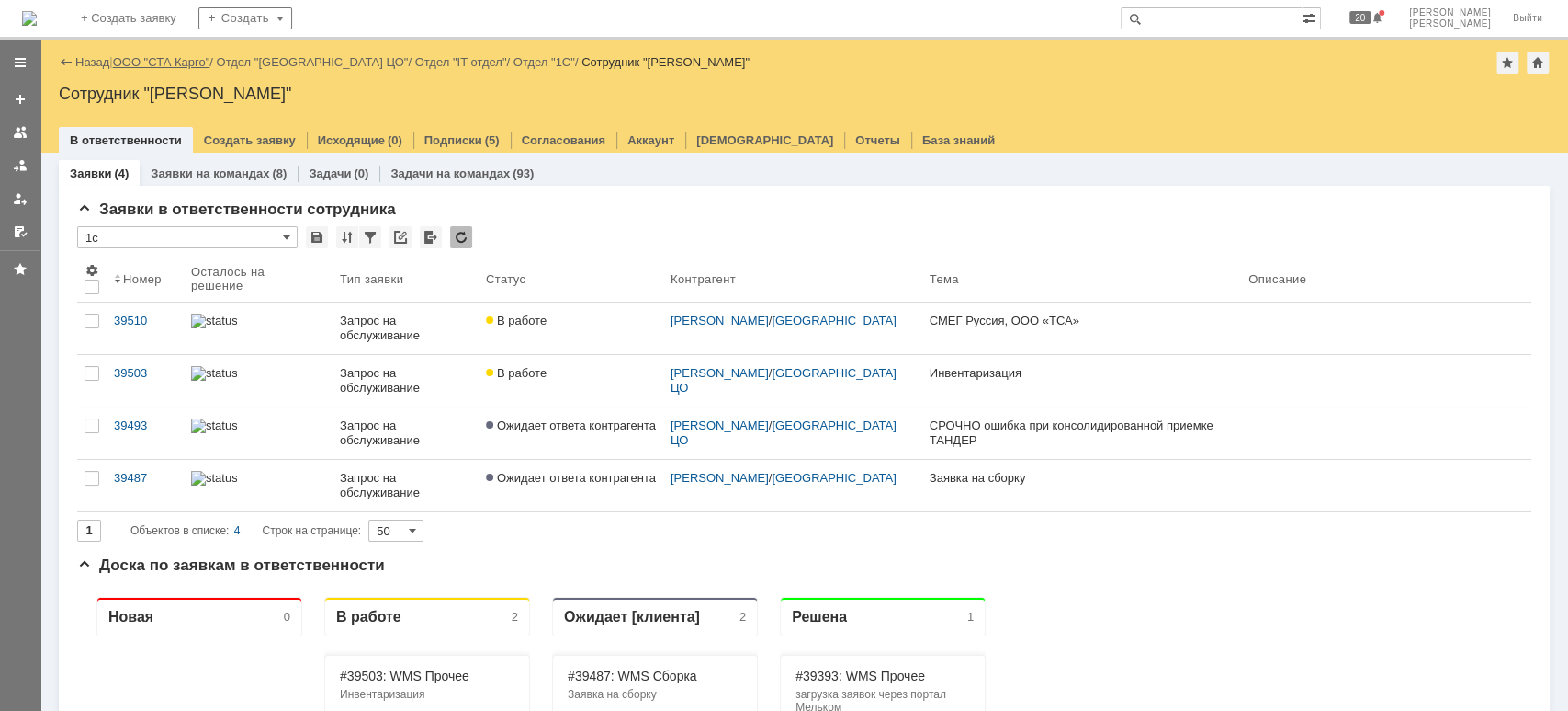
click at [166, 61] on link "ООО "СТА Карго"" at bounding box center [162, 61] width 98 height 14
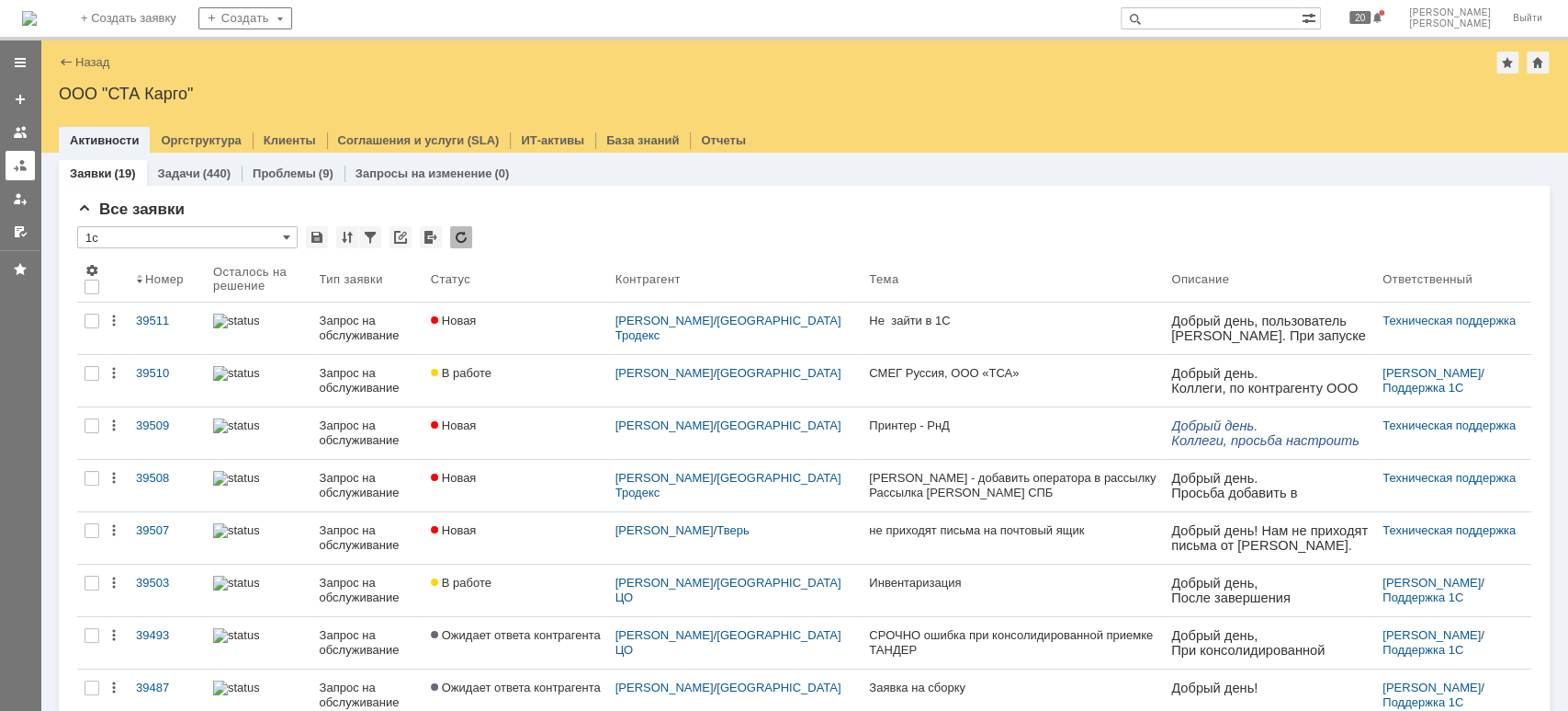
click at [30, 167] on link at bounding box center [20, 166] width 30 height 30
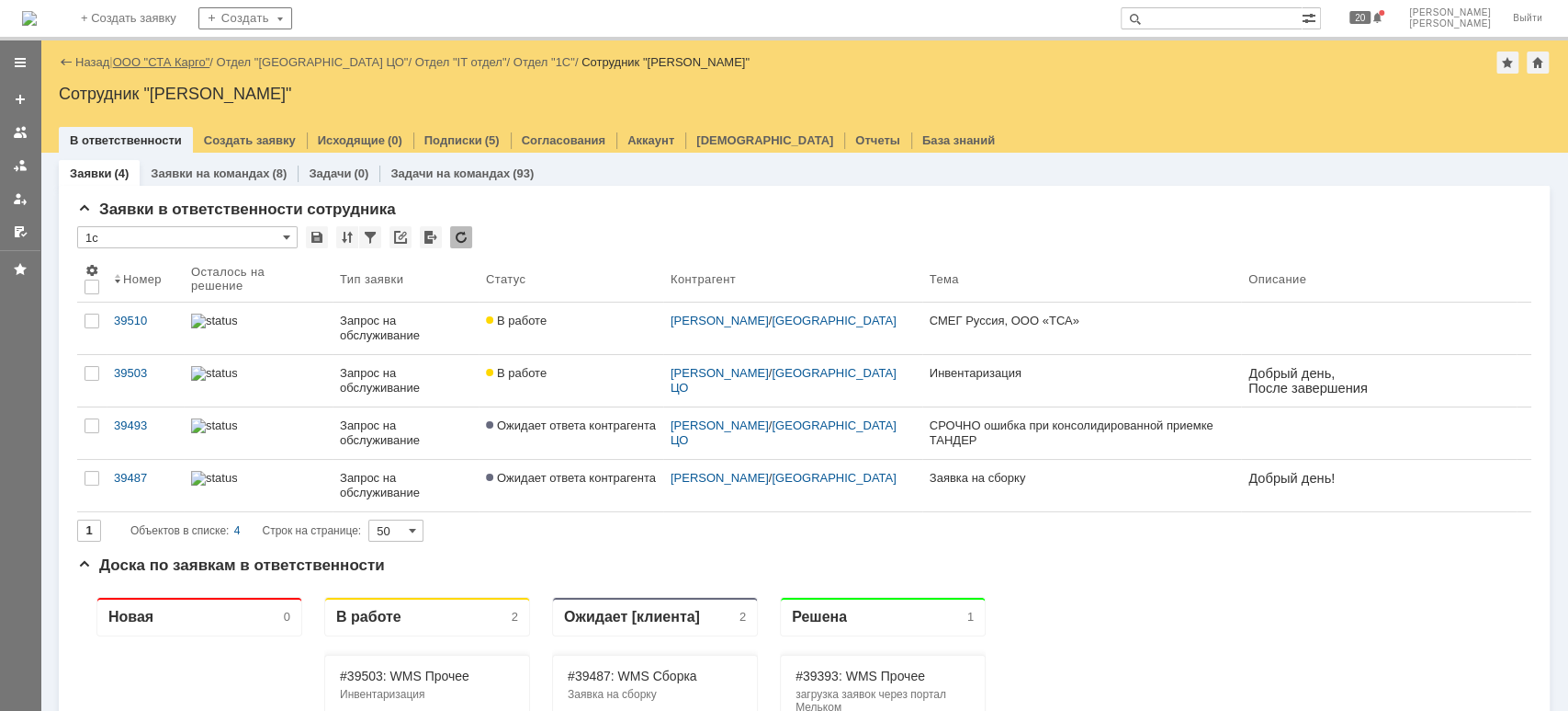
click at [190, 64] on link "ООО "СТА Карго"" at bounding box center [162, 61] width 98 height 14
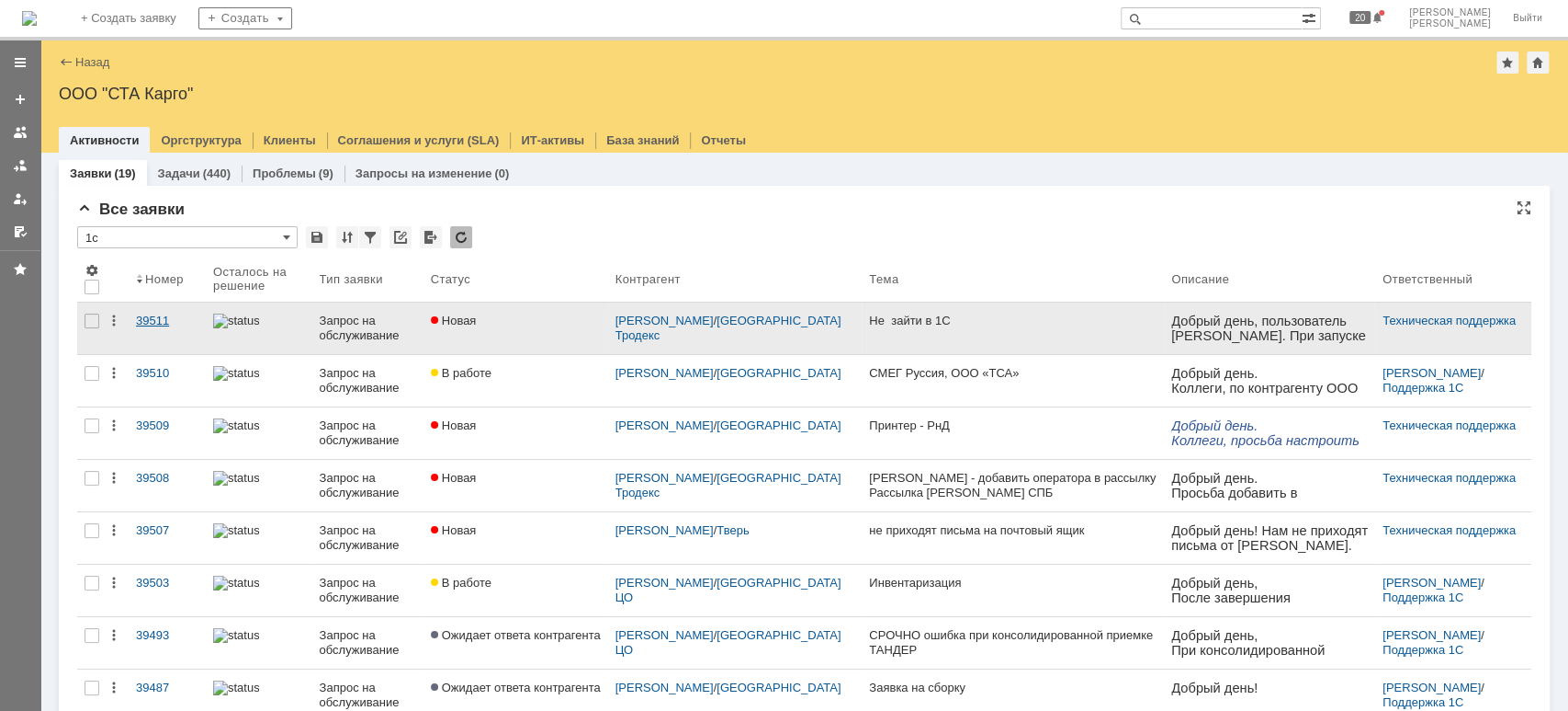
click at [166, 312] on link "39511" at bounding box center [166, 328] width 77 height 51
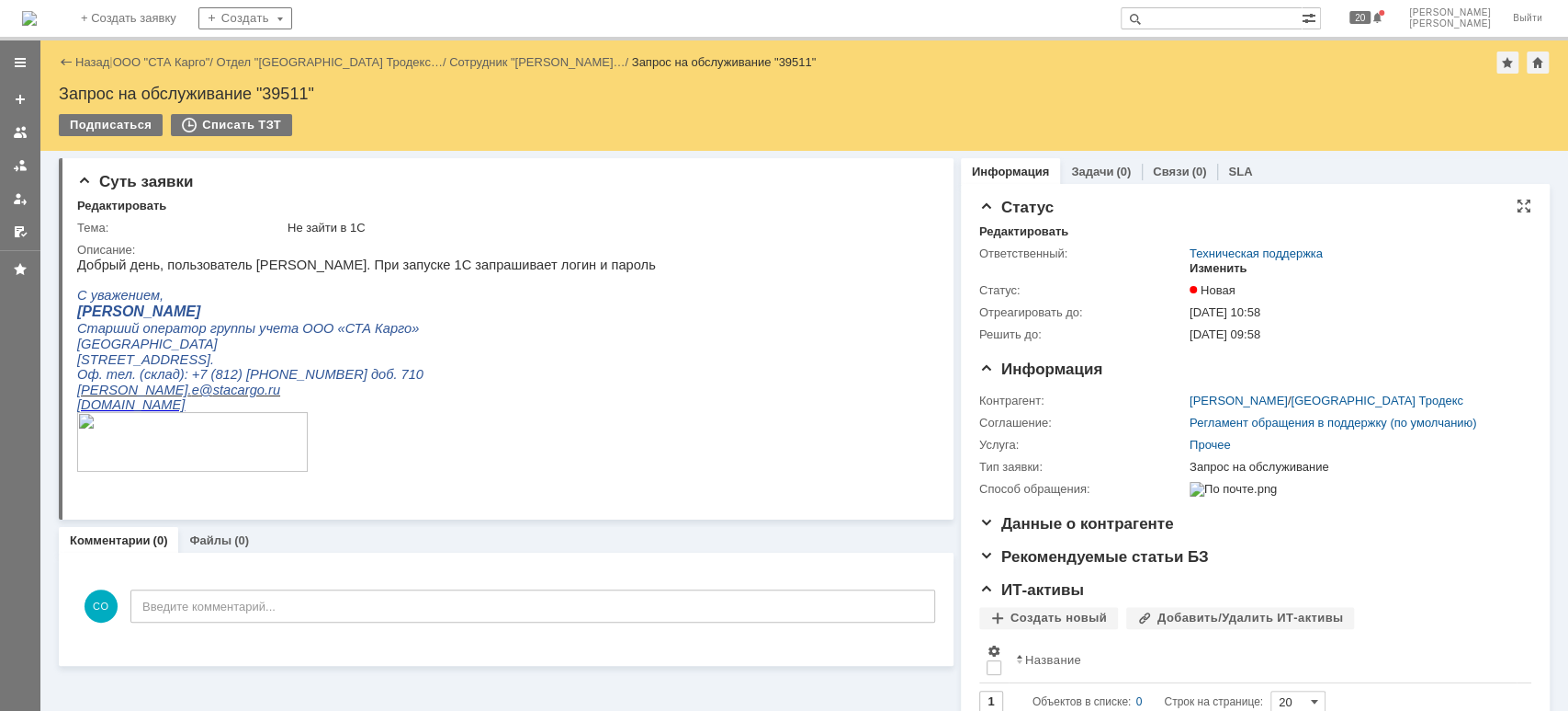
click at [1217, 268] on div "Изменить" at bounding box center [1218, 269] width 58 height 15
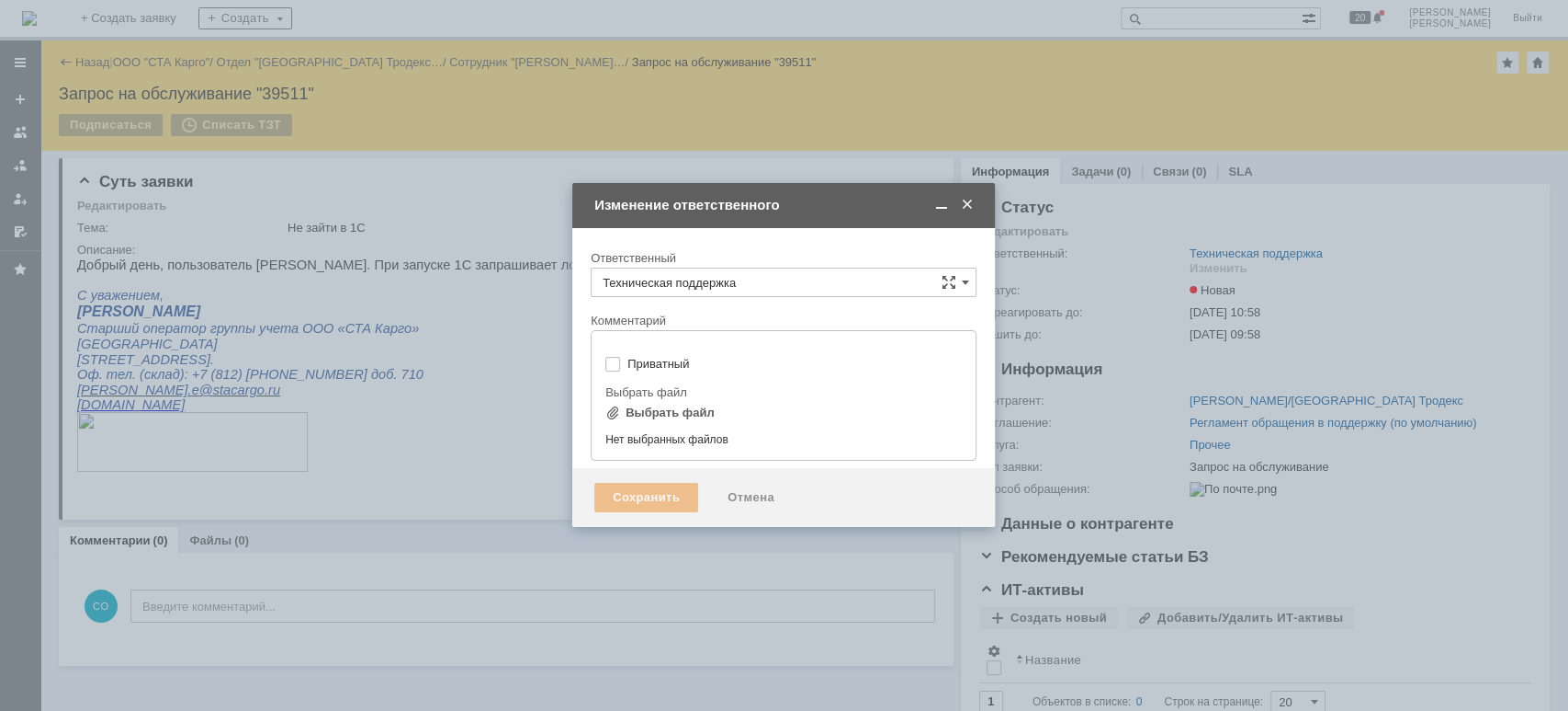
type input "[не указано]"
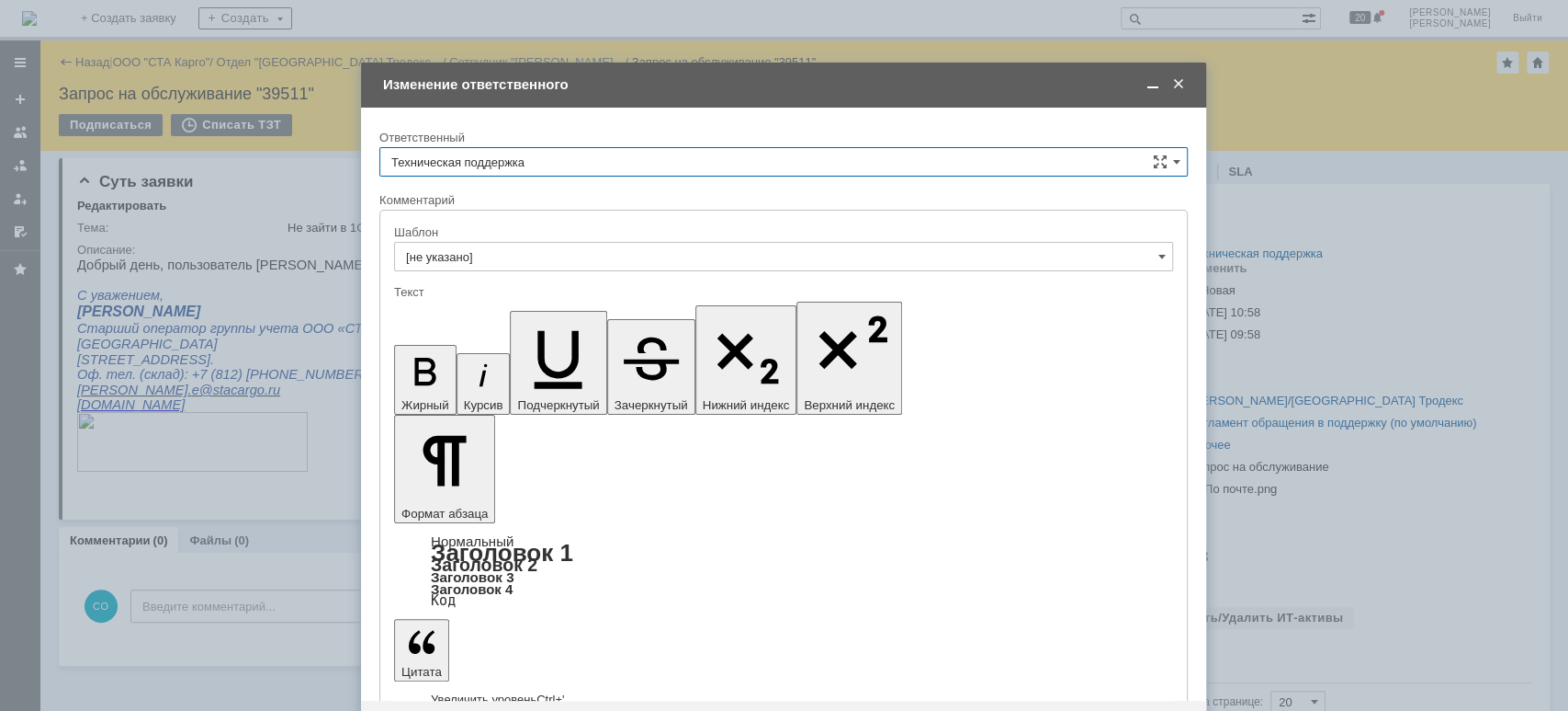
click at [589, 154] on input "Техническая поддержка" at bounding box center [783, 162] width 808 height 30
click at [529, 251] on span "[PERSON_NAME]" at bounding box center [784, 257] width 785 height 15
type input "[PERSON_NAME]"
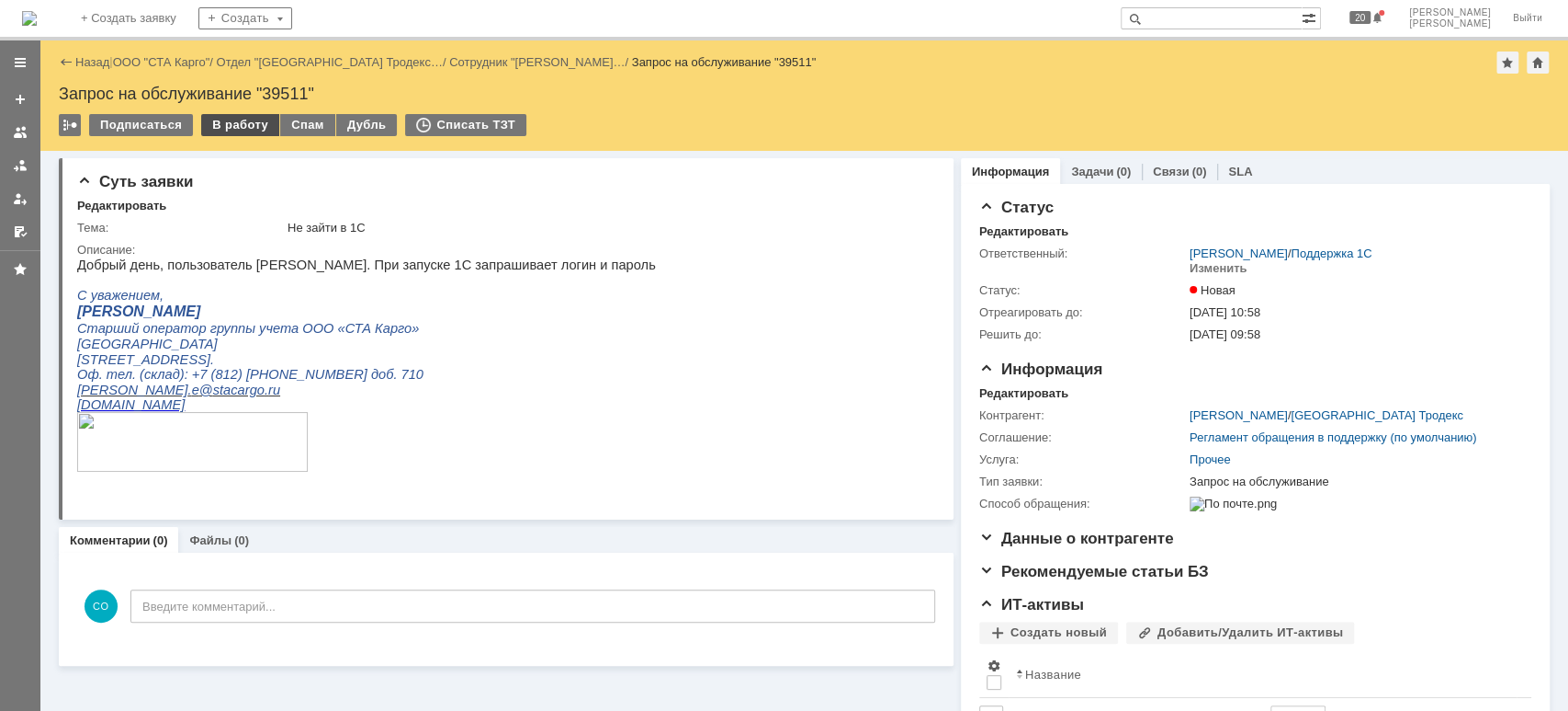
click at [226, 123] on div "В работу" at bounding box center [240, 126] width 78 height 22
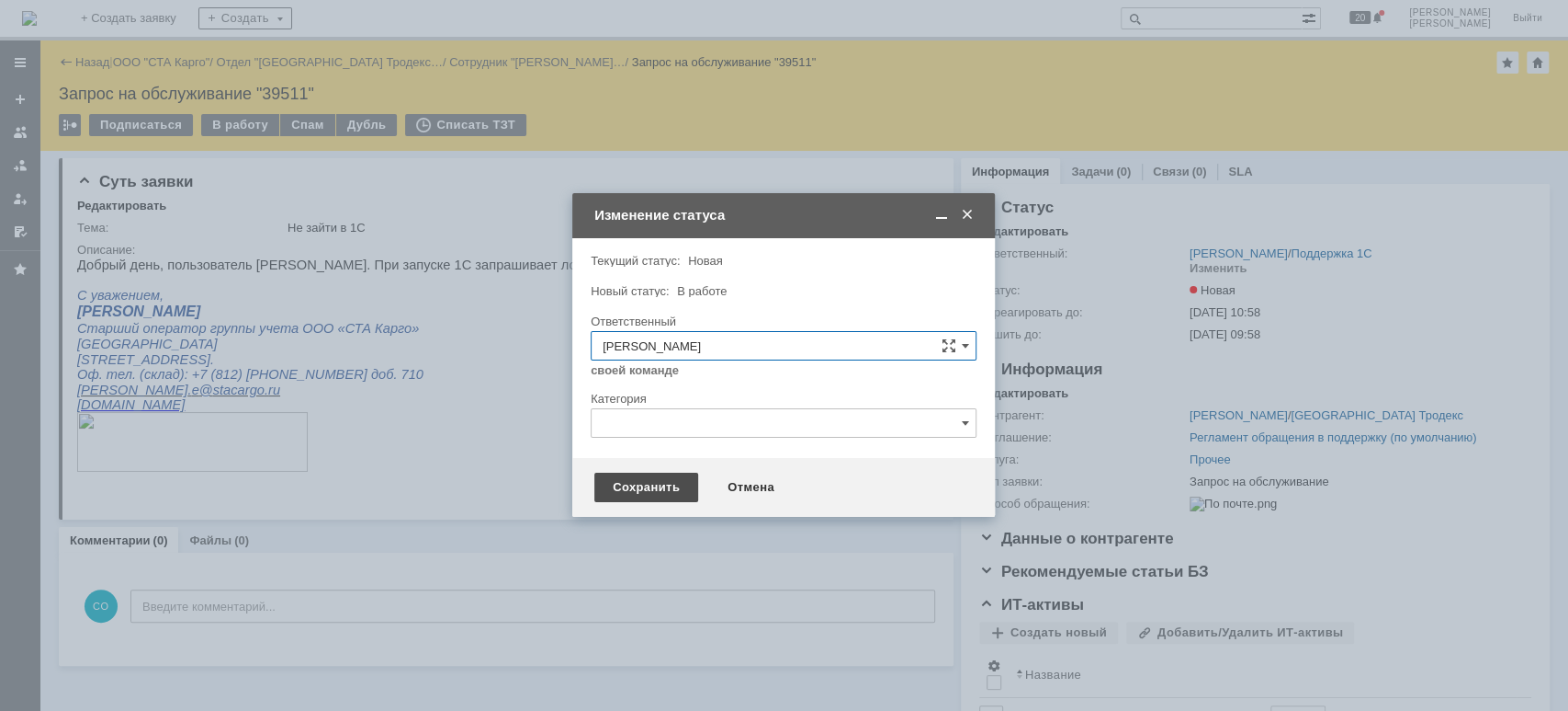
click at [632, 480] on div "Сохранить" at bounding box center [646, 488] width 104 height 30
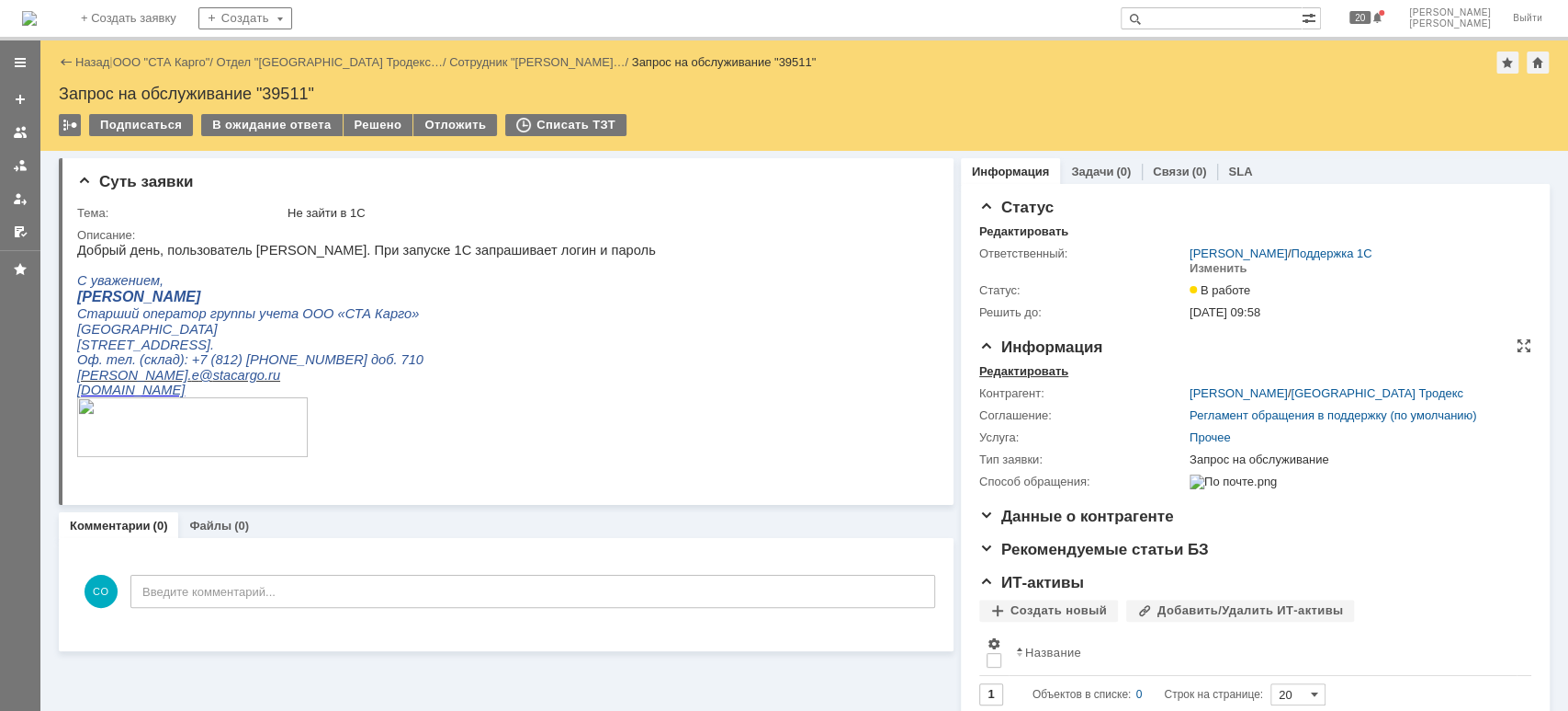
click at [1031, 372] on div "Редактировать" at bounding box center [1024, 371] width 89 height 15
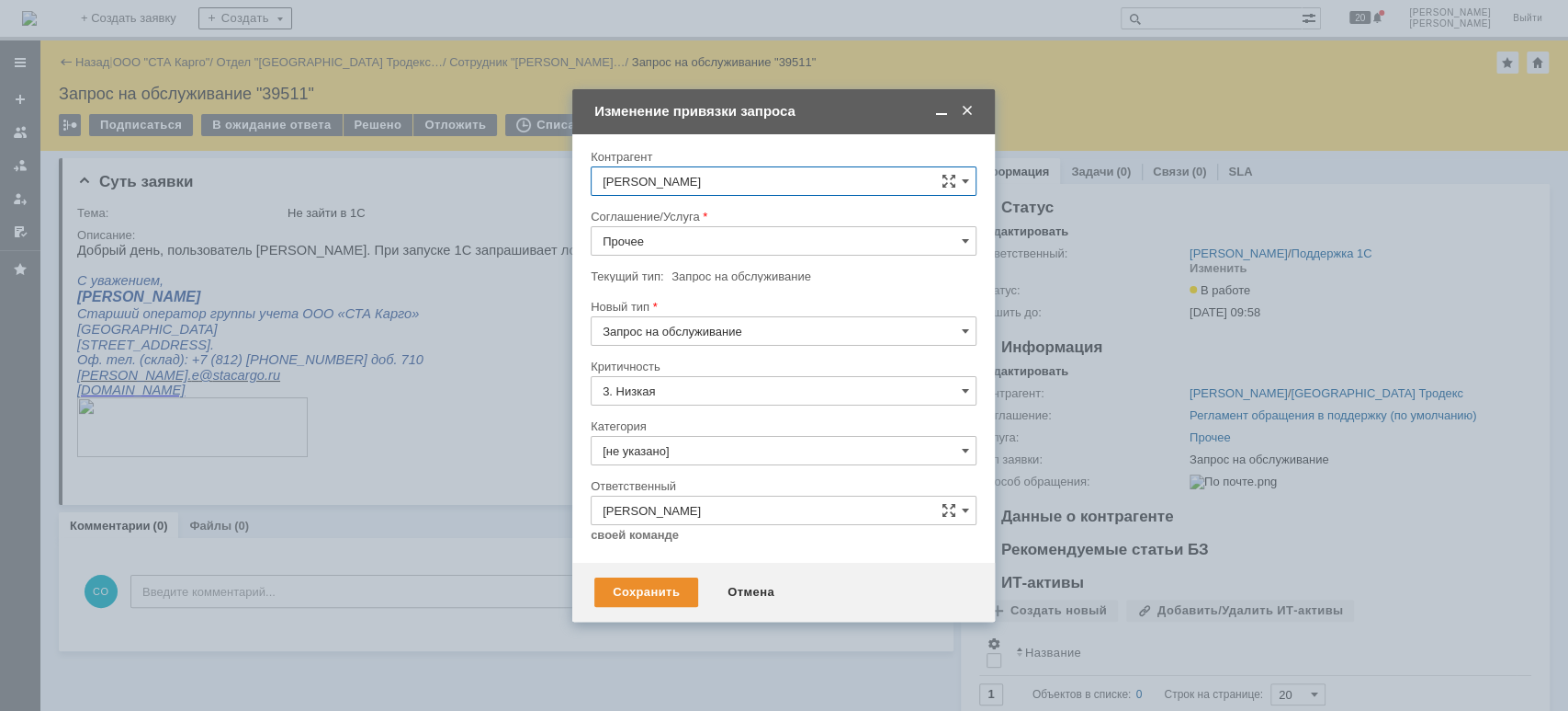
click at [708, 252] on input "Прочее" at bounding box center [783, 241] width 386 height 30
click at [726, 439] on div "WMS Прочее" at bounding box center [783, 452] width 384 height 30
click at [645, 573] on div "Сохранить Отмена" at bounding box center [784, 592] width 422 height 59
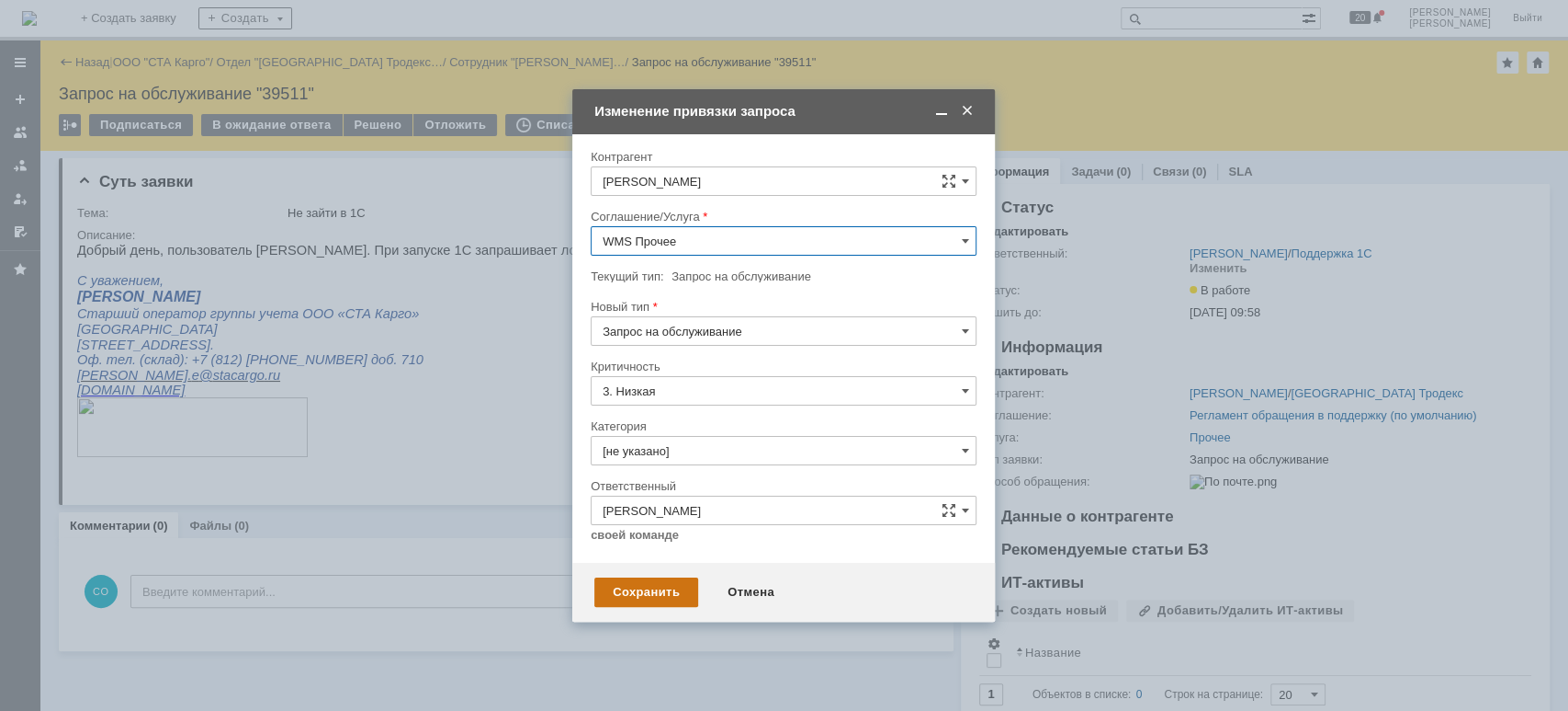
type input "WMS Прочее"
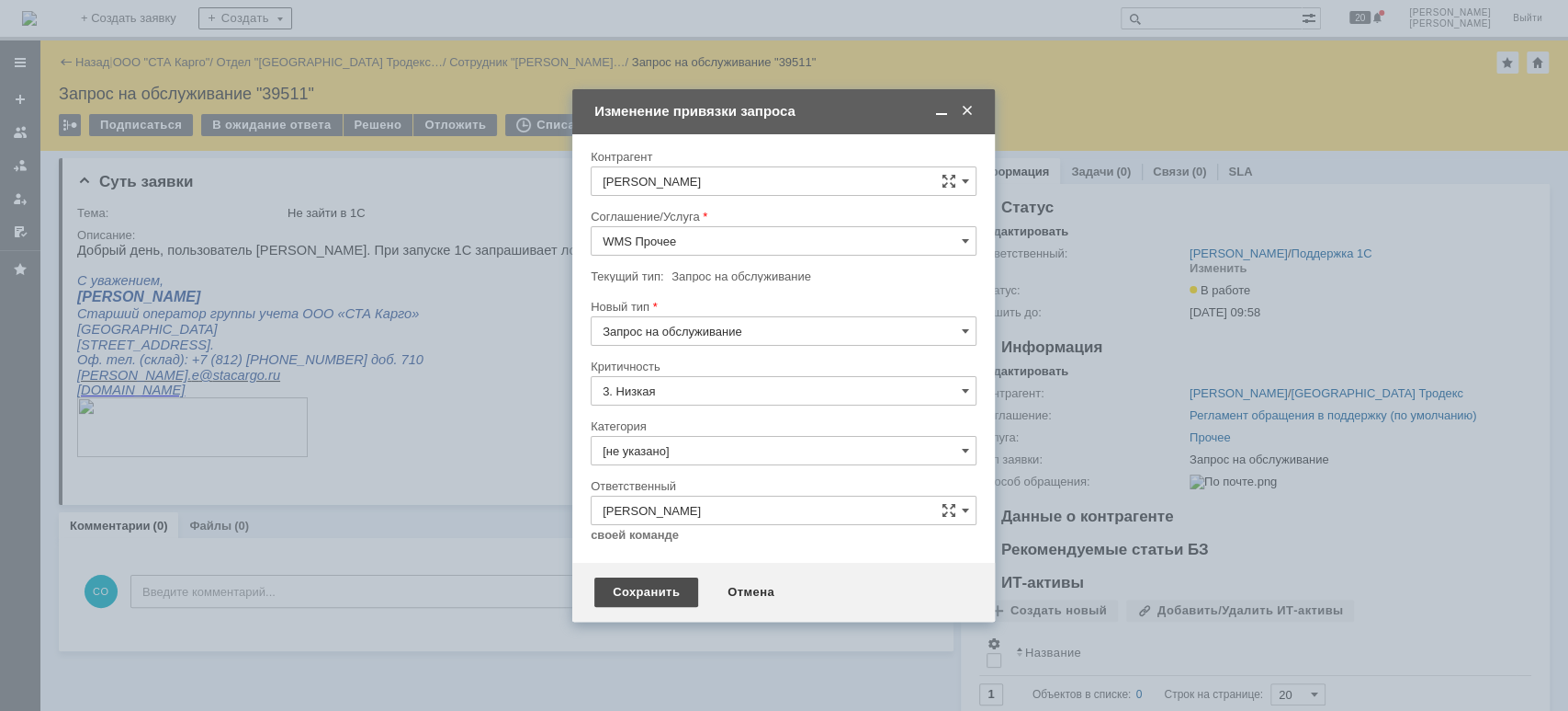
click at [645, 589] on div "Сохранить" at bounding box center [646, 592] width 104 height 30
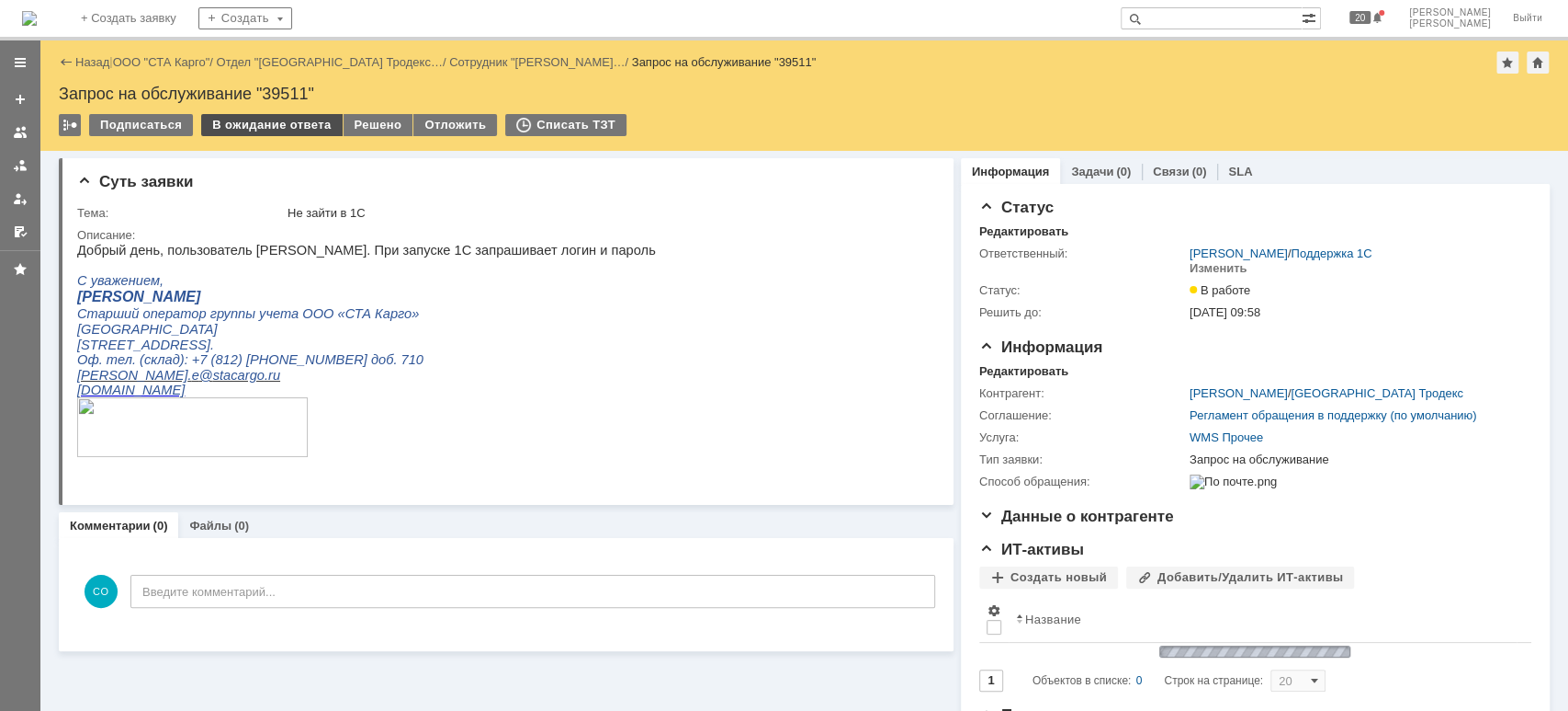
click at [282, 129] on div "В ожидание ответа" at bounding box center [271, 126] width 140 height 22
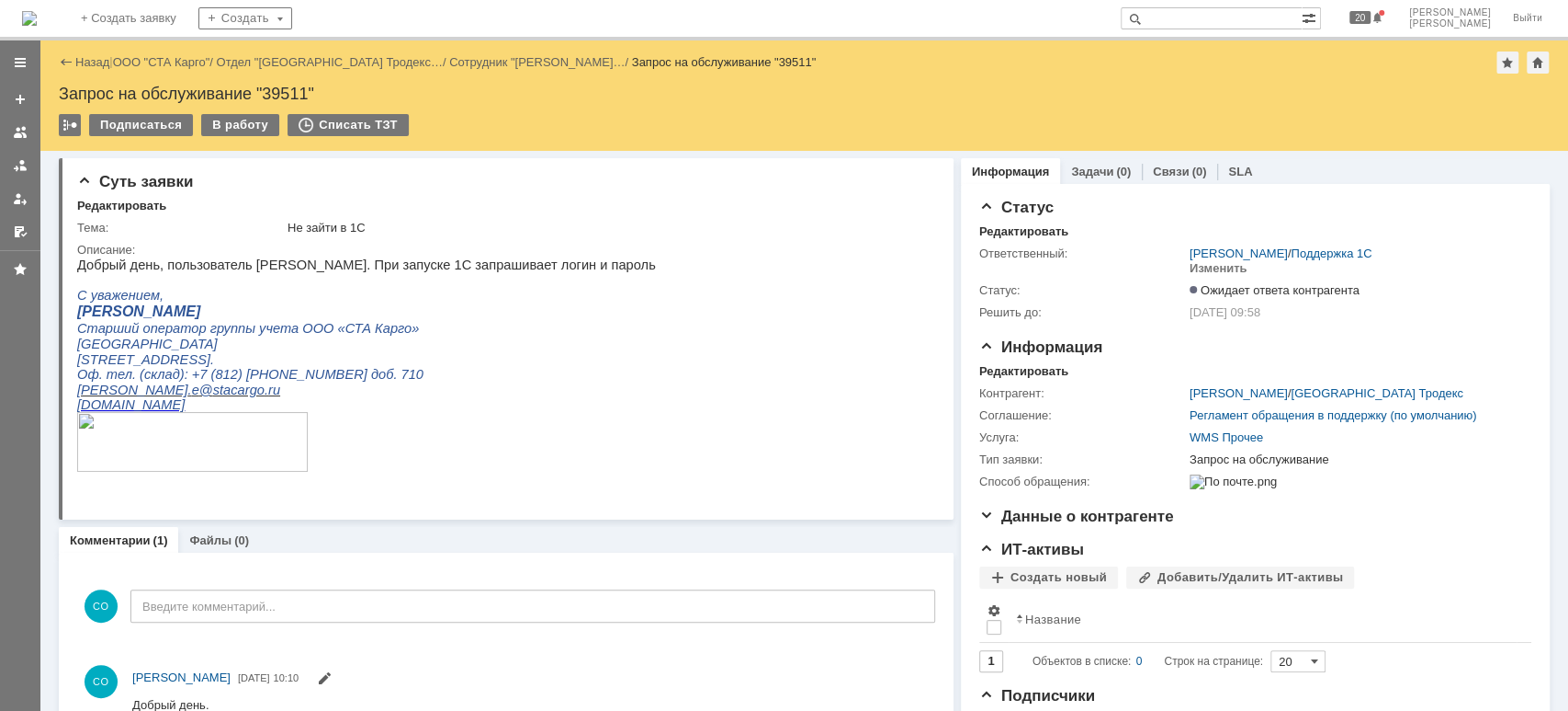
click at [25, 165] on div at bounding box center [20, 166] width 15 height 15
